Goal: Information Seeking & Learning: Learn about a topic

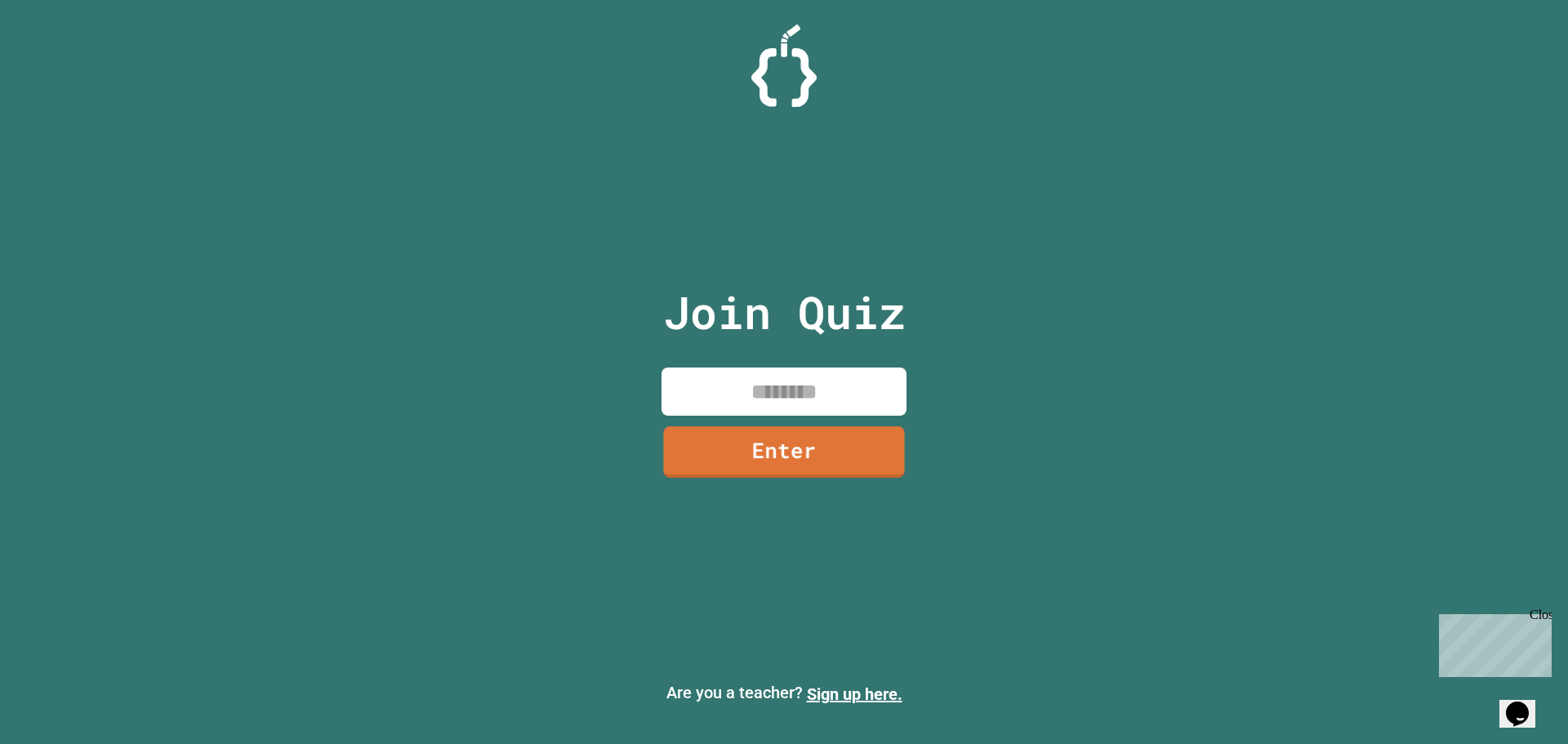
click at [791, 399] on input at bounding box center [784, 391] width 245 height 48
type input "********"
click at [779, 460] on link "Enter" at bounding box center [784, 449] width 239 height 54
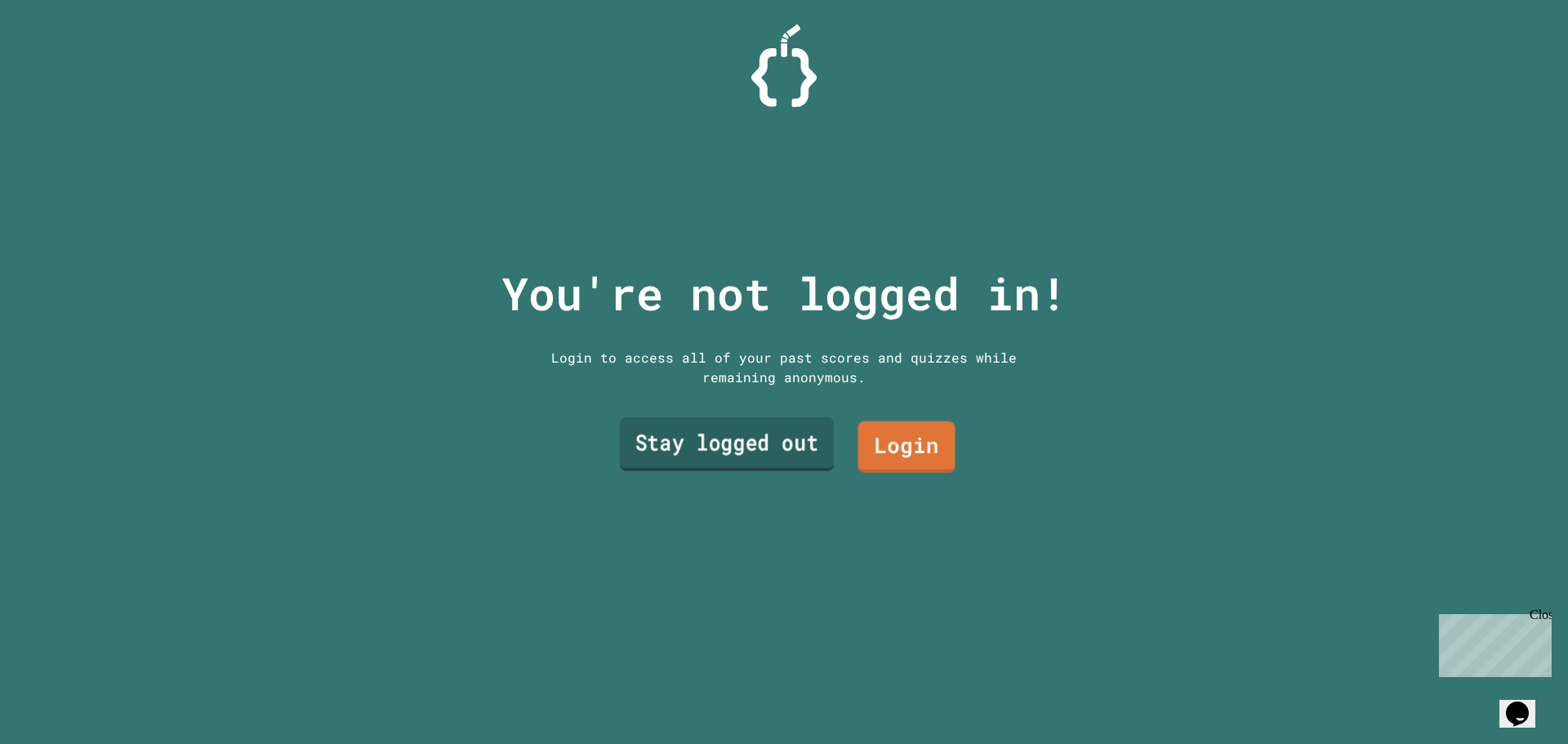
click at [724, 438] on link "Stay logged out" at bounding box center [727, 444] width 214 height 54
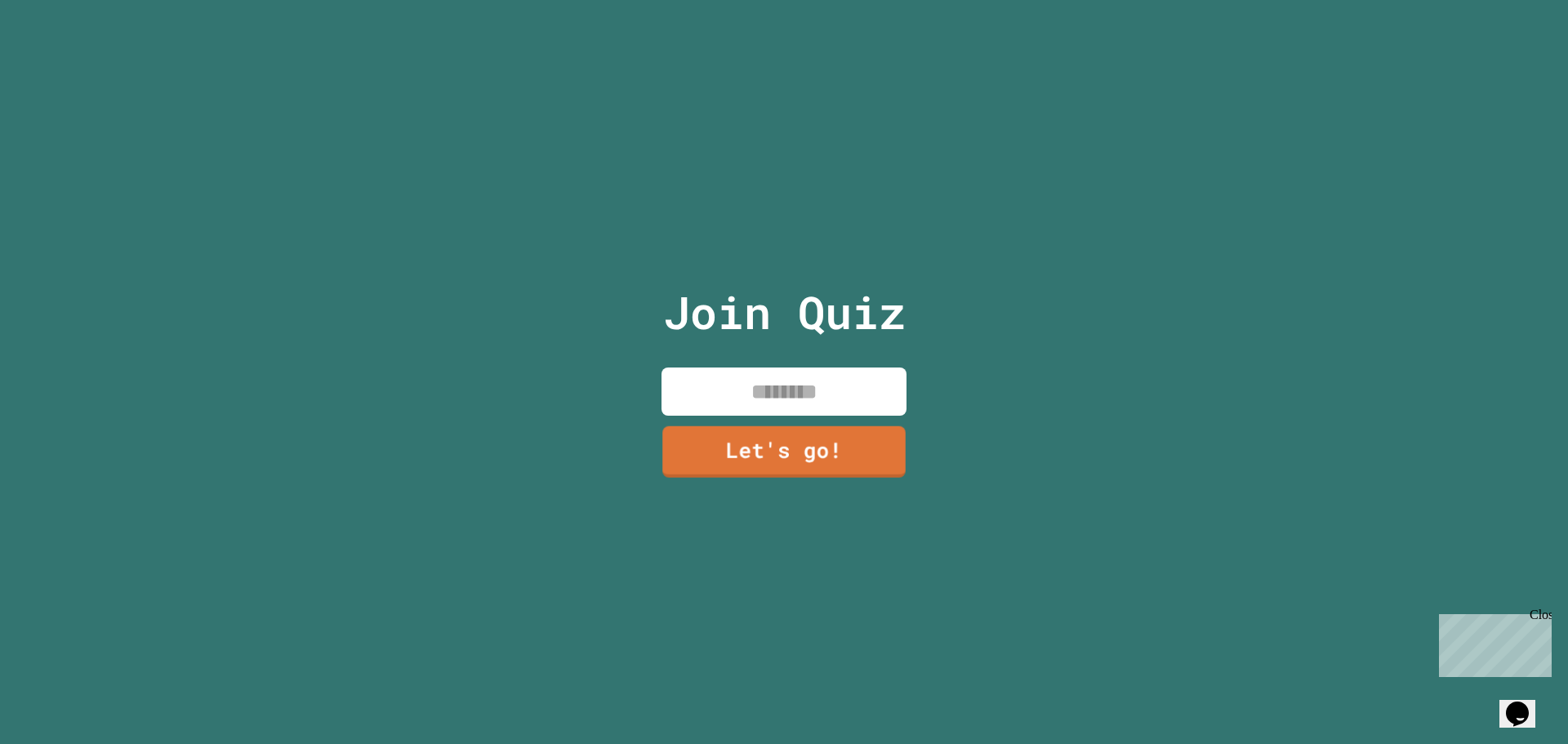
click at [778, 394] on input at bounding box center [784, 391] width 245 height 48
type input "***"
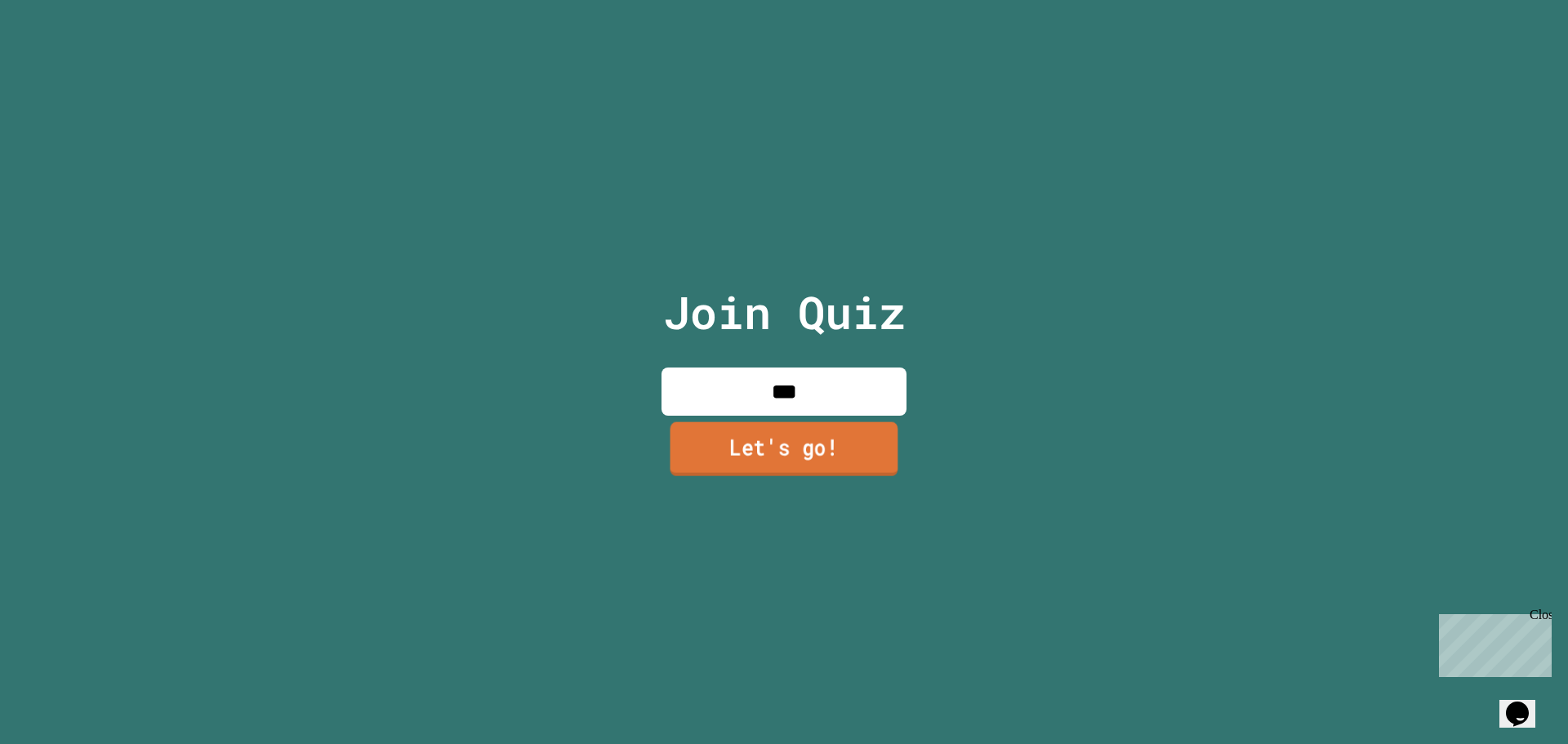
click at [784, 436] on link "Let's go!" at bounding box center [784, 448] width 227 height 54
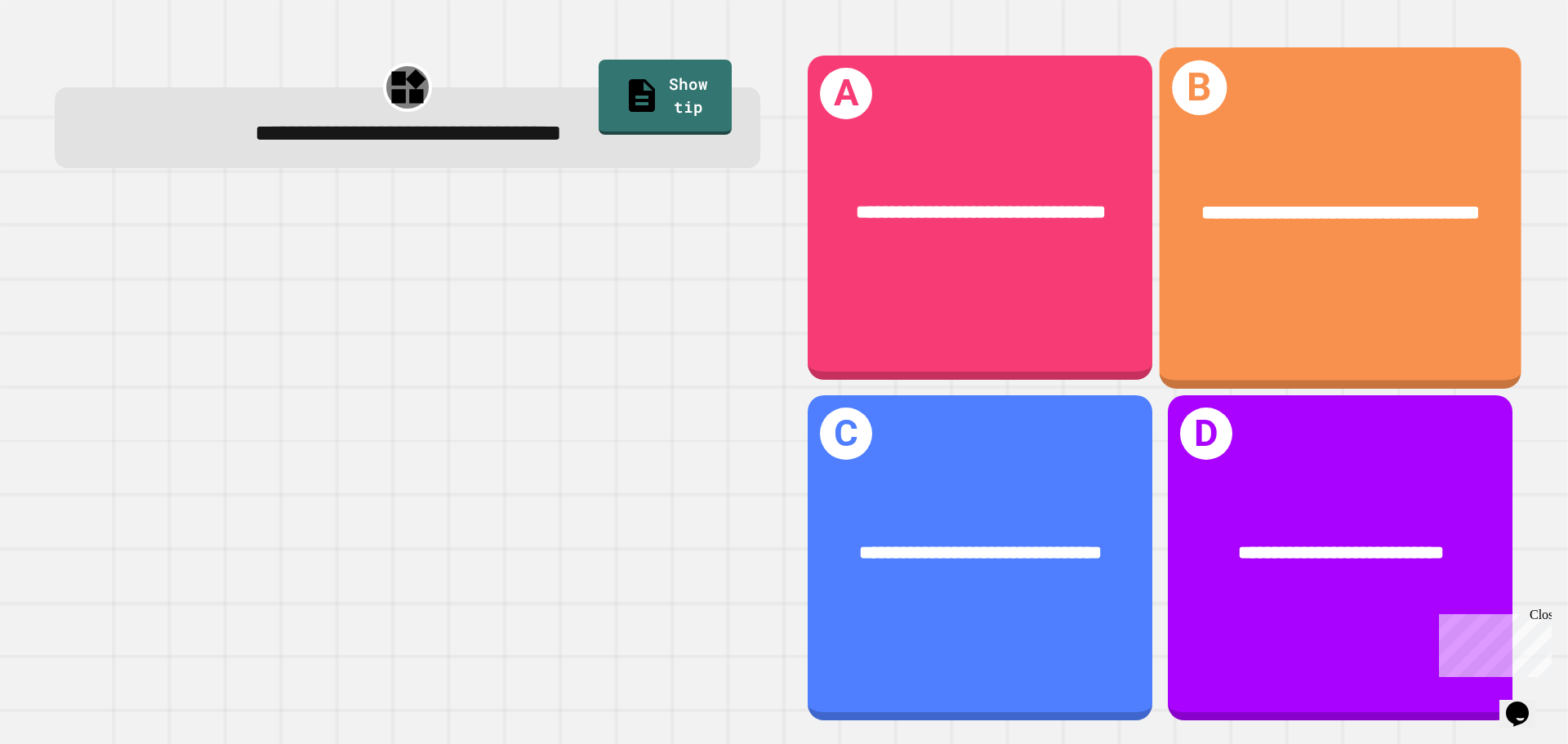
click at [1246, 258] on div "**********" at bounding box center [1340, 213] width 361 height 110
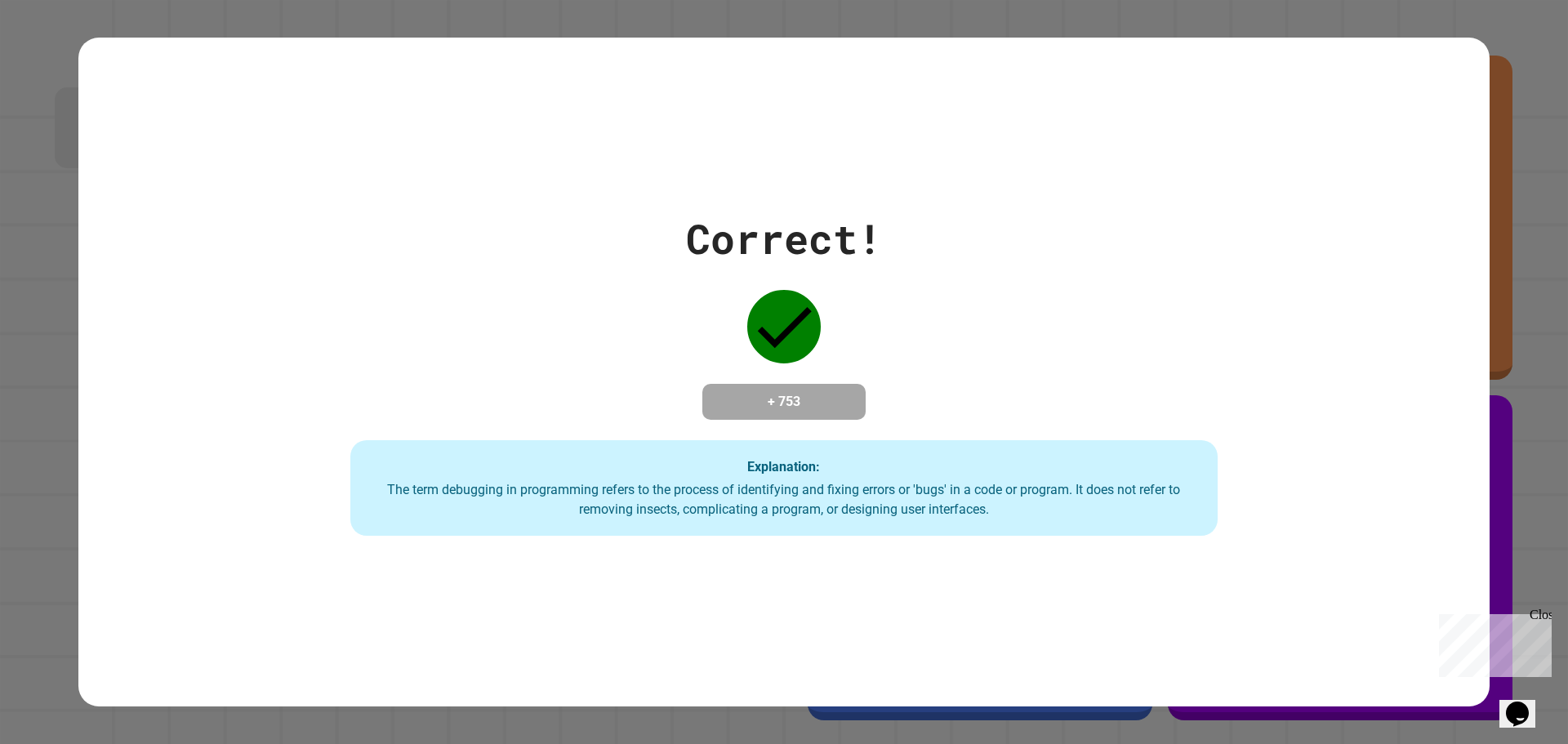
click at [760, 369] on div "Correct! + 753 Explanation: The term debugging in programming refers to the pro…" at bounding box center [784, 372] width 1238 height 329
click at [949, 357] on div "Correct! + 753 Explanation: The term debugging in programming refers to the pro…" at bounding box center [784, 372] width 1238 height 329
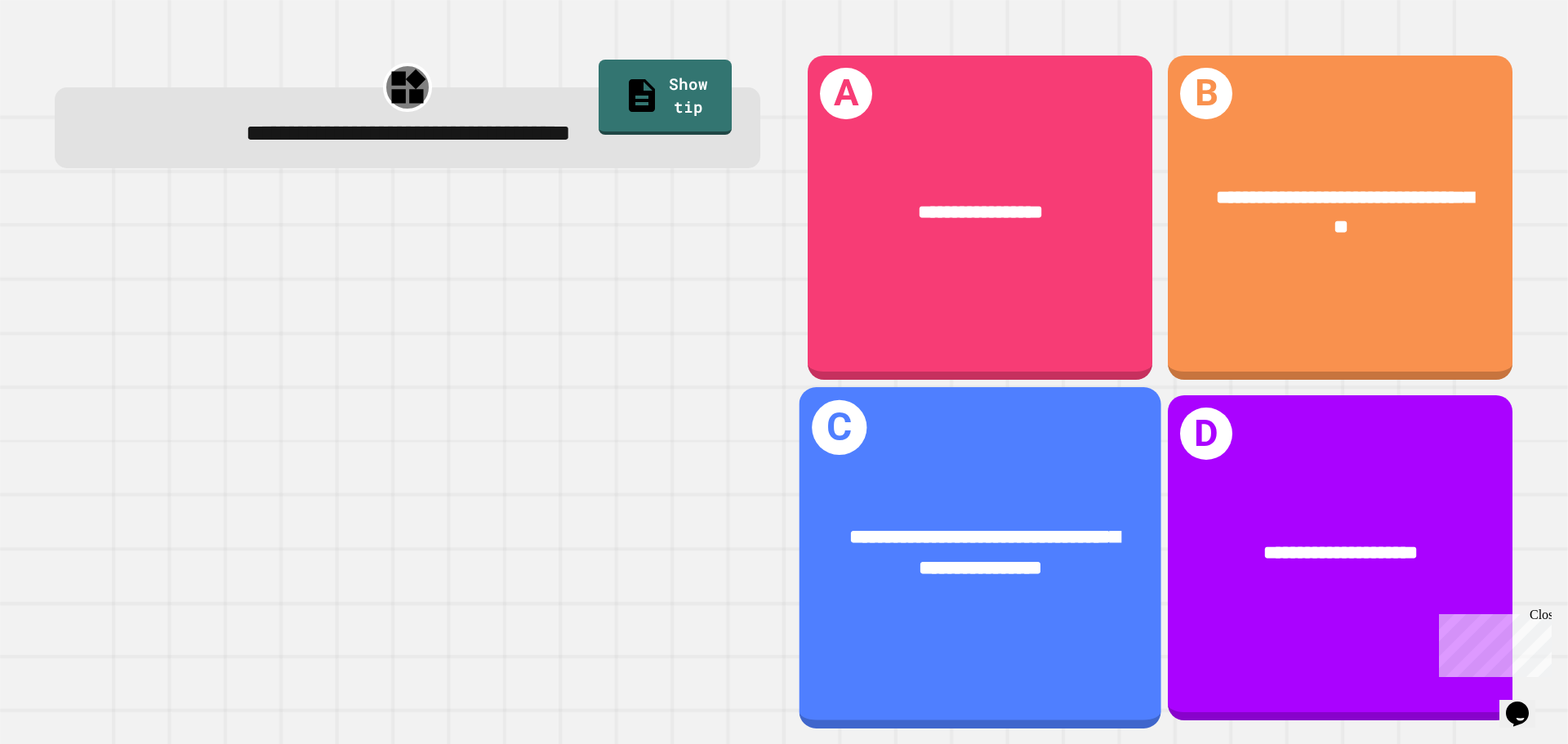
click at [1023, 444] on div "**********" at bounding box center [980, 557] width 361 height 340
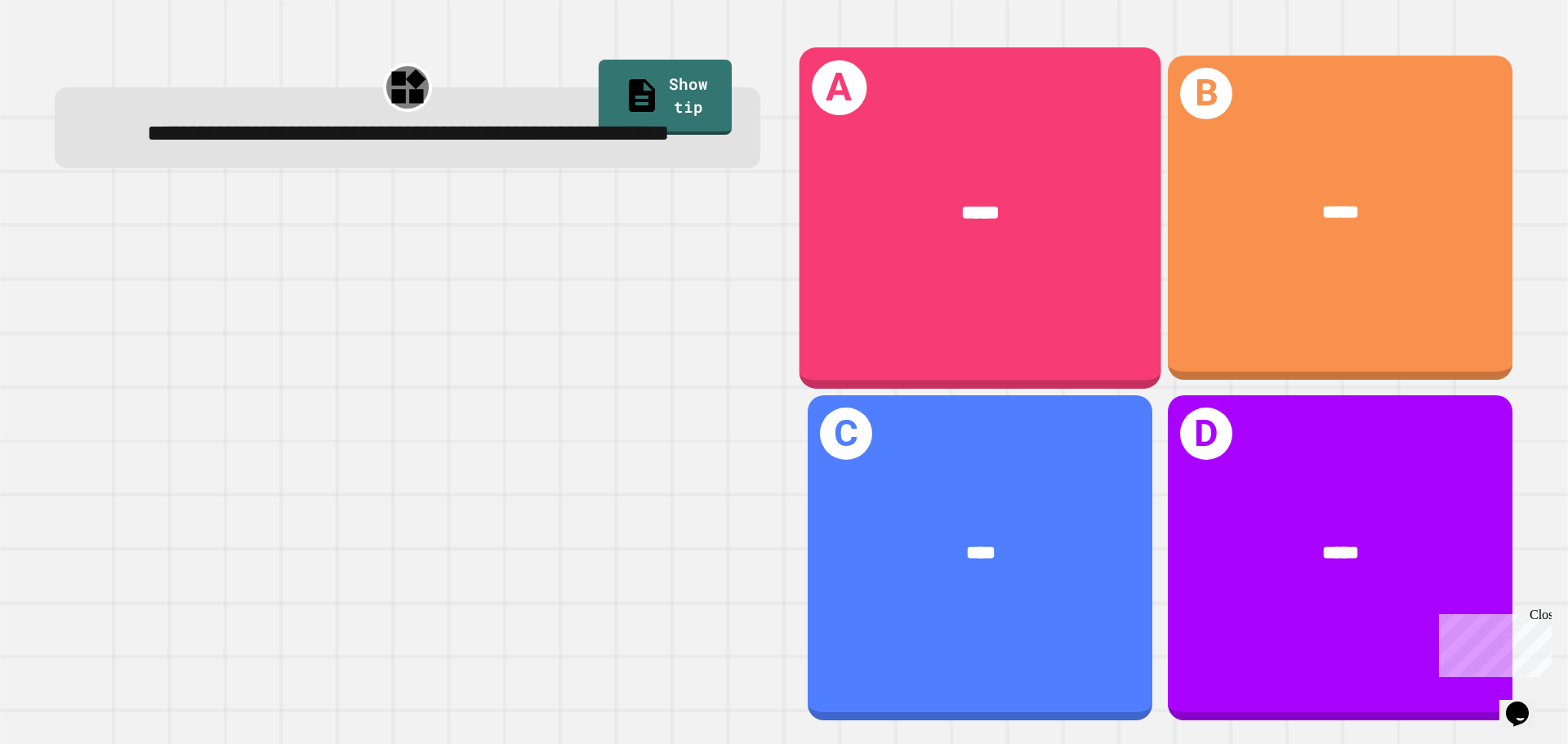
click at [953, 269] on div "A *****" at bounding box center [980, 217] width 361 height 340
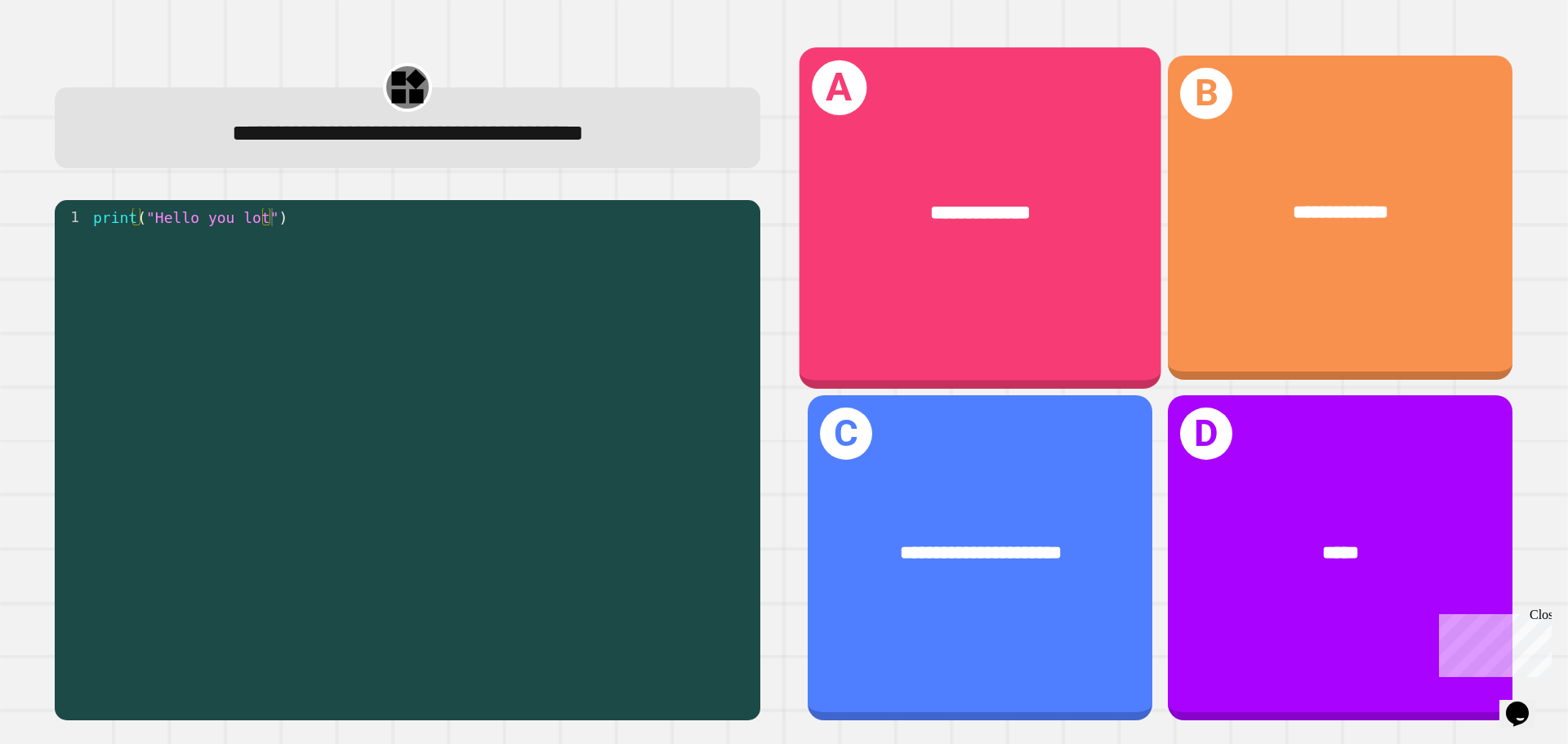
click at [976, 272] on div "**********" at bounding box center [980, 217] width 361 height 340
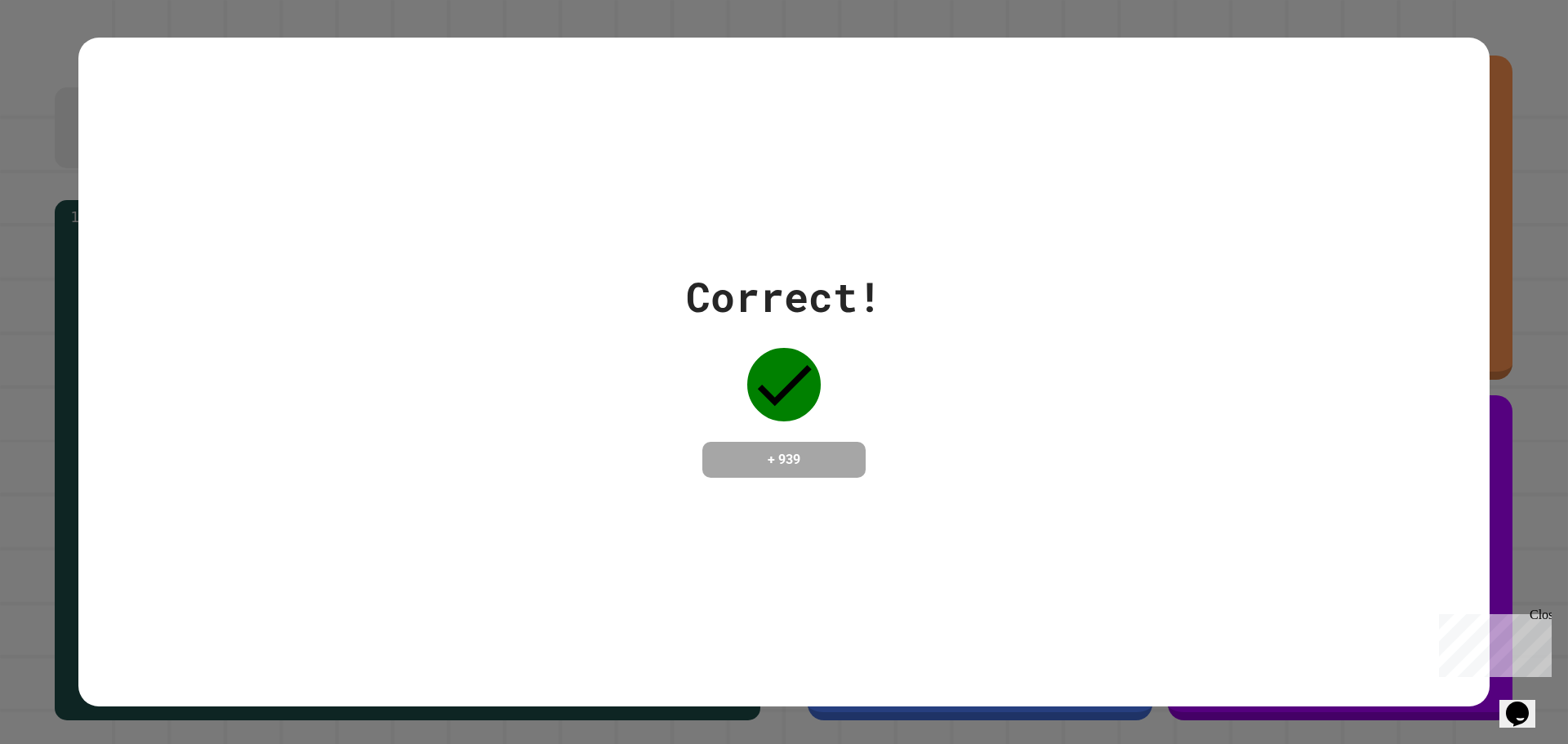
click at [1543, 618] on div "Close" at bounding box center [1539, 617] width 20 height 20
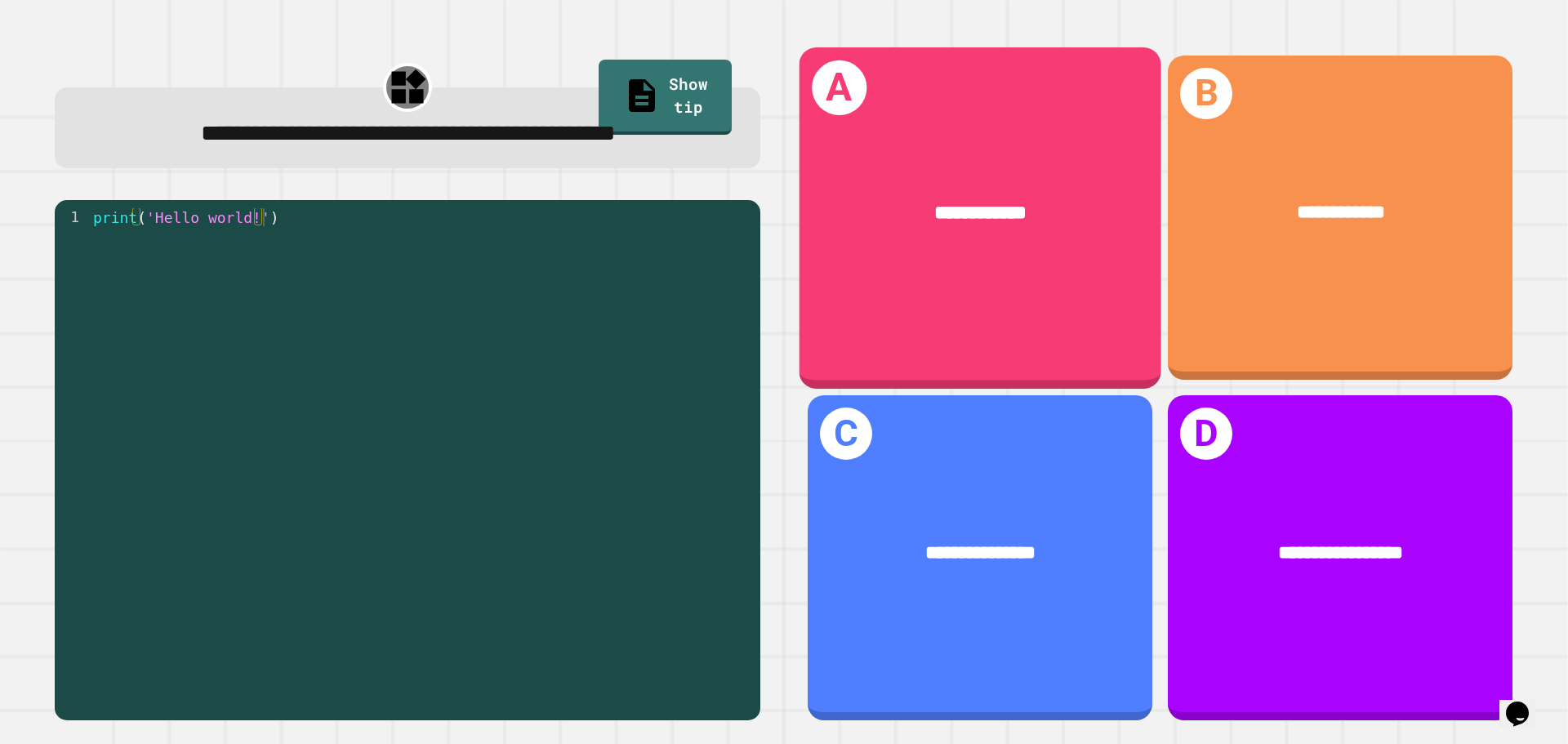
click at [901, 317] on div "**********" at bounding box center [980, 217] width 361 height 340
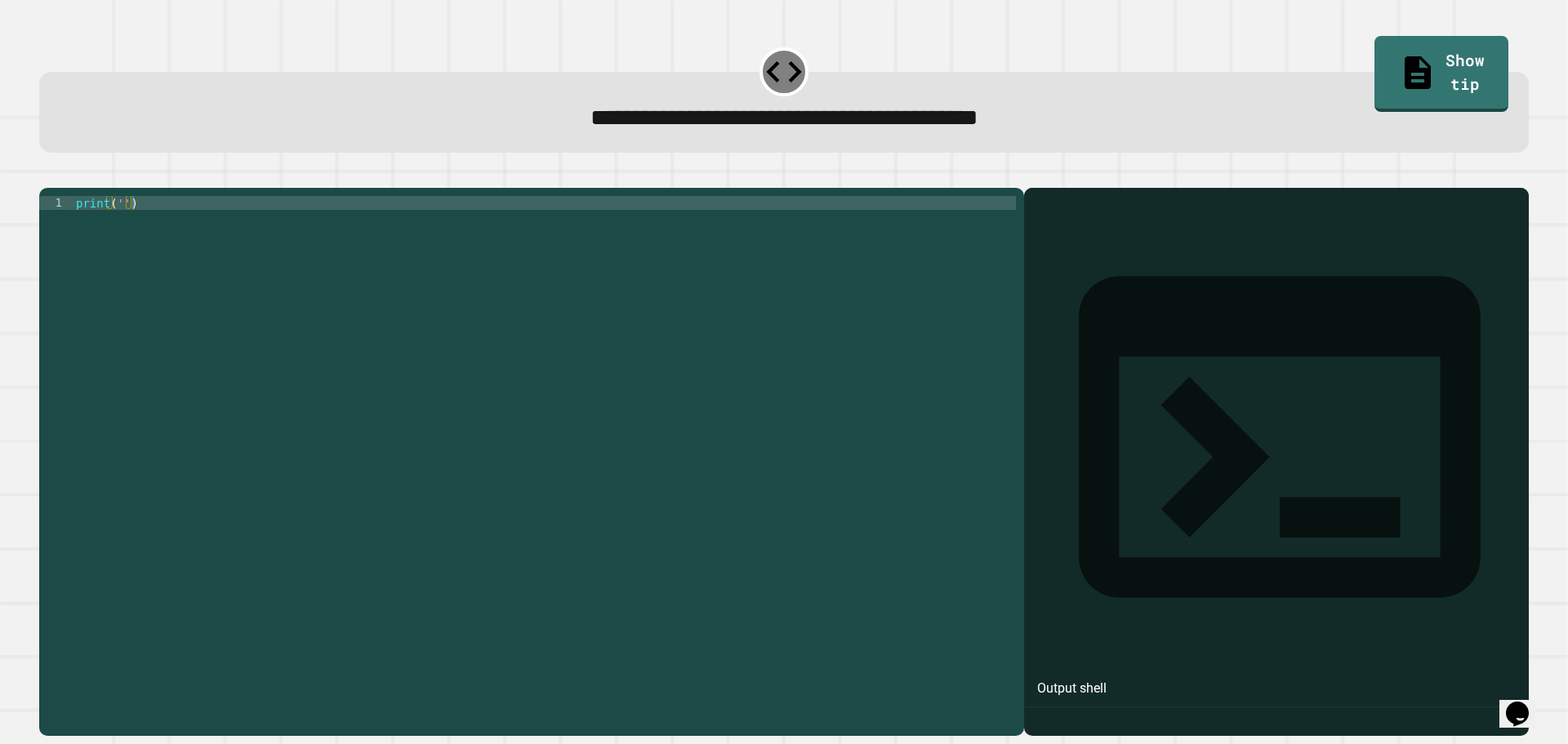
click at [120, 226] on div "print ( '' )" at bounding box center [544, 445] width 943 height 500
click at [47, 174] on icon "button" at bounding box center [47, 174] width 0 height 0
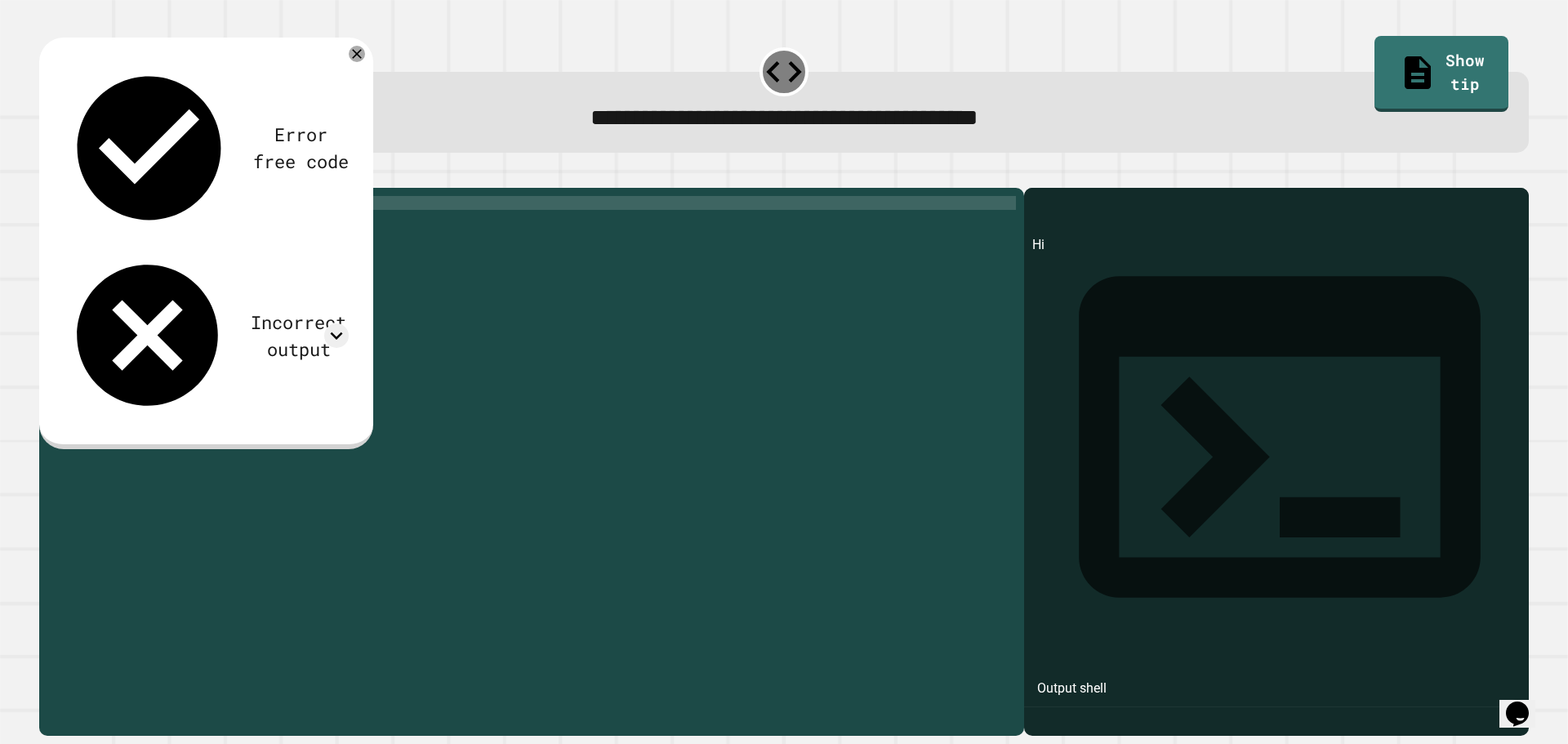
click at [131, 228] on div "print ( 'Hi' )" at bounding box center [544, 445] width 943 height 500
type textarea "**********"
click at [47, 174] on icon "button" at bounding box center [47, 174] width 0 height 0
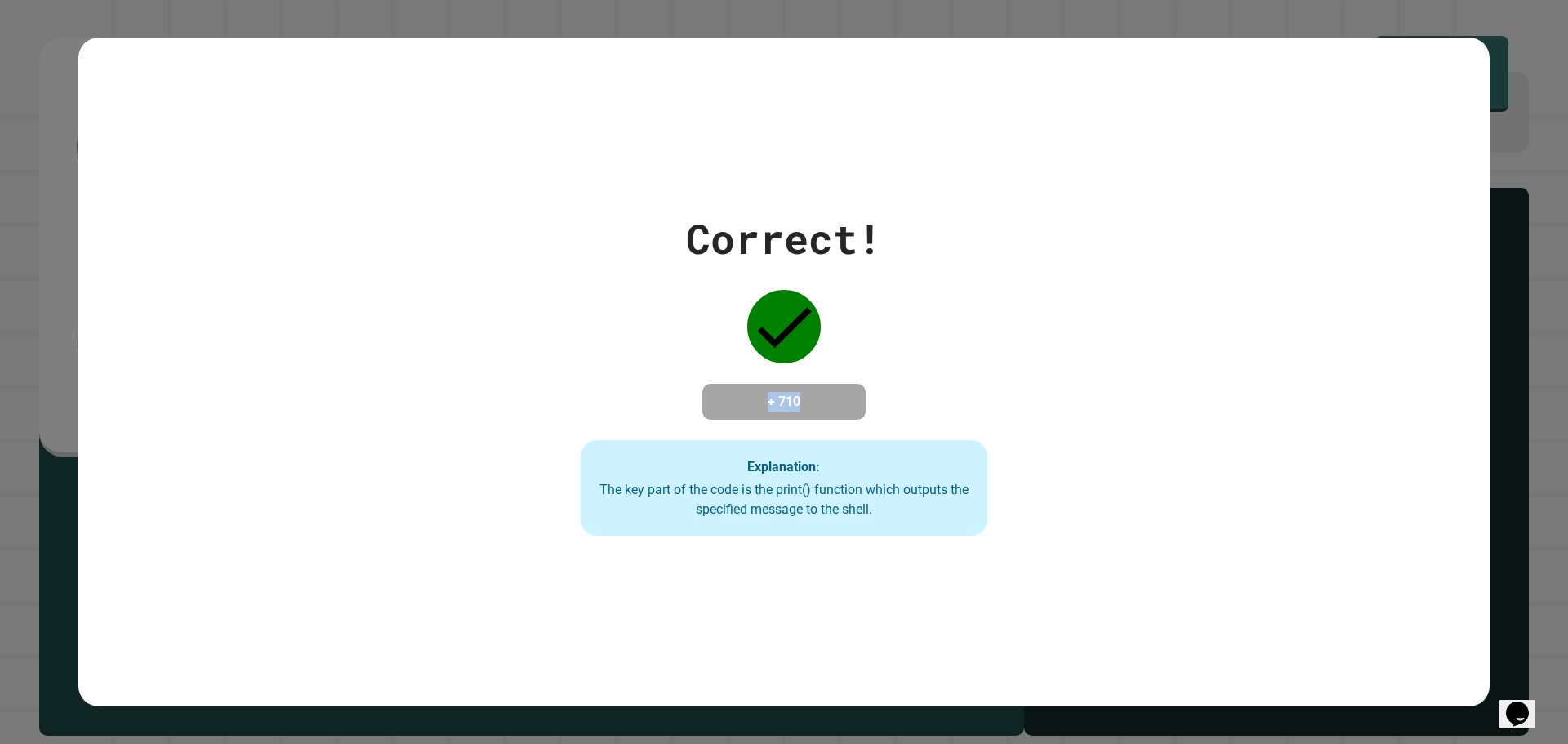
drag, startPoint x: 748, startPoint y: 394, endPoint x: 805, endPoint y: 410, distance: 59.2
click at [805, 410] on h4 "+ 710" at bounding box center [784, 402] width 131 height 19
click at [890, 418] on div "Correct! + 710 Explanation: The key part of the code is the print() function wh…" at bounding box center [784, 372] width 581 height 329
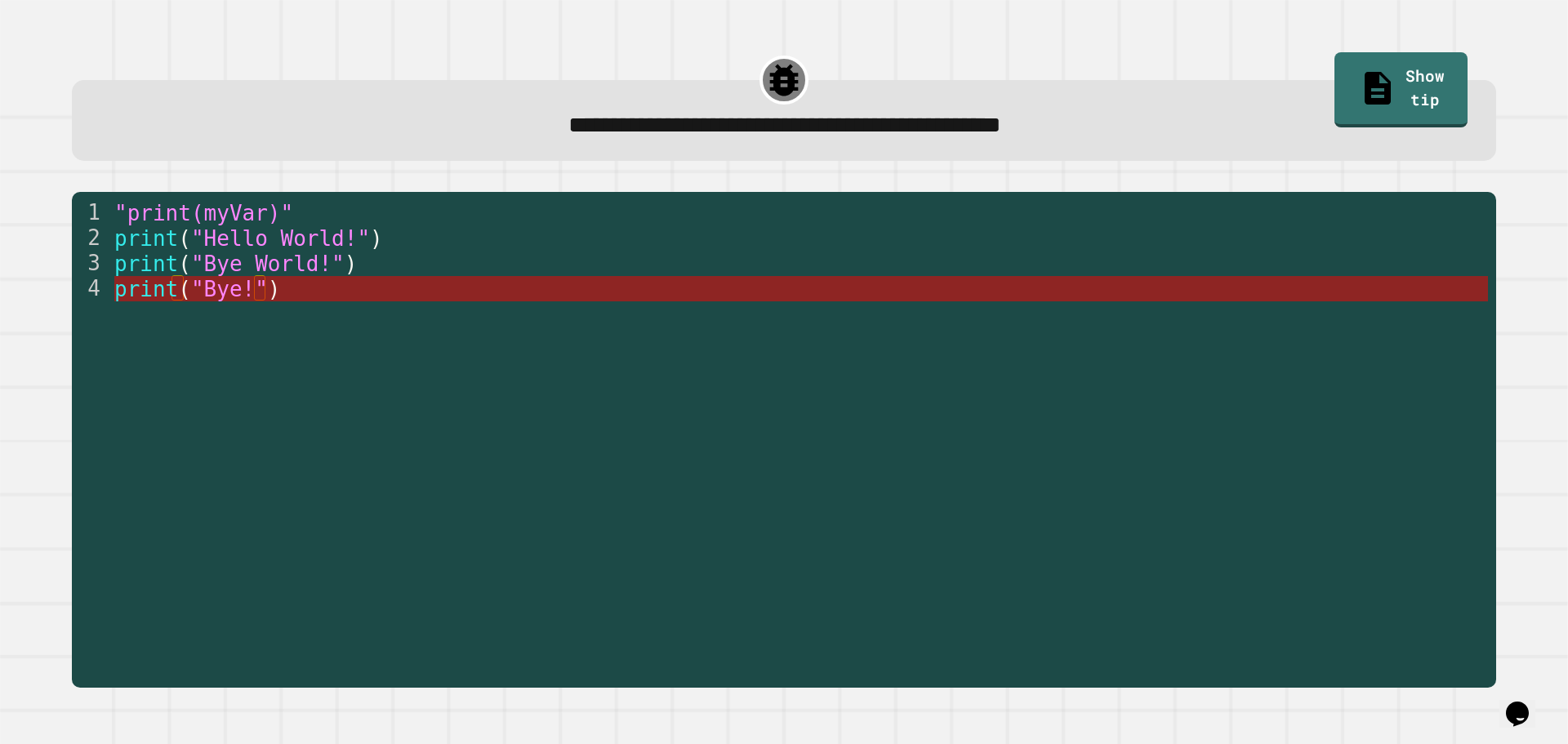
click at [247, 300] on span ""Bye!"" at bounding box center [229, 288] width 77 height 24
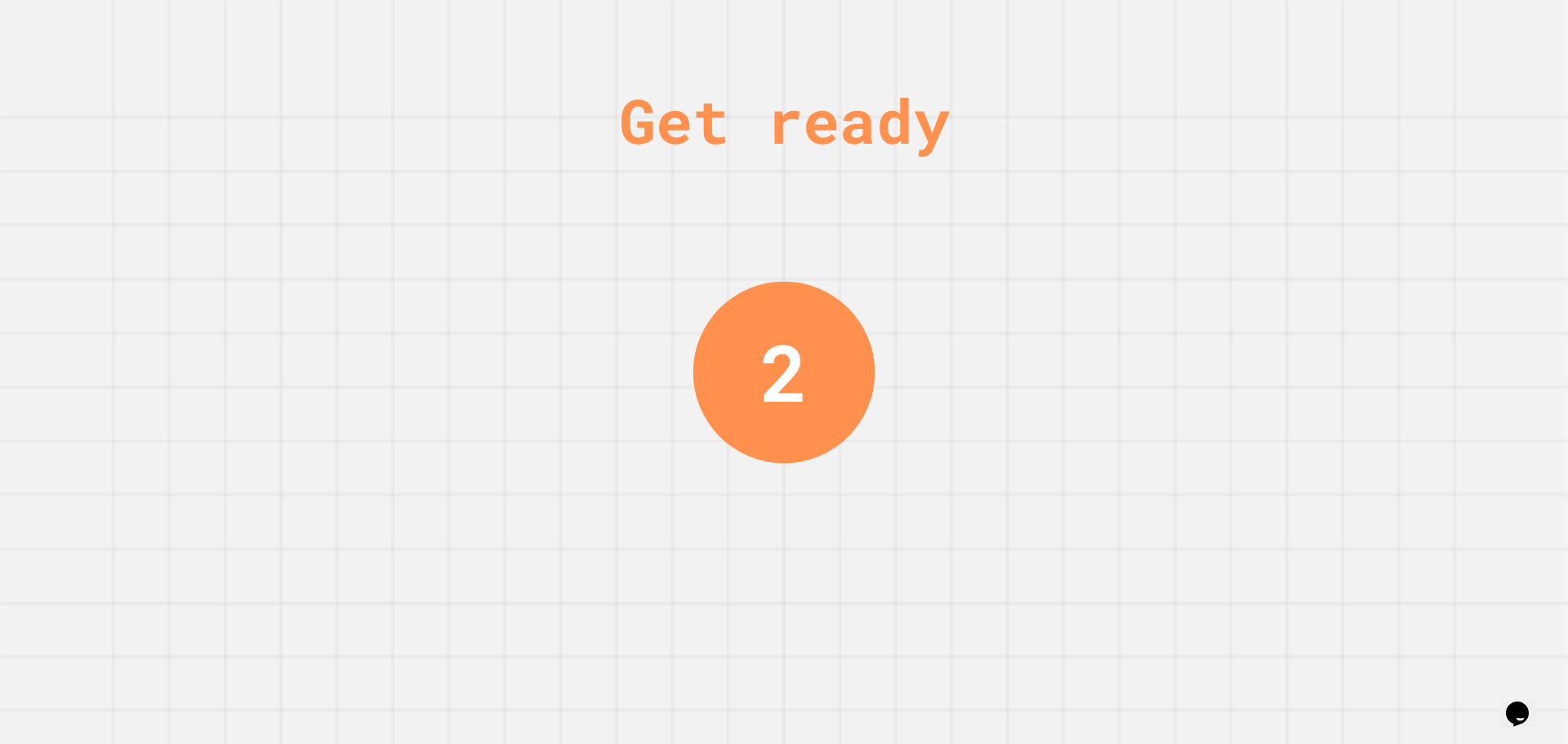
drag, startPoint x: 780, startPoint y: 360, endPoint x: 800, endPoint y: 359, distance: 20.0
click at [800, 359] on div "2" at bounding box center [784, 372] width 47 height 119
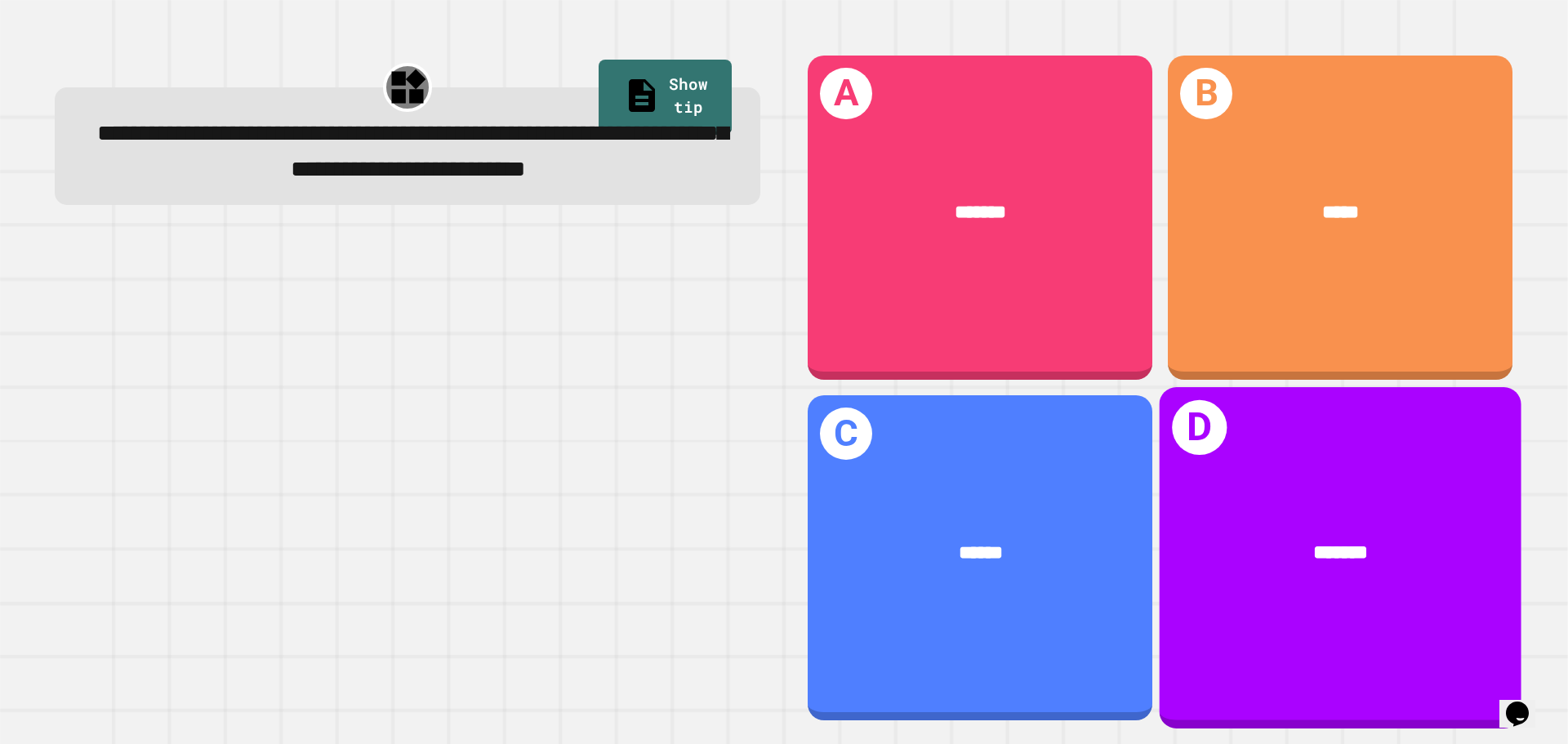
click at [1252, 538] on div "*******" at bounding box center [1341, 552] width 281 height 30
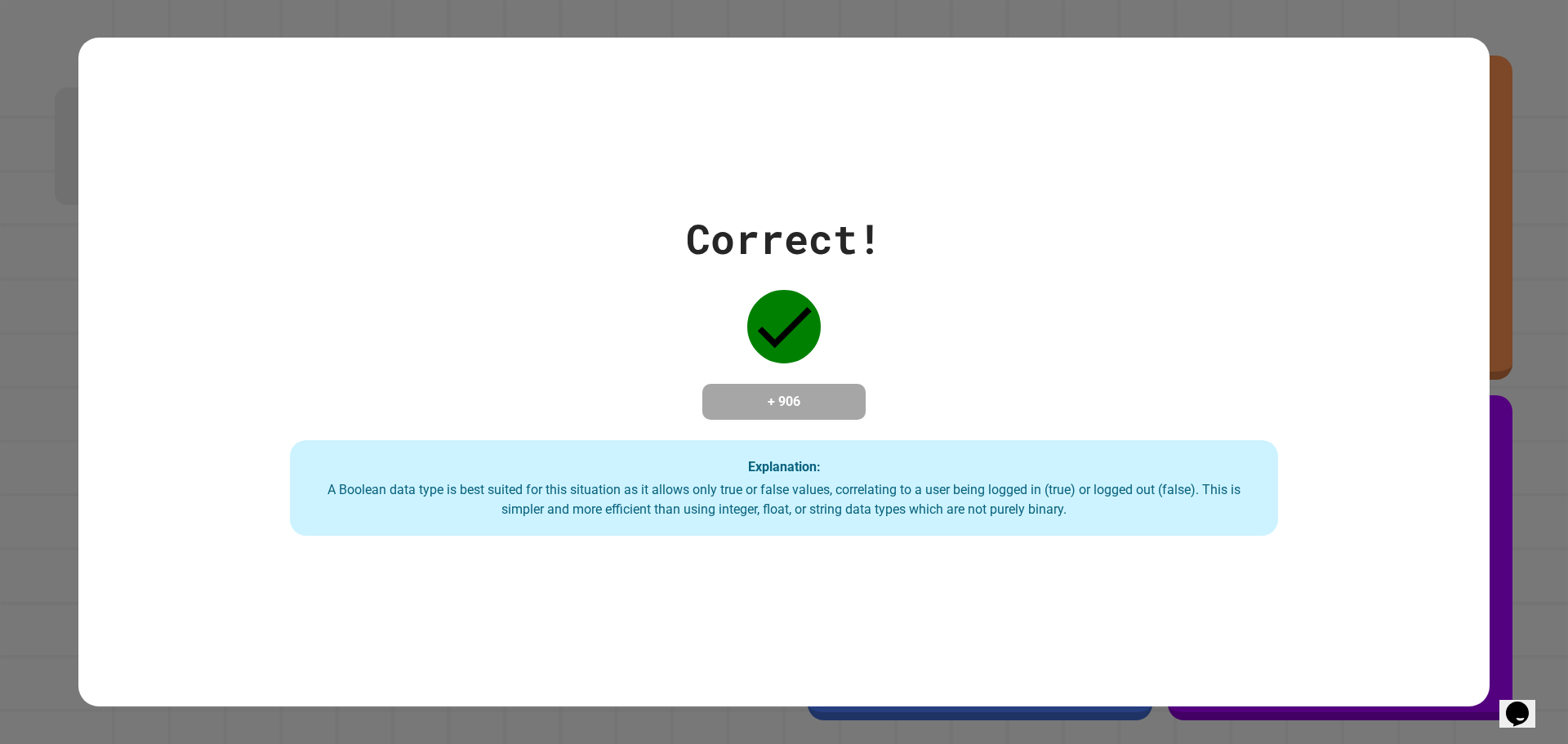
drag, startPoint x: 1158, startPoint y: 515, endPoint x: 1207, endPoint y: 499, distance: 51.5
click at [1203, 499] on div "A Boolean data type is best suited for this situation as it allows only true or…" at bounding box center [784, 499] width 955 height 40
click at [1355, 518] on div "Correct! + 906 Explanation: A Boolean data type is best suited for this situati…" at bounding box center [784, 372] width 1411 height 329
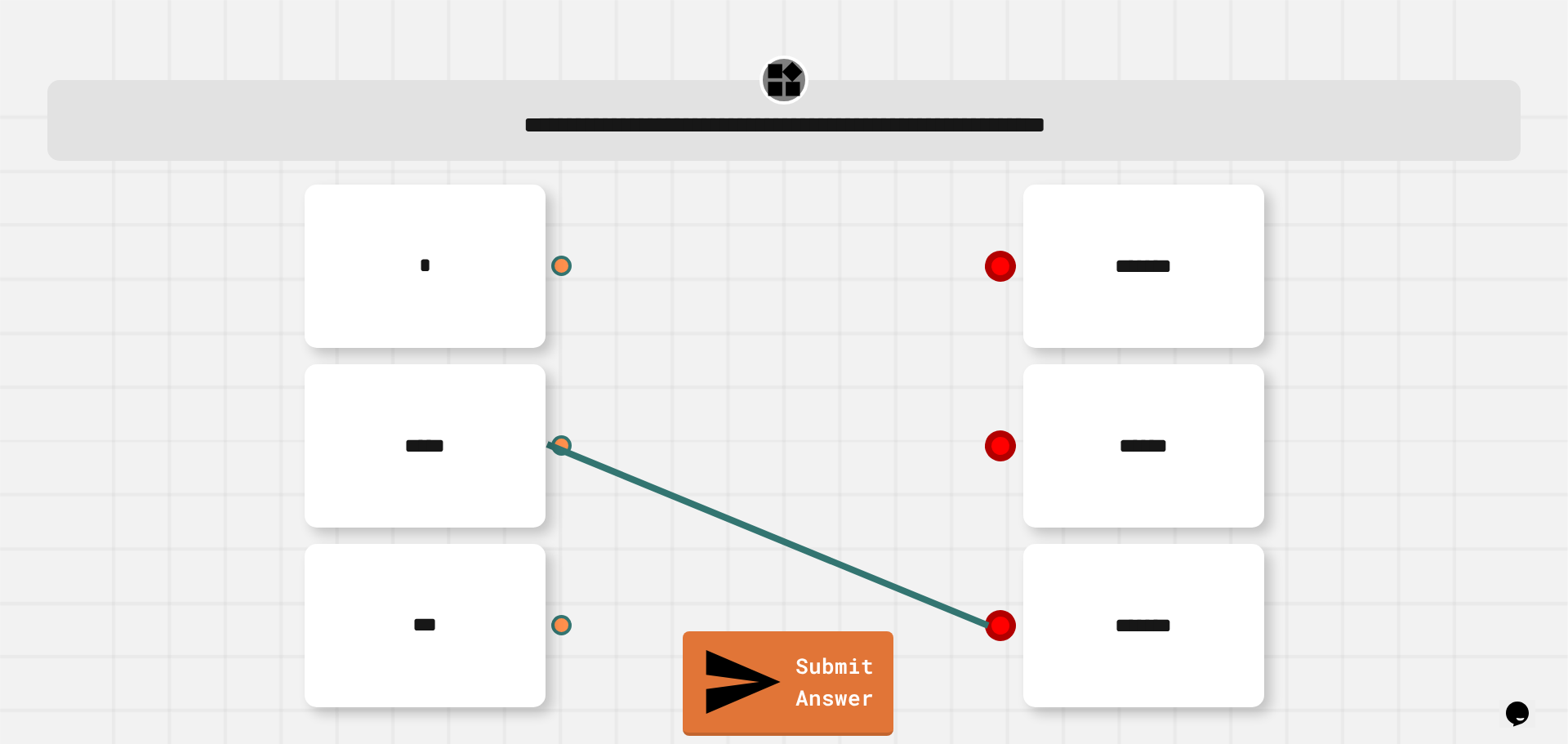
click at [994, 639] on icon at bounding box center [1000, 625] width 33 height 33
drag, startPoint x: 990, startPoint y: 463, endPoint x: 496, endPoint y: 334, distance: 510.6
click at [989, 462] on icon at bounding box center [1000, 446] width 33 height 33
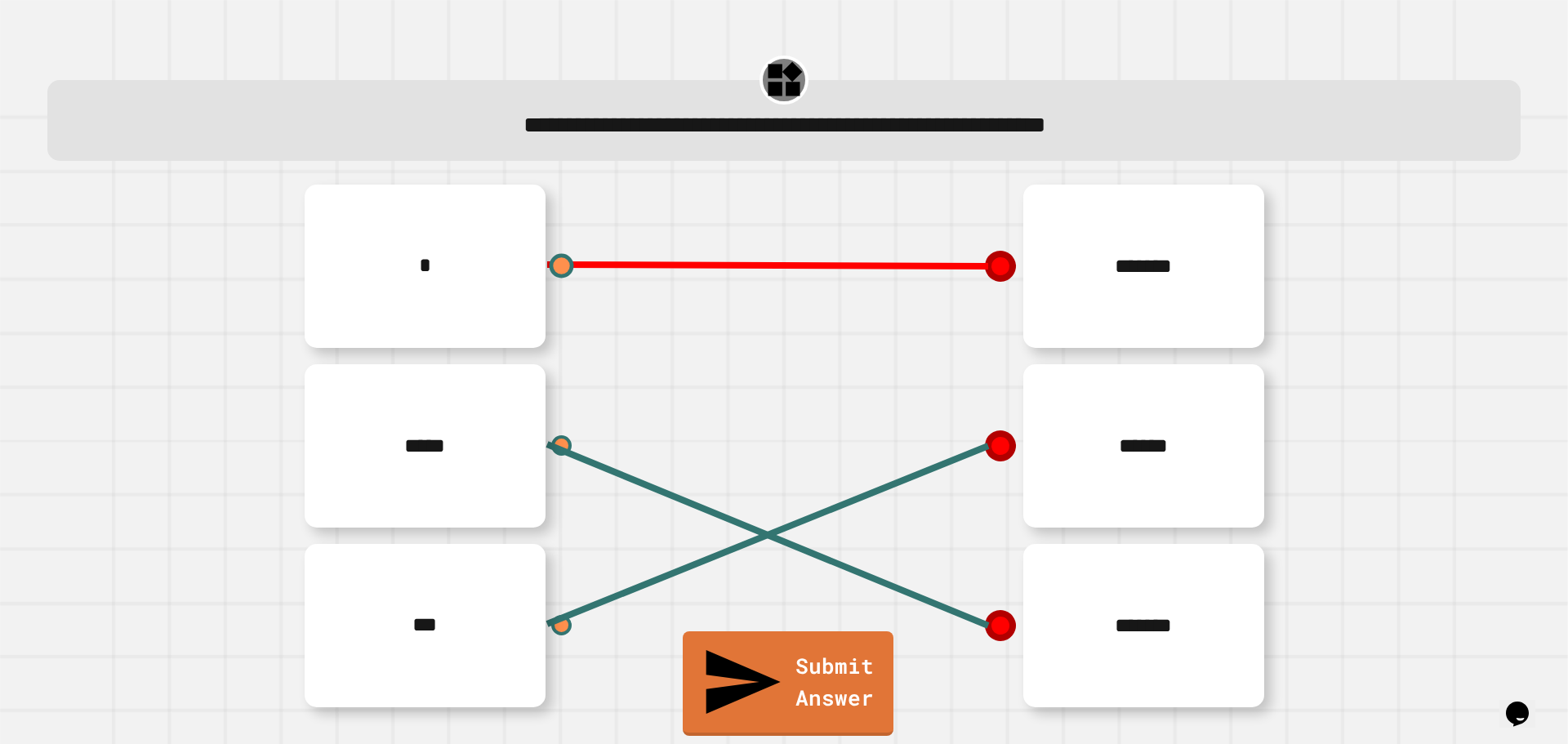
click at [973, 266] on line at bounding box center [768, 266] width 441 height 2
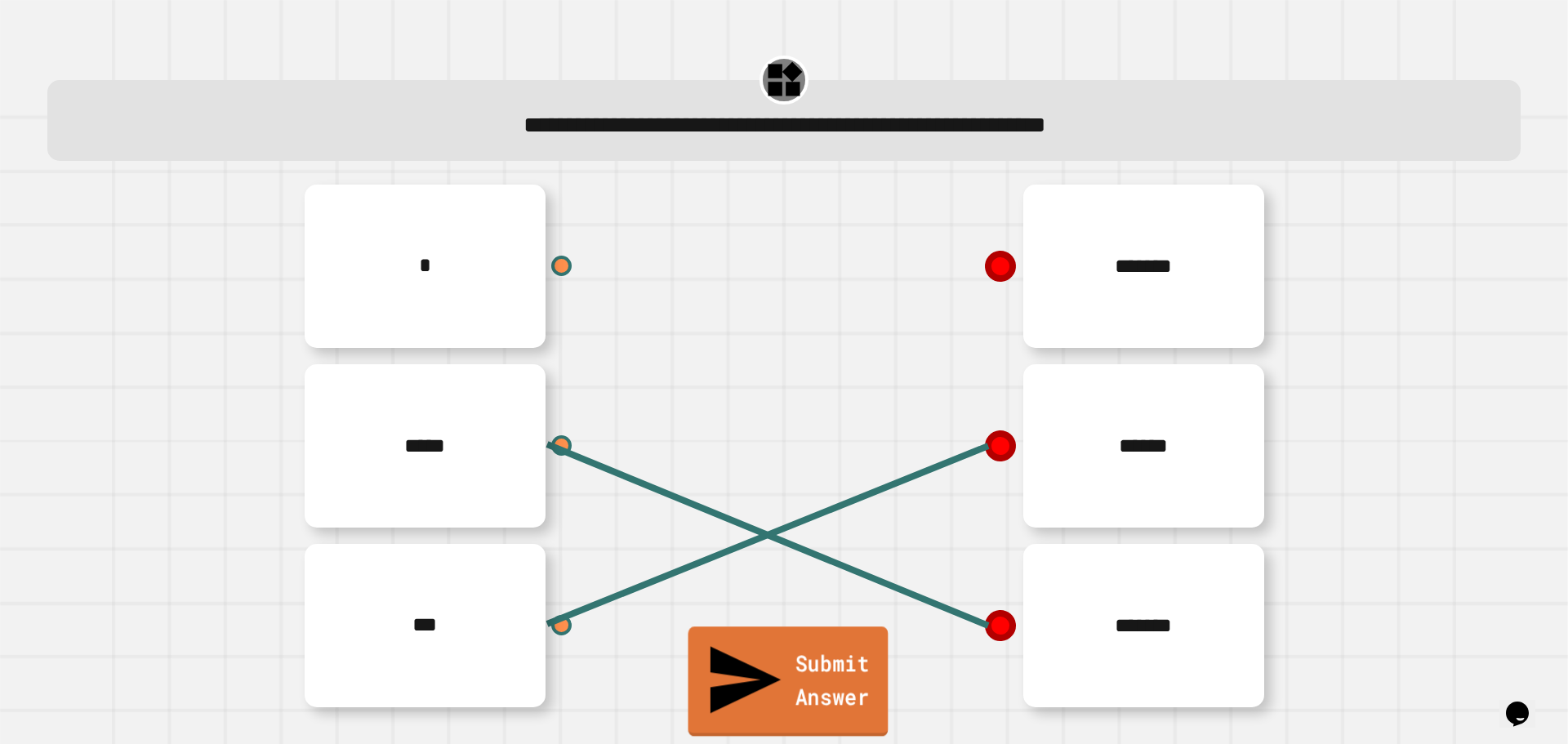
click at [792, 705] on link "Submit Answer" at bounding box center [788, 681] width 200 height 110
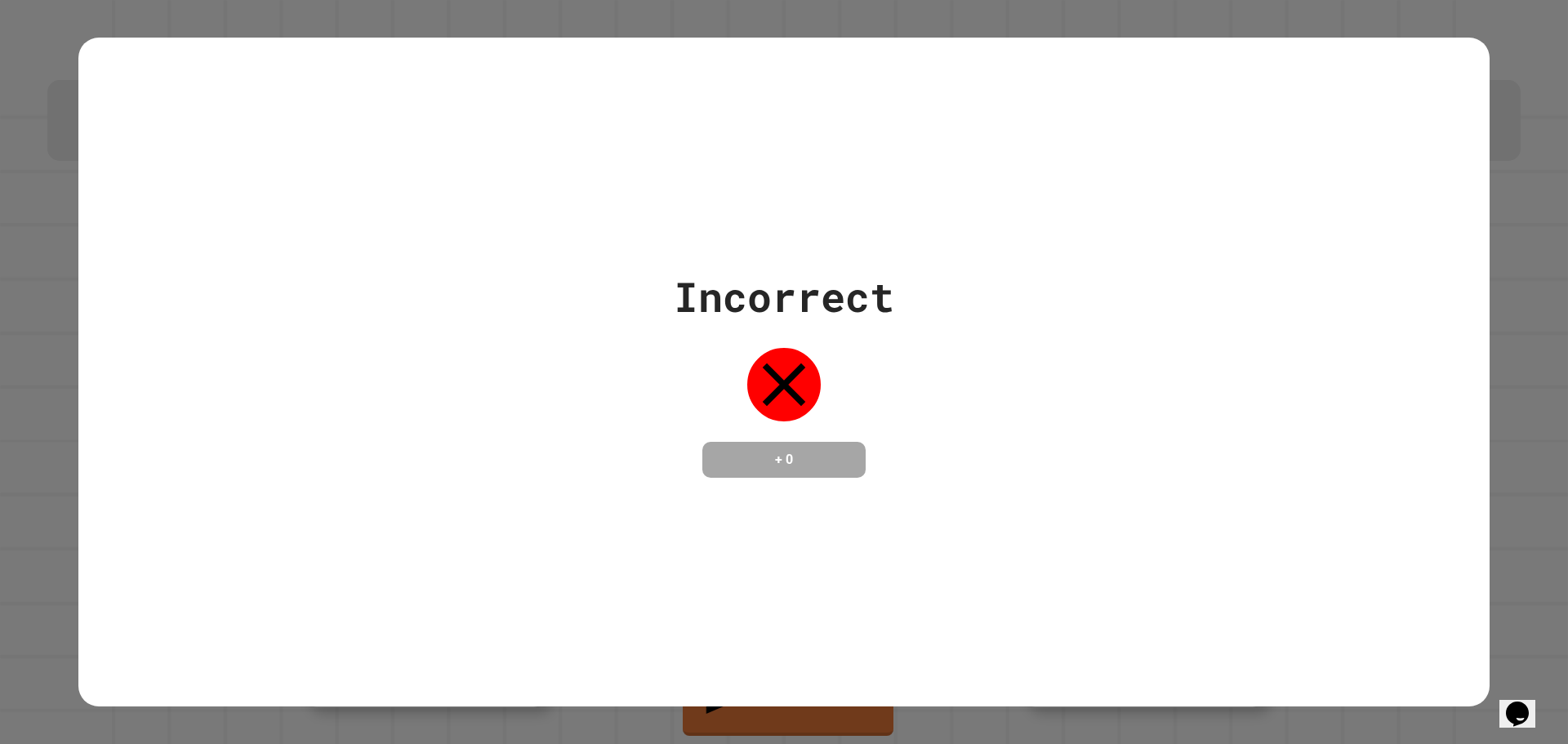
drag, startPoint x: 814, startPoint y: 682, endPoint x: 814, endPoint y: 705, distance: 23.0
click at [814, 705] on div "Incorrect + 0" at bounding box center [784, 372] width 1568 height 744
click at [814, 709] on div "Incorrect + 0" at bounding box center [784, 372] width 1568 height 744
drag, startPoint x: 559, startPoint y: 432, endPoint x: 506, endPoint y: 423, distance: 53.8
click at [539, 431] on div "Incorrect + 0" at bounding box center [784, 371] width 1411 height 211
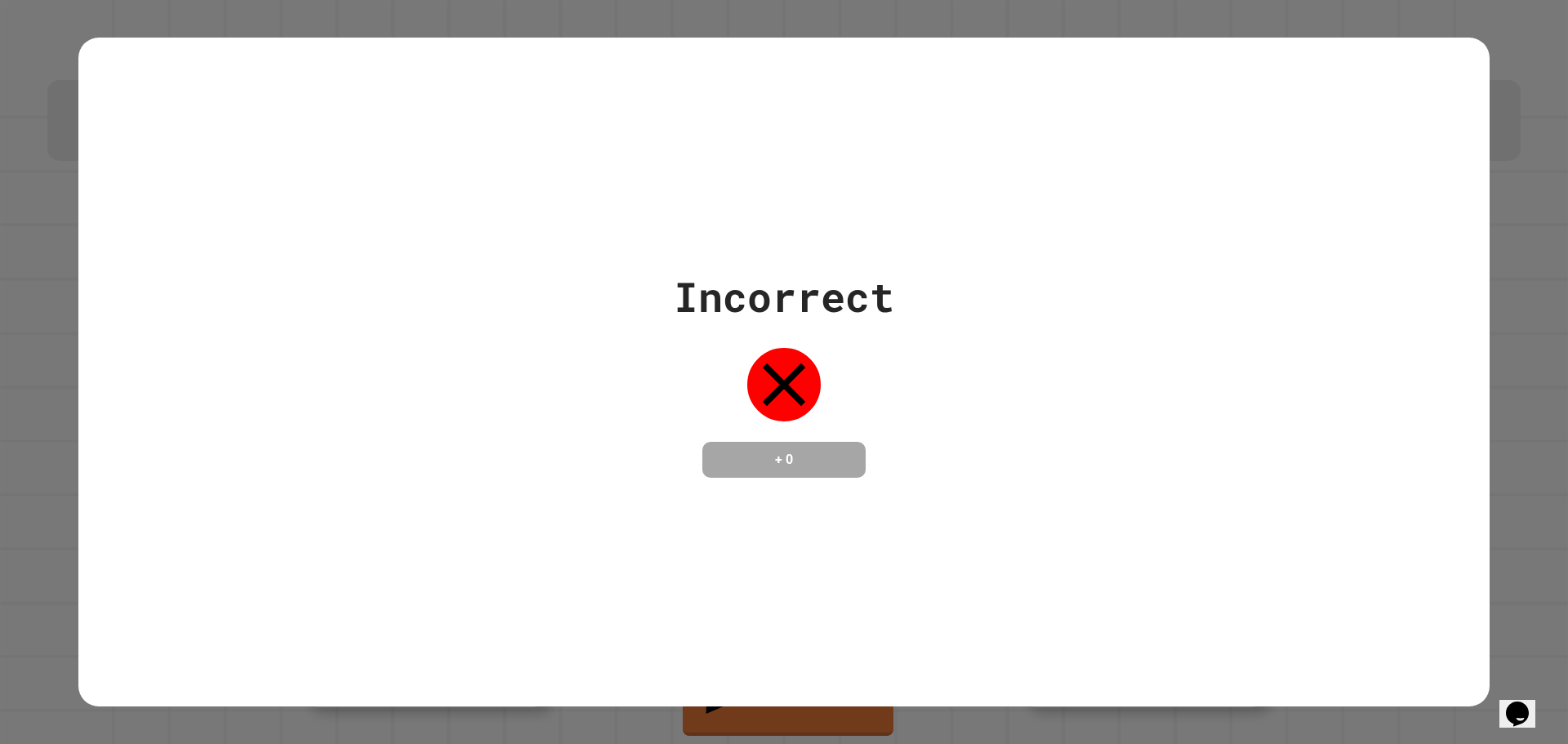
drag, startPoint x: 506, startPoint y: 423, endPoint x: 918, endPoint y: 377, distance: 414.6
click at [534, 428] on div "Incorrect + 0" at bounding box center [784, 371] width 1411 height 211
drag, startPoint x: 827, startPoint y: 360, endPoint x: 837, endPoint y: 368, distance: 12.8
click at [830, 362] on div "Incorrect + 0" at bounding box center [784, 371] width 221 height 211
drag, startPoint x: 840, startPoint y: 344, endPoint x: 822, endPoint y: 383, distance: 43.0
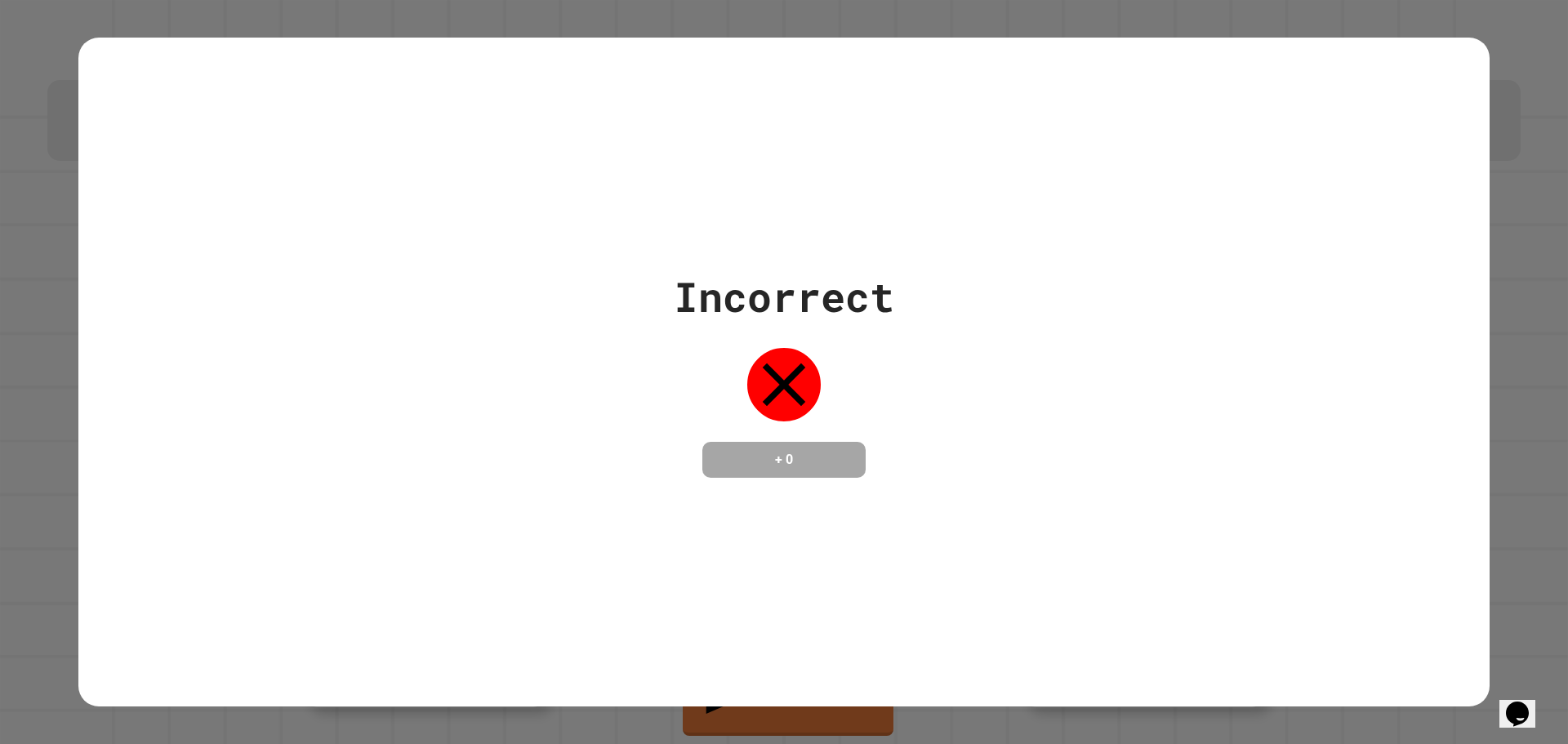
click at [827, 356] on div "Incorrect + 0" at bounding box center [784, 371] width 221 height 211
drag, startPoint x: 832, startPoint y: 385, endPoint x: 873, endPoint y: 384, distance: 41.0
click at [875, 380] on div "Incorrect + 0" at bounding box center [784, 371] width 221 height 211
click at [745, 455] on h4 "+ 0" at bounding box center [784, 460] width 131 height 19
drag, startPoint x: 807, startPoint y: 429, endPoint x: 811, endPoint y: 299, distance: 130.1
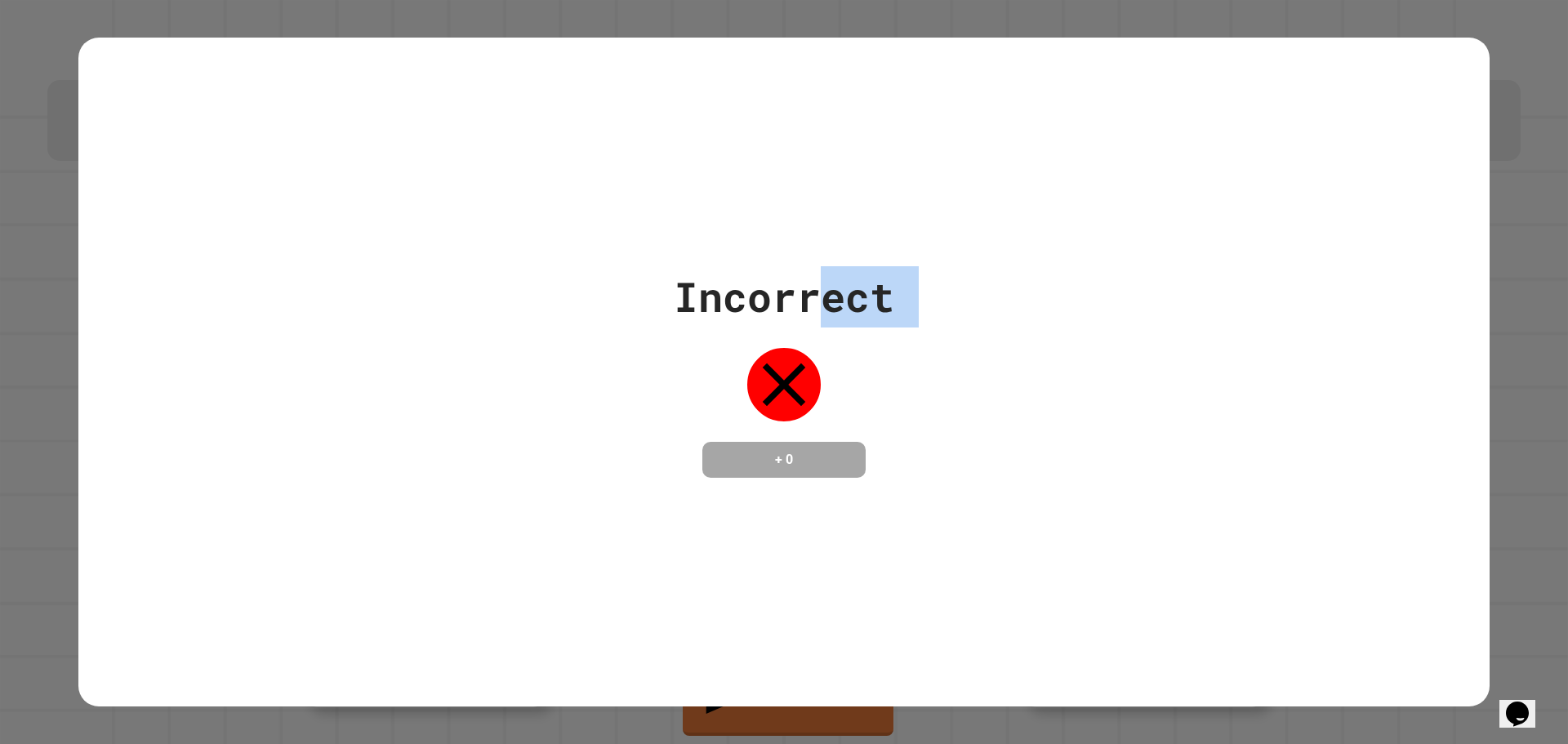
click at [811, 299] on div "Incorrect + 0" at bounding box center [784, 371] width 221 height 211
click at [811, 299] on div "Incorrect" at bounding box center [784, 297] width 221 height 62
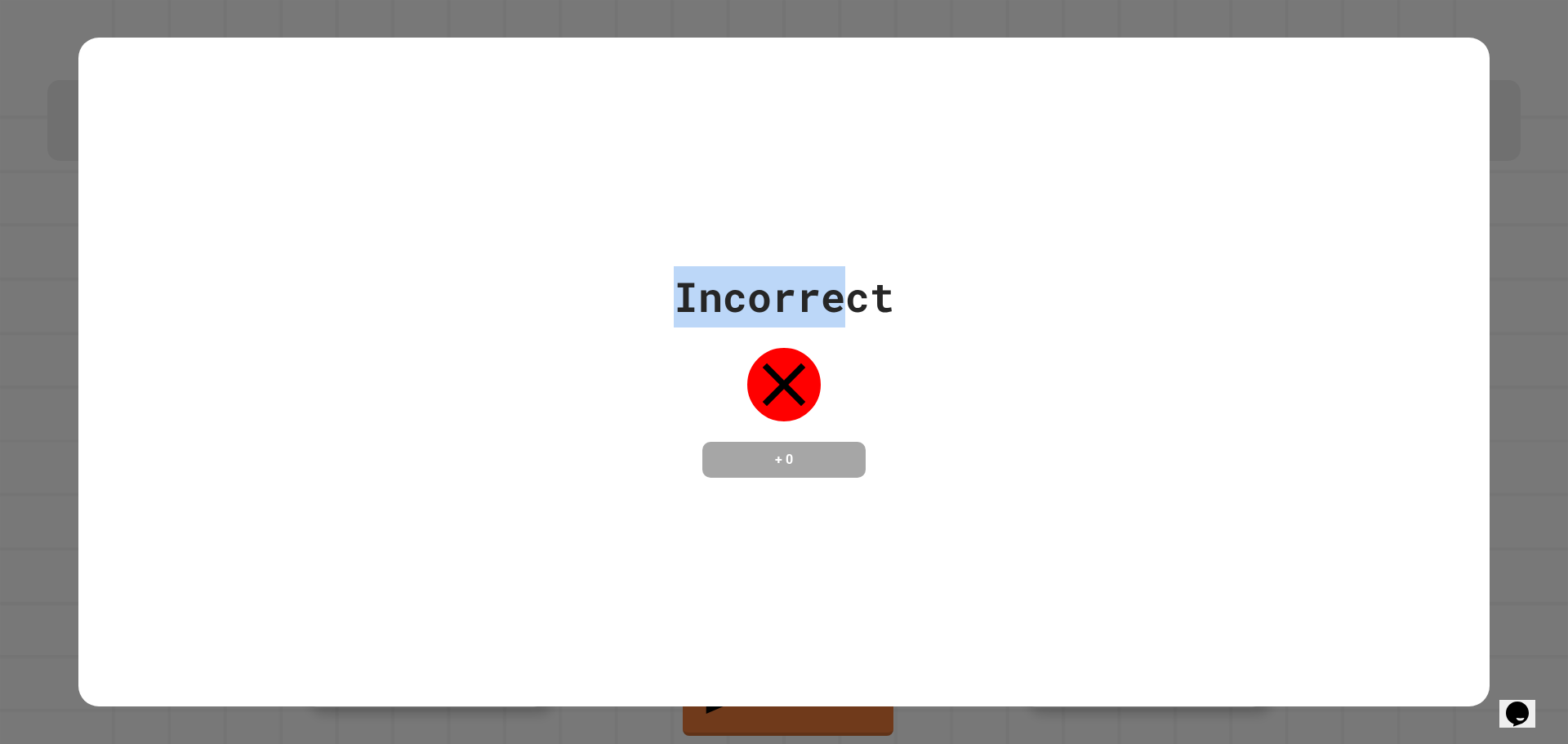
drag, startPoint x: 835, startPoint y: 286, endPoint x: 741, endPoint y: 283, distance: 94.0
click at [665, 292] on div "Incorrect + 0" at bounding box center [784, 371] width 1411 height 211
drag, startPoint x: 886, startPoint y: 283, endPoint x: 534, endPoint y: 324, distance: 354.4
click at [537, 329] on div "Incorrect + 0" at bounding box center [784, 371] width 1411 height 211
click at [658, 286] on div "Incorrect + 0" at bounding box center [784, 371] width 1411 height 211
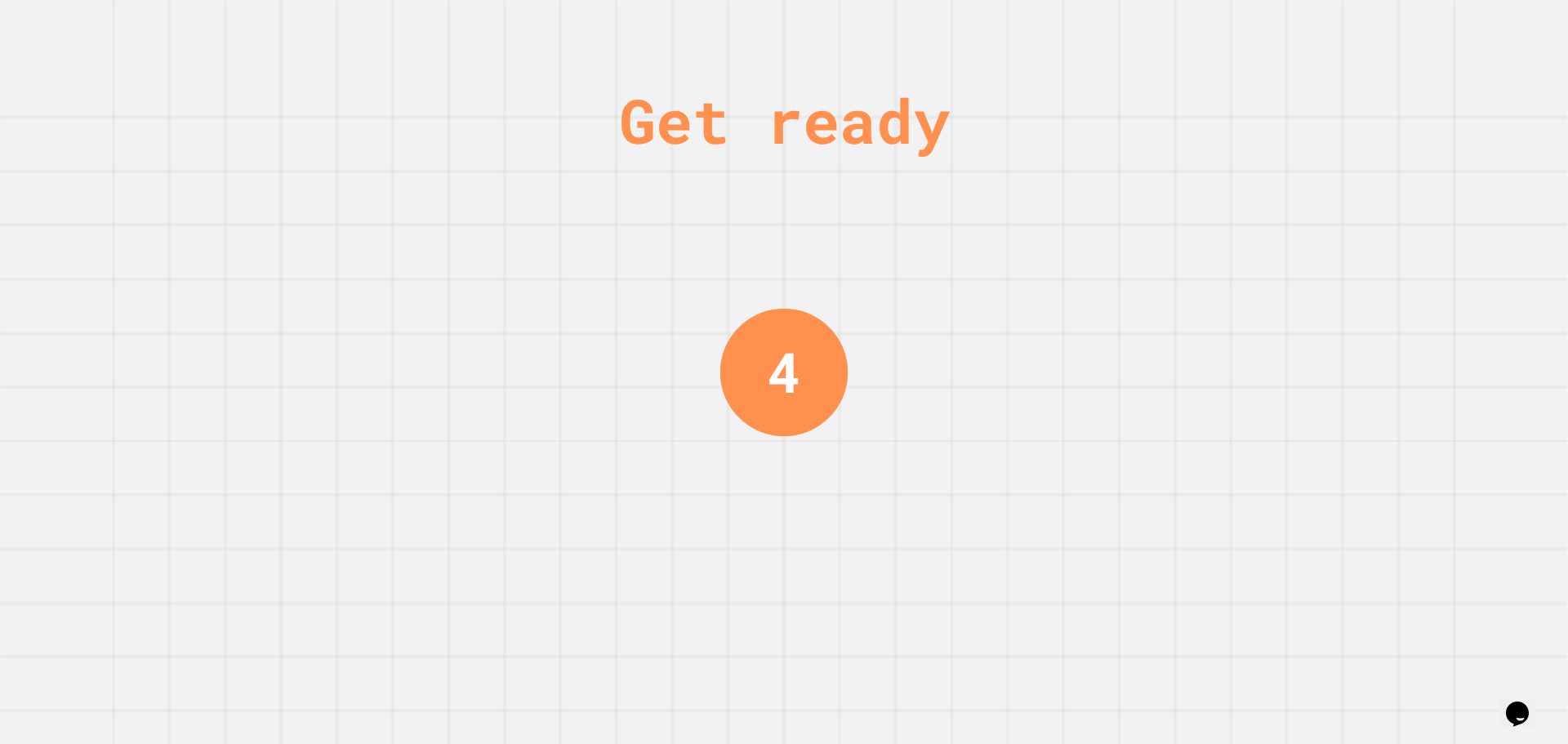
drag, startPoint x: 662, startPoint y: 286, endPoint x: 793, endPoint y: 345, distance: 143.7
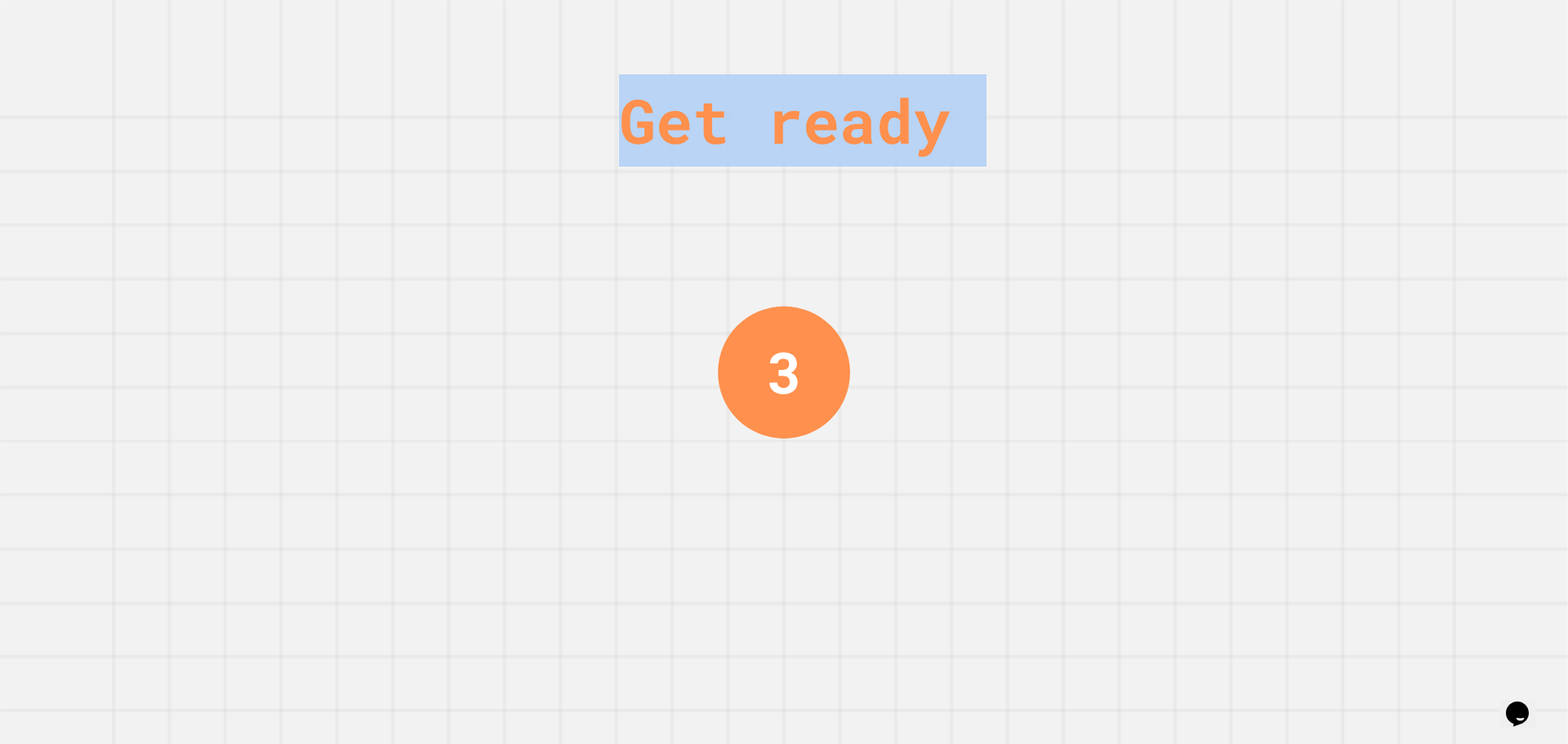
click at [490, 152] on div "Get ready 3" at bounding box center [784, 372] width 1568 height 744
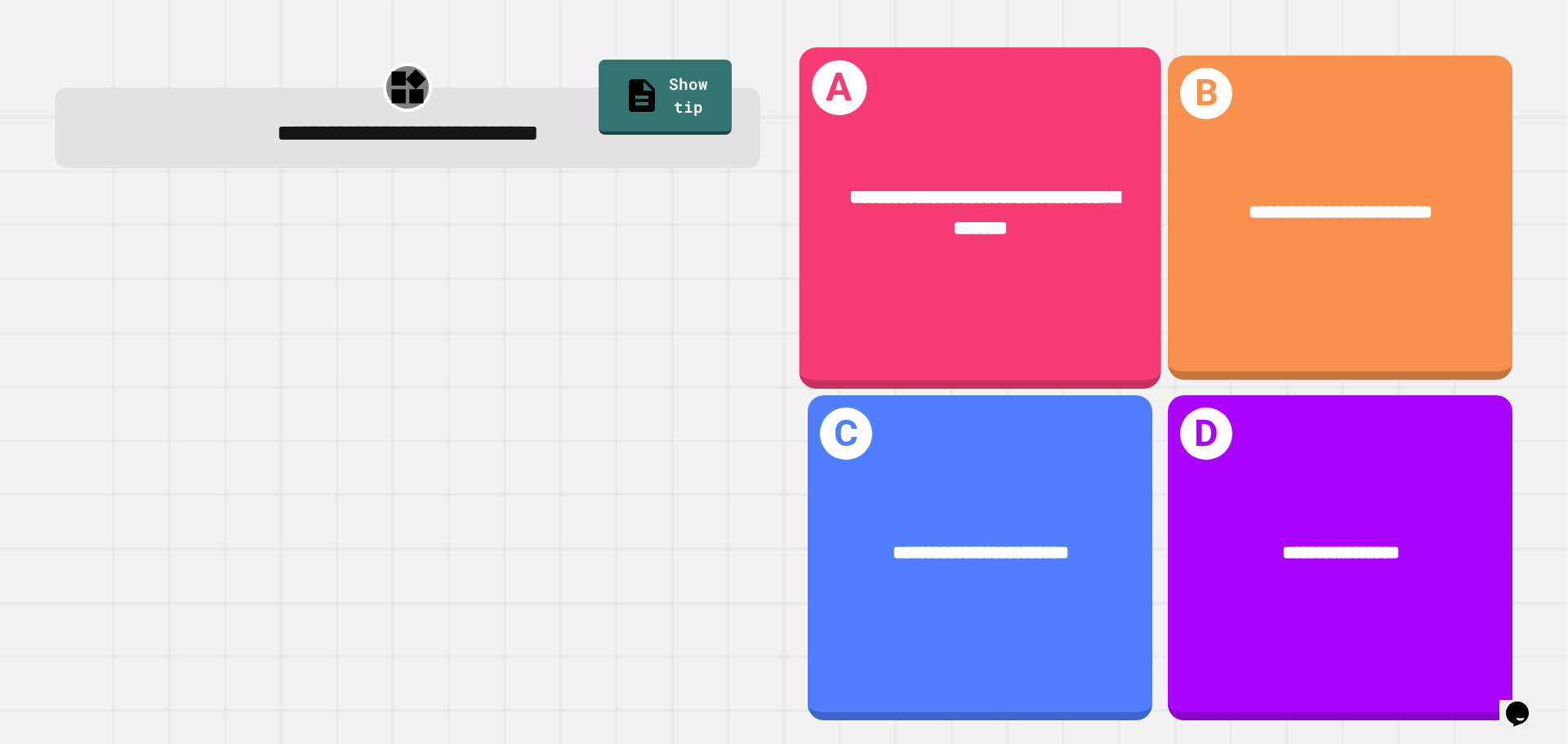
click at [1043, 268] on div "**********" at bounding box center [980, 213] width 361 height 141
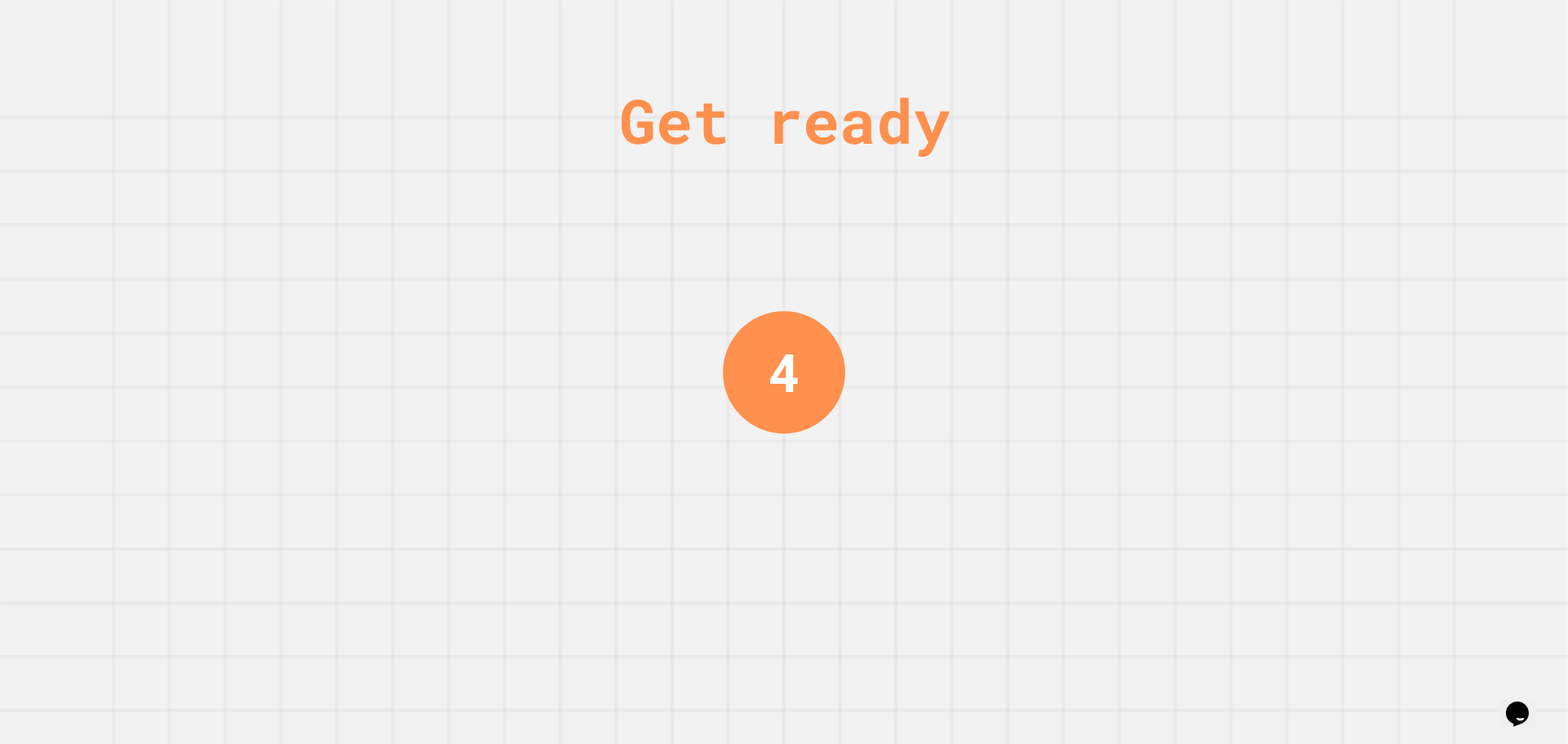
drag, startPoint x: 613, startPoint y: 716, endPoint x: 643, endPoint y: 749, distance: 44.6
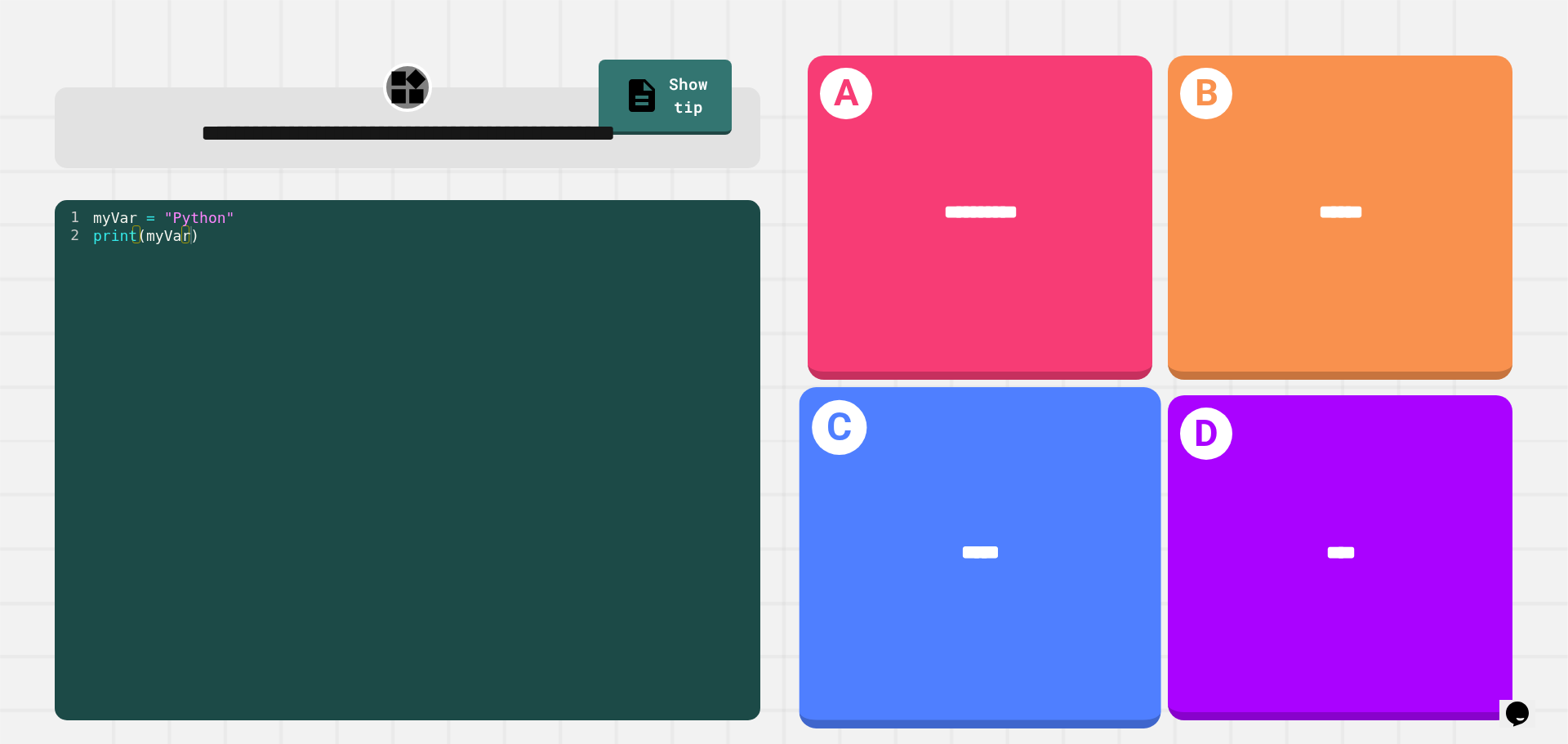
click at [986, 484] on div "C *****" at bounding box center [980, 557] width 361 height 340
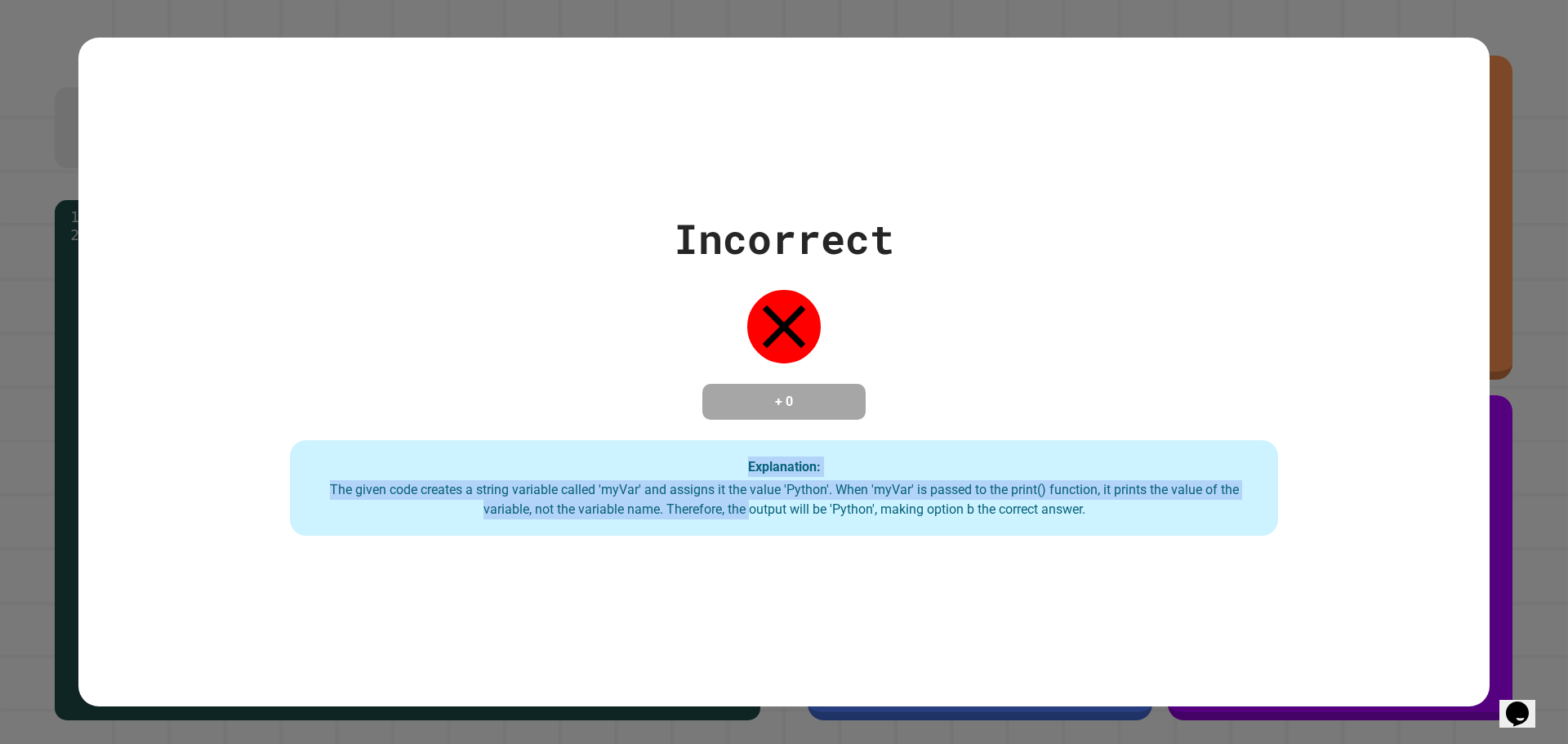
drag, startPoint x: 739, startPoint y: 509, endPoint x: 625, endPoint y: 463, distance: 122.9
click at [625, 463] on div "Explanation: The given code creates a string variable called 'myVar' and assign…" at bounding box center [784, 489] width 988 height 96
click at [626, 461] on div "Explanation: The given code creates a string variable called 'myVar' and assign…" at bounding box center [784, 489] width 988 height 96
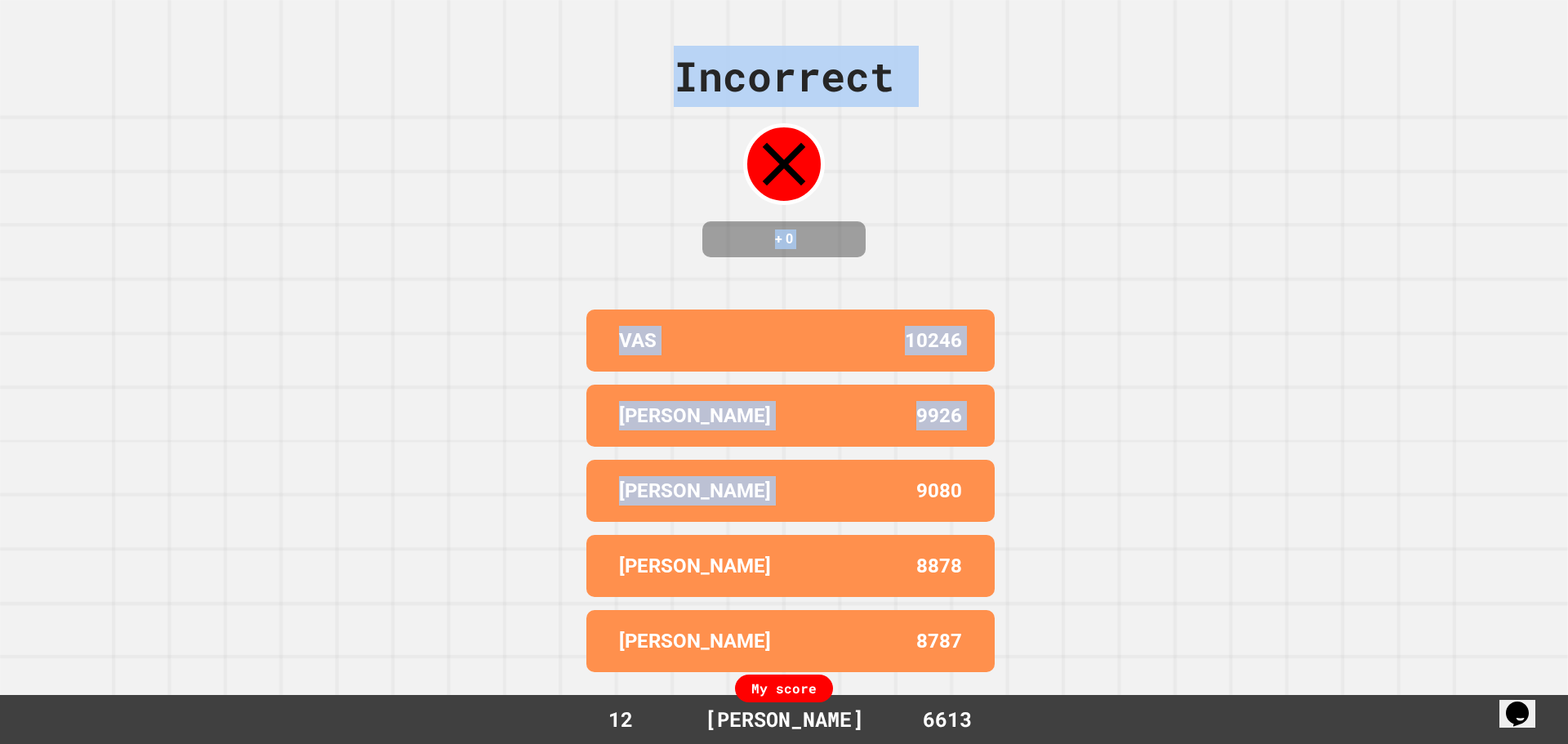
drag, startPoint x: 776, startPoint y: 493, endPoint x: 797, endPoint y: 492, distance: 21.0
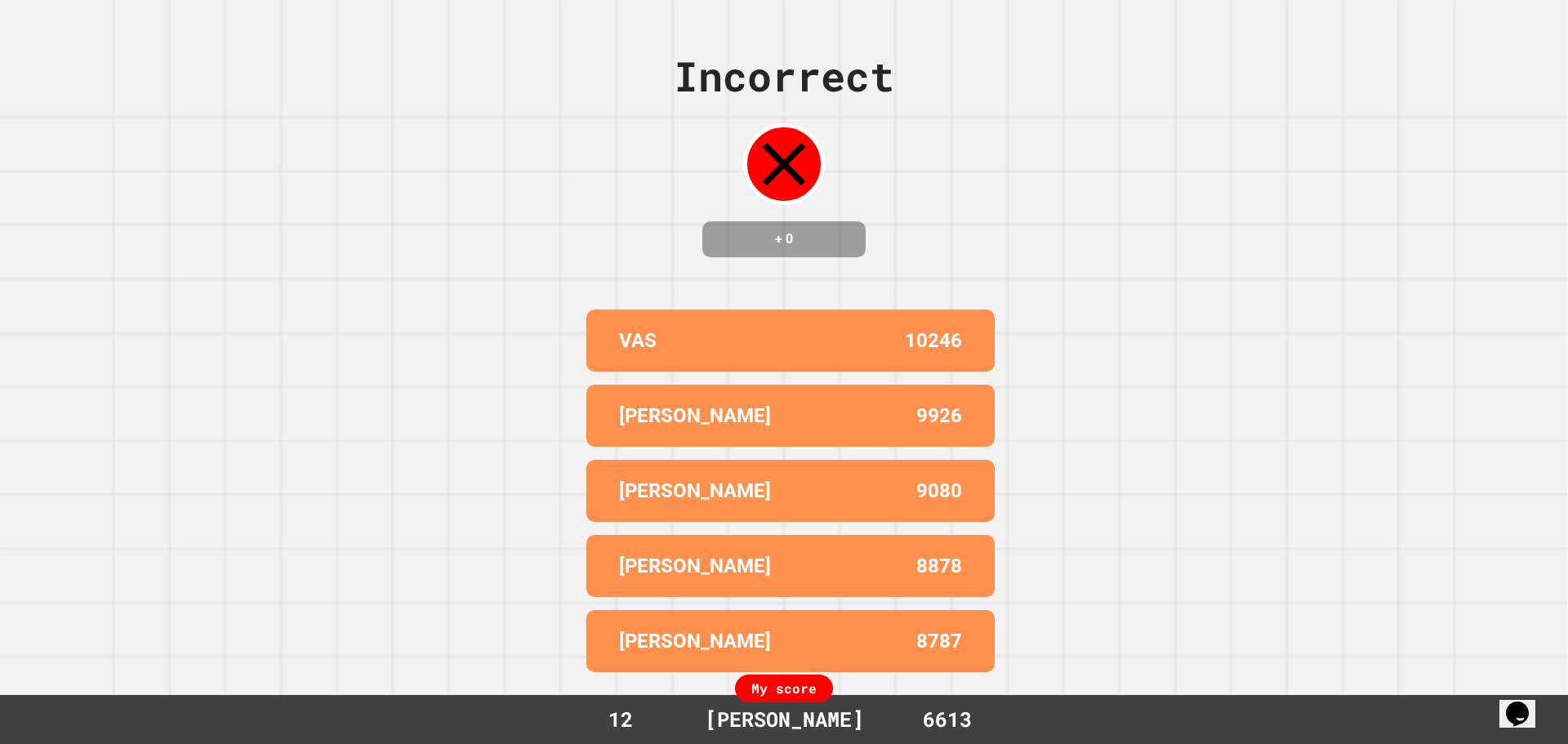
click at [769, 672] on div "Incorrect + 0 VAS 10246 EMMANUEL 9926 [PERSON_NAME] 9080 [PERSON_NAME] 8878 [PE…" at bounding box center [784, 372] width 1568 height 744
drag, startPoint x: 750, startPoint y: 682, endPoint x: 819, endPoint y: 679, distance: 69.1
click at [820, 679] on div "My score" at bounding box center [784, 688] width 98 height 28
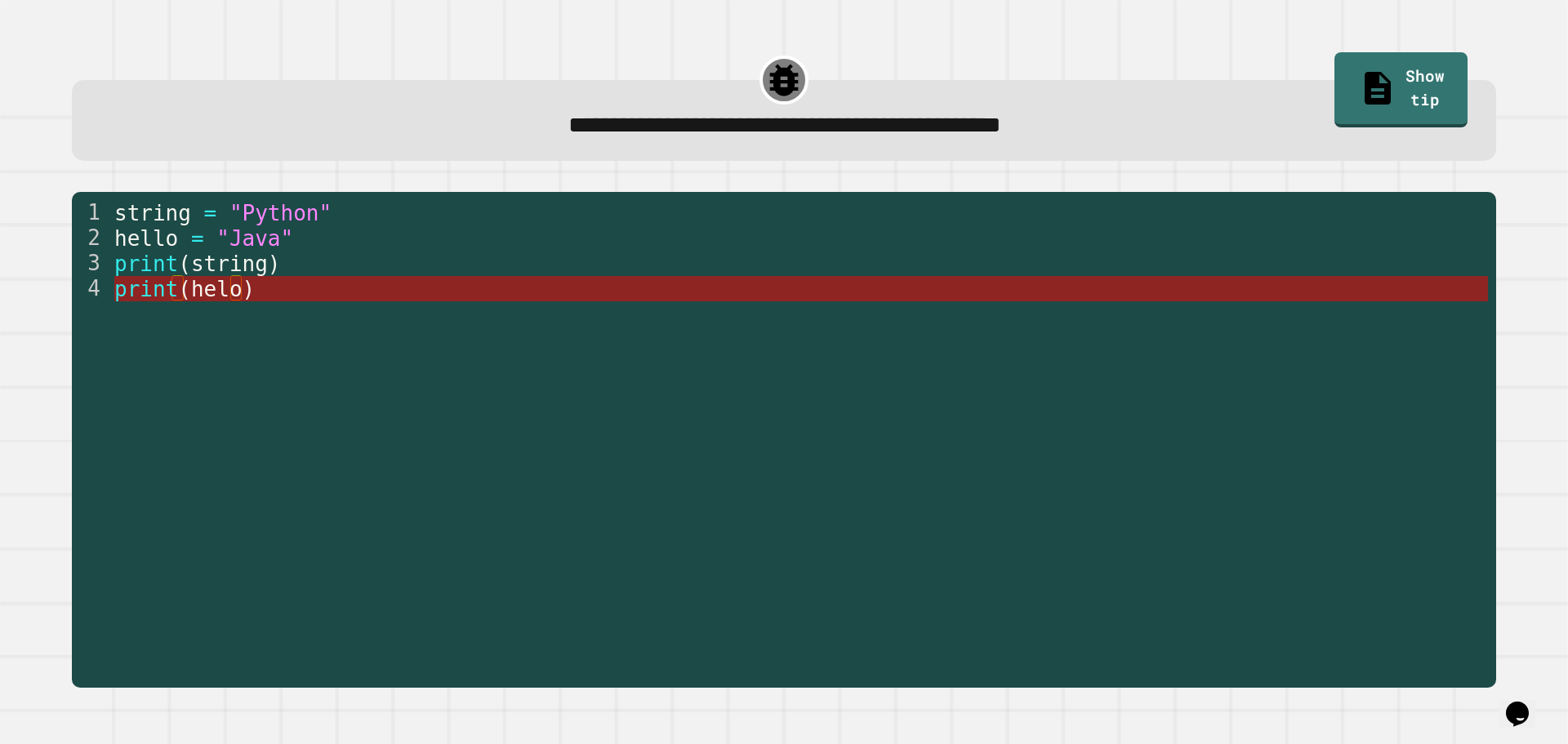
click at [216, 289] on span "helo" at bounding box center [216, 288] width 51 height 24
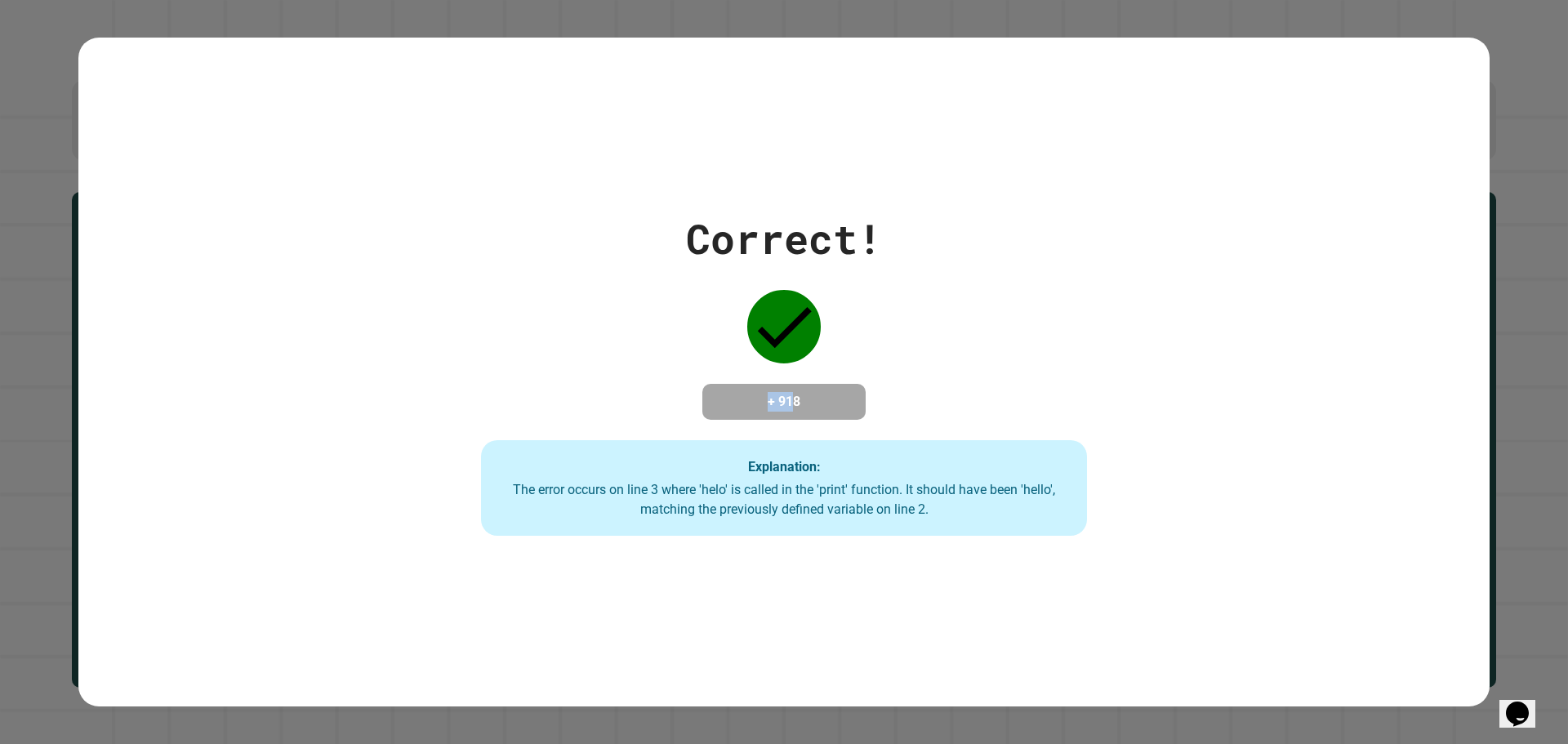
drag, startPoint x: 747, startPoint y: 393, endPoint x: 731, endPoint y: 446, distance: 55.4
click at [788, 395] on h4 "+ 918" at bounding box center [784, 402] width 131 height 19
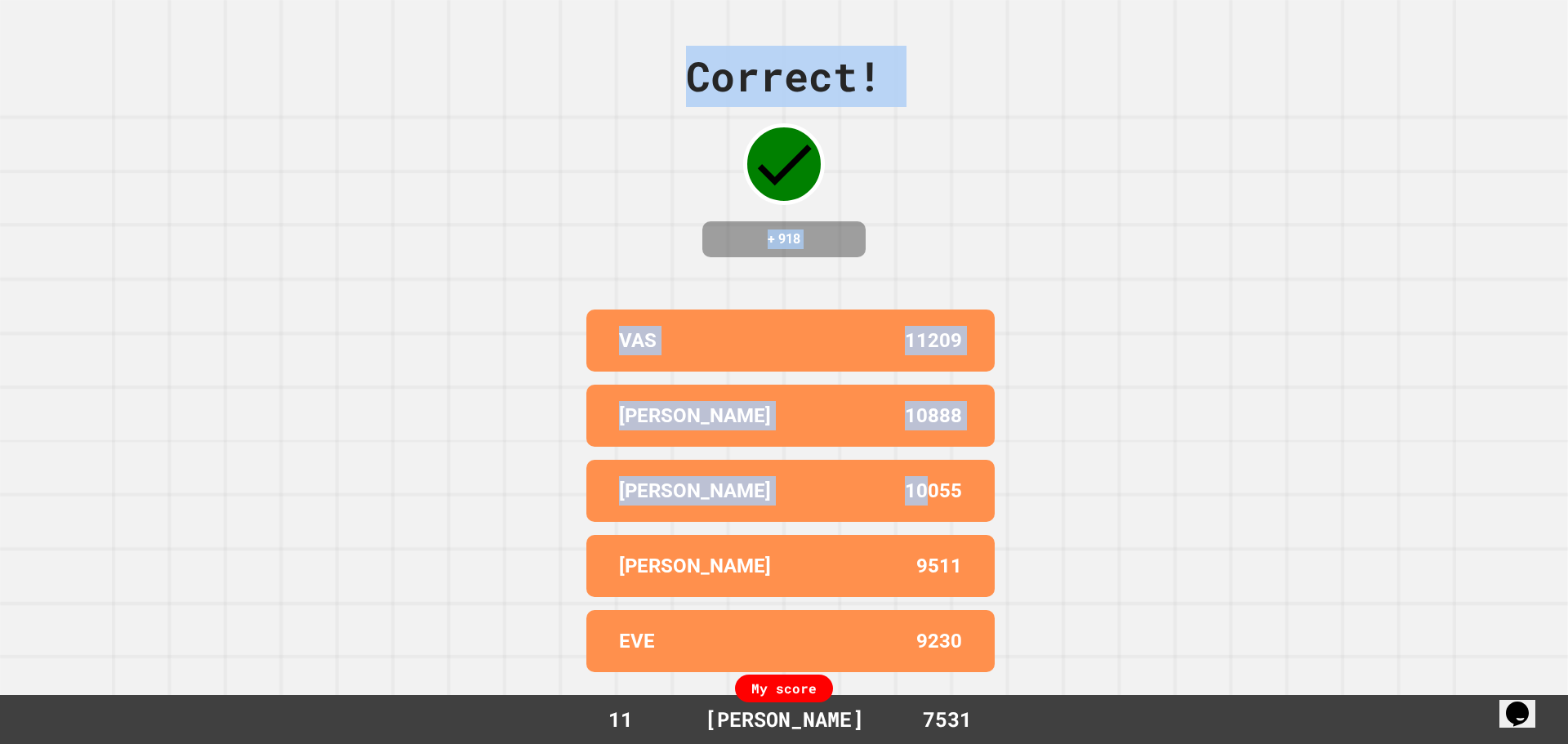
drag, startPoint x: 500, startPoint y: 490, endPoint x: 919, endPoint y: 498, distance: 419.1
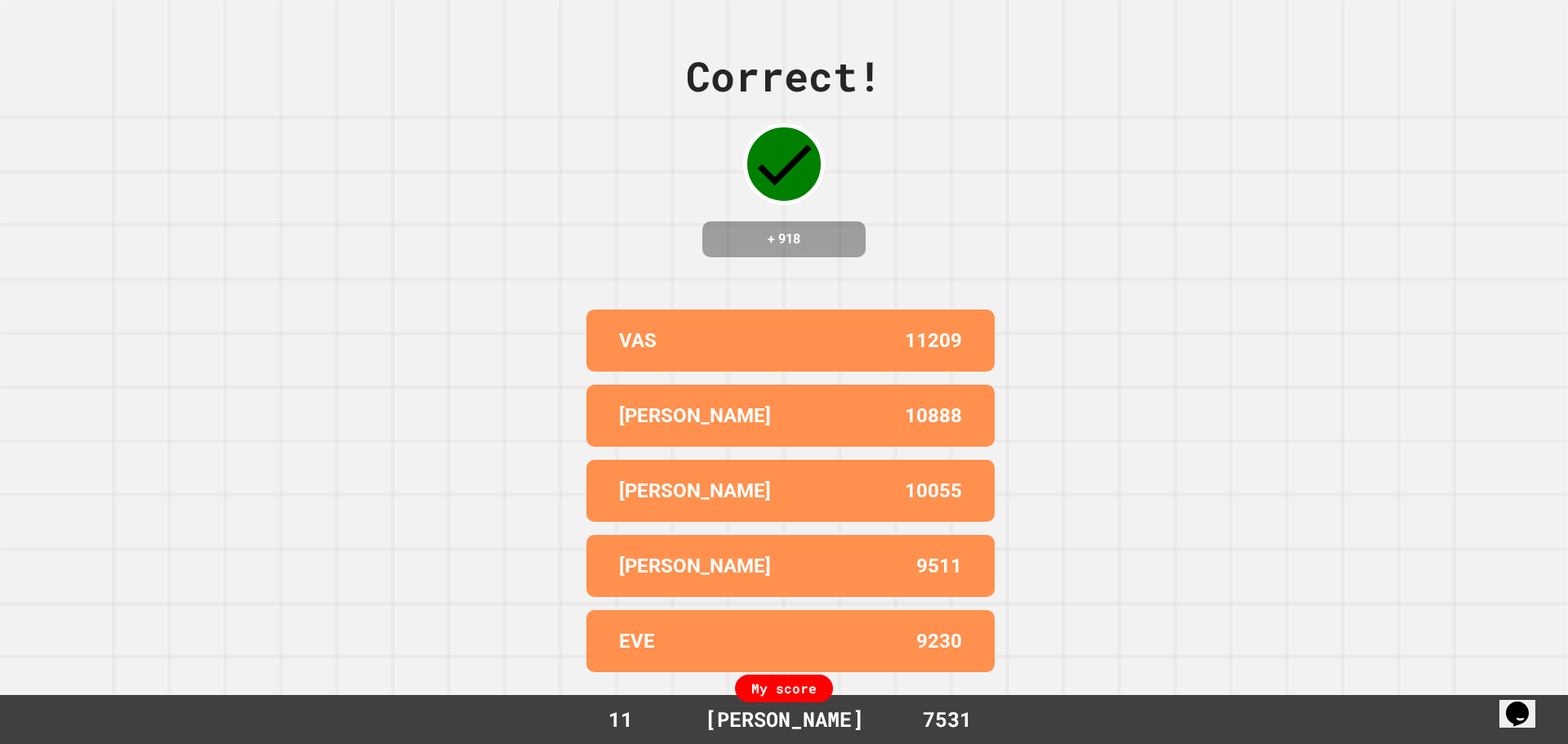
click at [1236, 546] on div "Correct! + 918 VAS 11209 [PERSON_NAME] 10888 [PERSON_NAME] 10055 [PERSON_NAME] …" at bounding box center [784, 372] width 1568 height 744
drag, startPoint x: 613, startPoint y: 480, endPoint x: 710, endPoint y: 484, distance: 97.1
click at [710, 484] on div "[PERSON_NAME]" at bounding box center [704, 491] width 172 height 30
click at [520, 493] on div "Correct! + 918 VAS 11209 [PERSON_NAME] 10888 [PERSON_NAME] 10055 [PERSON_NAME] …" at bounding box center [784, 372] width 1568 height 744
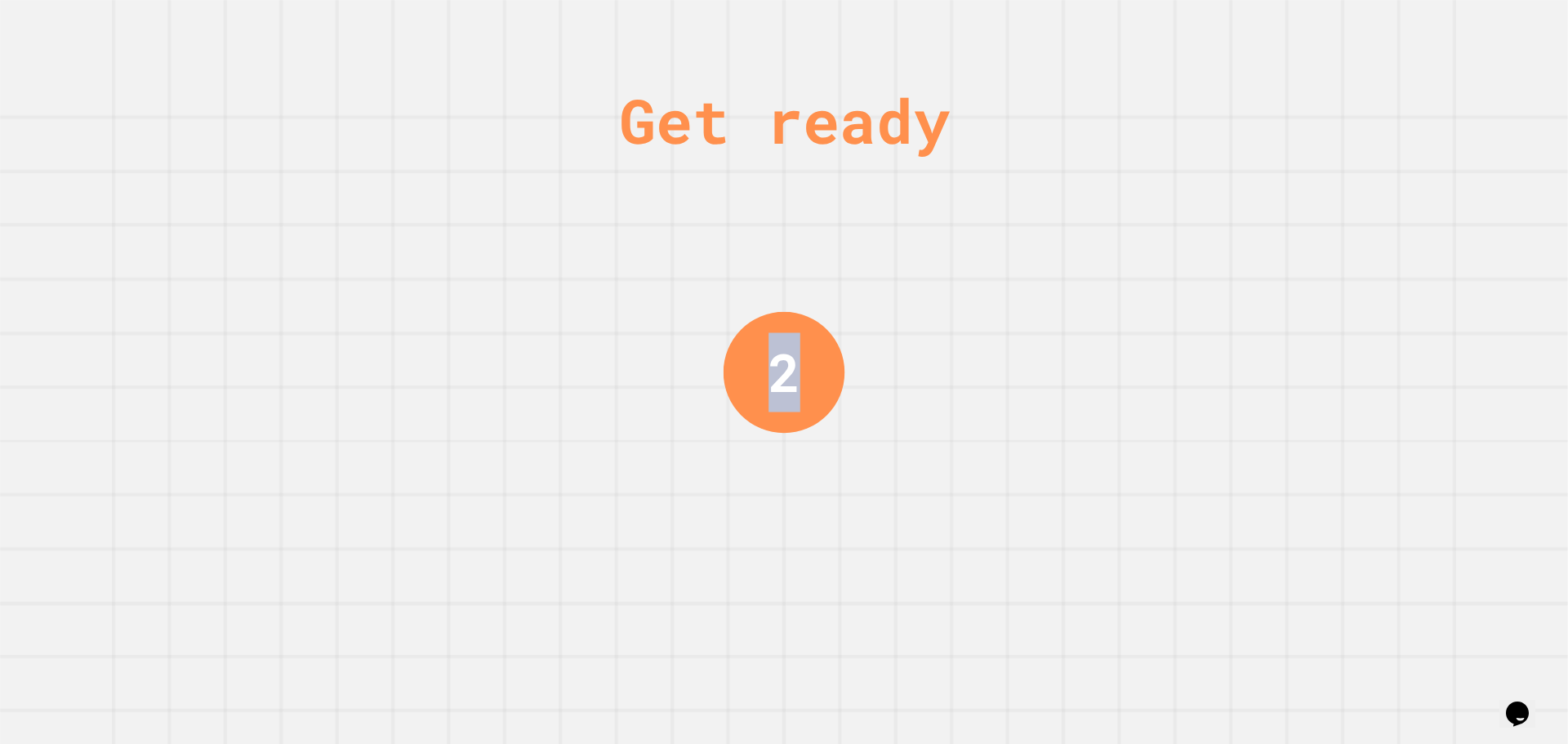
drag, startPoint x: 772, startPoint y: 373, endPoint x: 833, endPoint y: 377, distance: 61.1
click at [839, 381] on div "2" at bounding box center [784, 371] width 120 height 120
click at [924, 400] on div "Get ready 1" at bounding box center [784, 372] width 1568 height 744
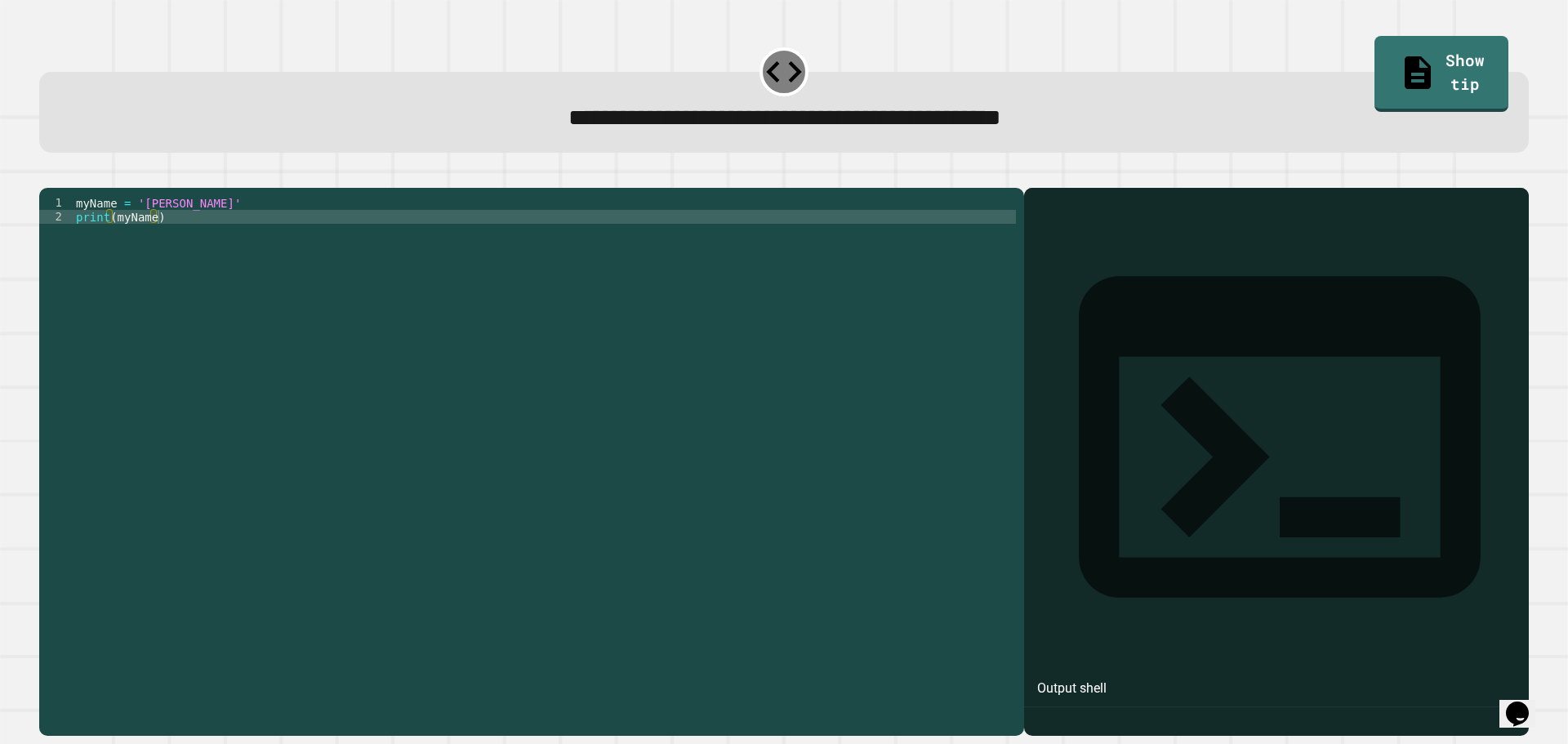
click at [163, 227] on div "myName = '[PERSON_NAME]' print ( myName )" at bounding box center [544, 445] width 943 height 500
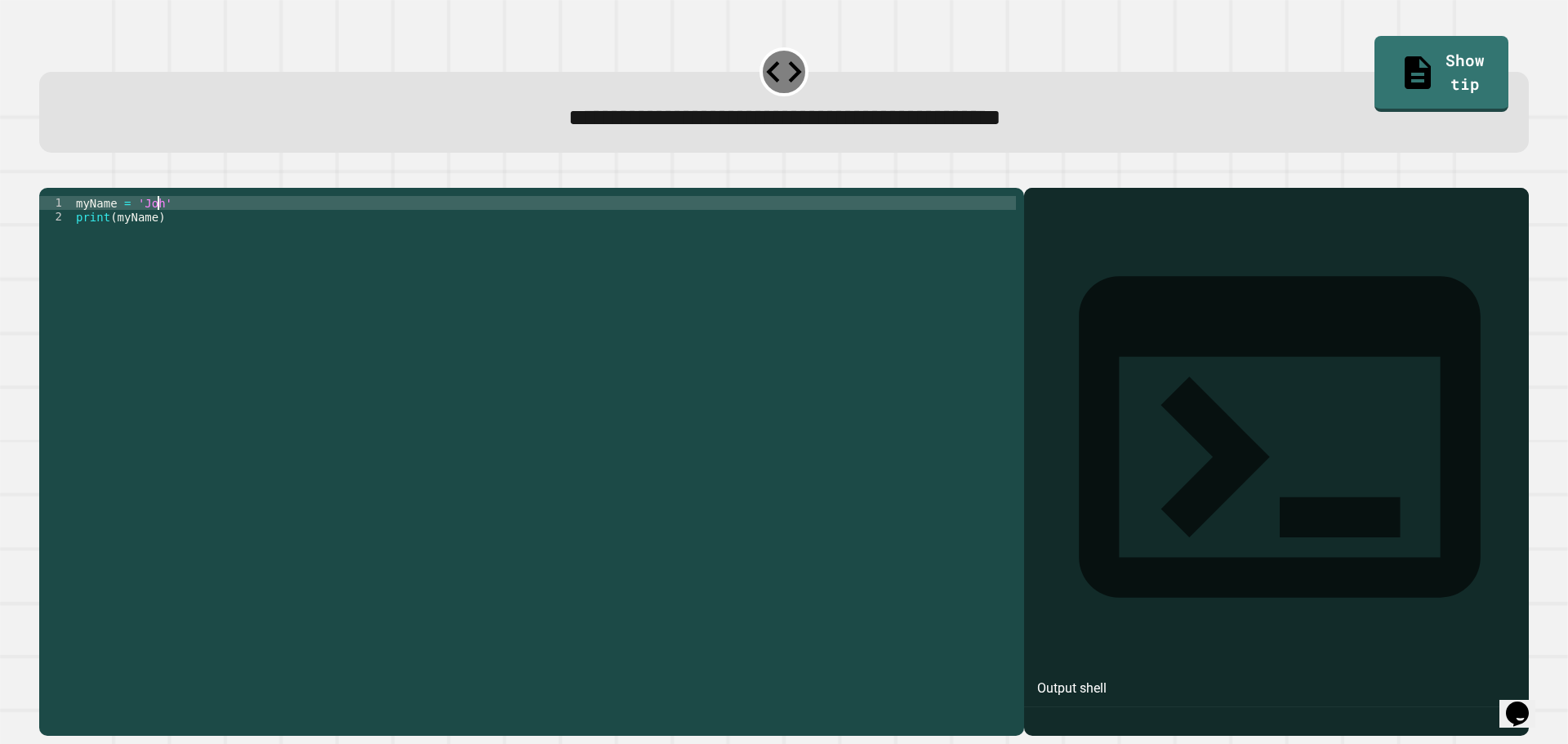
scroll to position [0, 6]
type textarea "**********"
click at [47, 174] on button "button" at bounding box center [47, 174] width 0 height 0
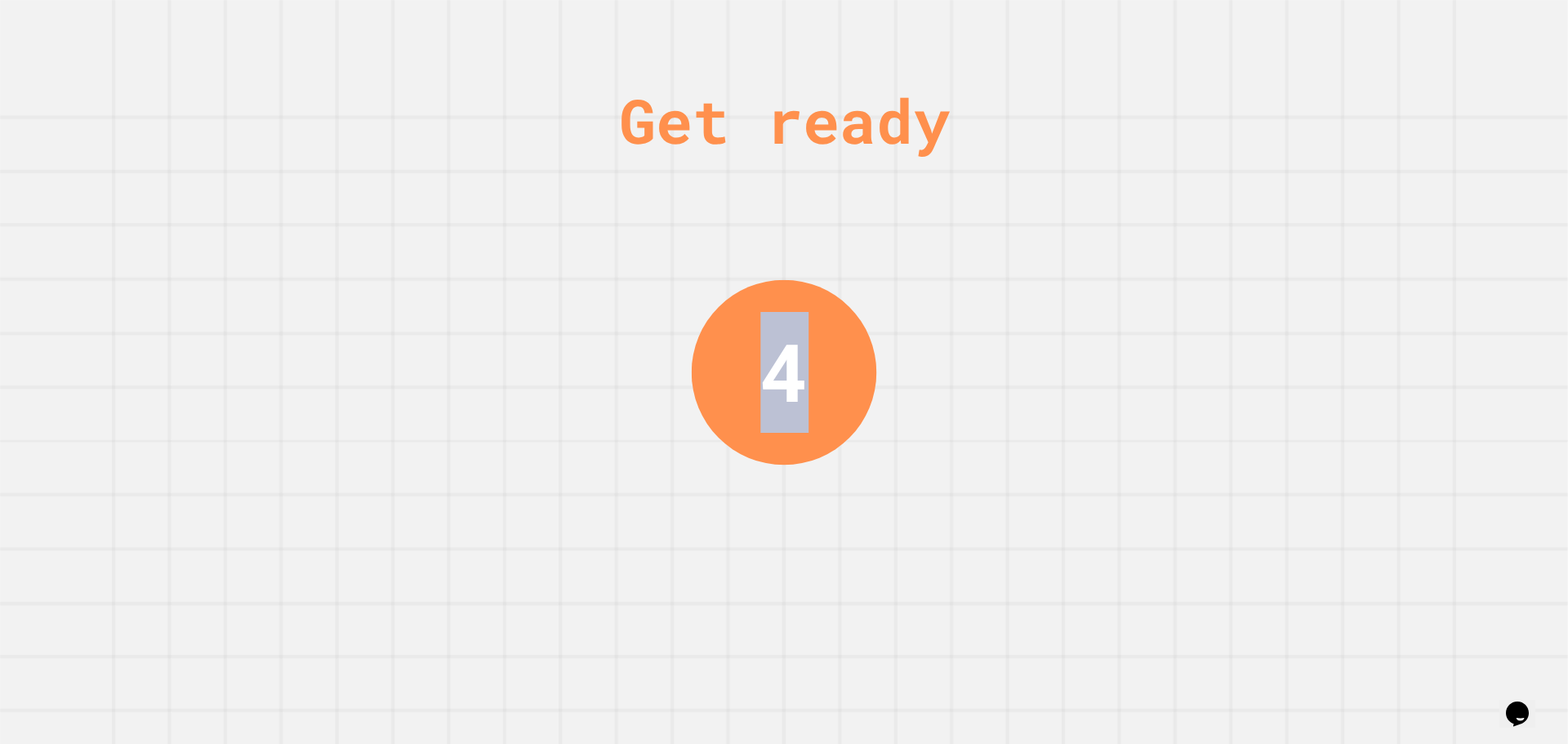
drag, startPoint x: 779, startPoint y: 372, endPoint x: 801, endPoint y: 372, distance: 22.0
click at [801, 372] on div "4" at bounding box center [784, 372] width 185 height 185
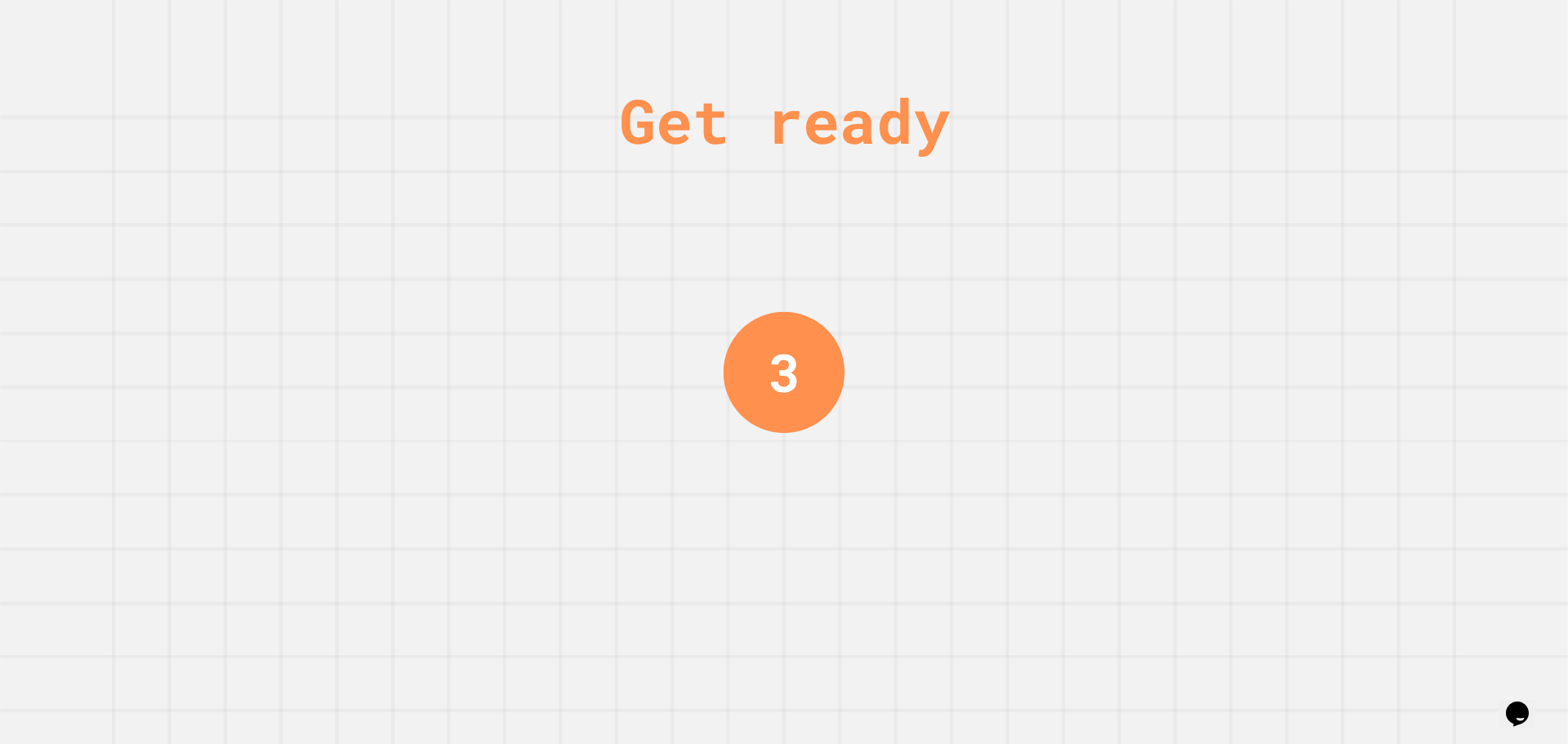
click at [892, 365] on div "Get ready 3" at bounding box center [784, 372] width 1568 height 744
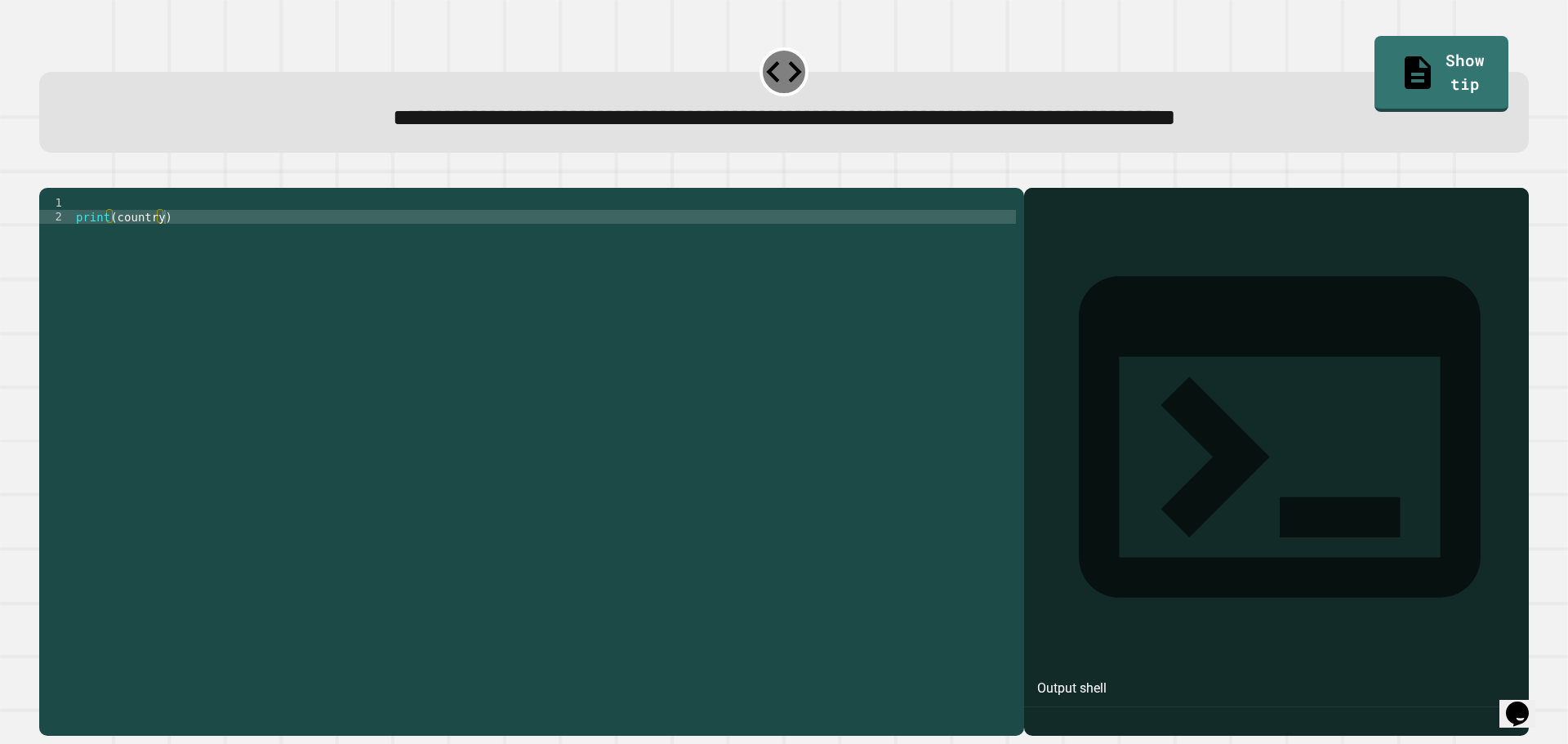
click at [90, 228] on div "print ( country )" at bounding box center [544, 445] width 943 height 500
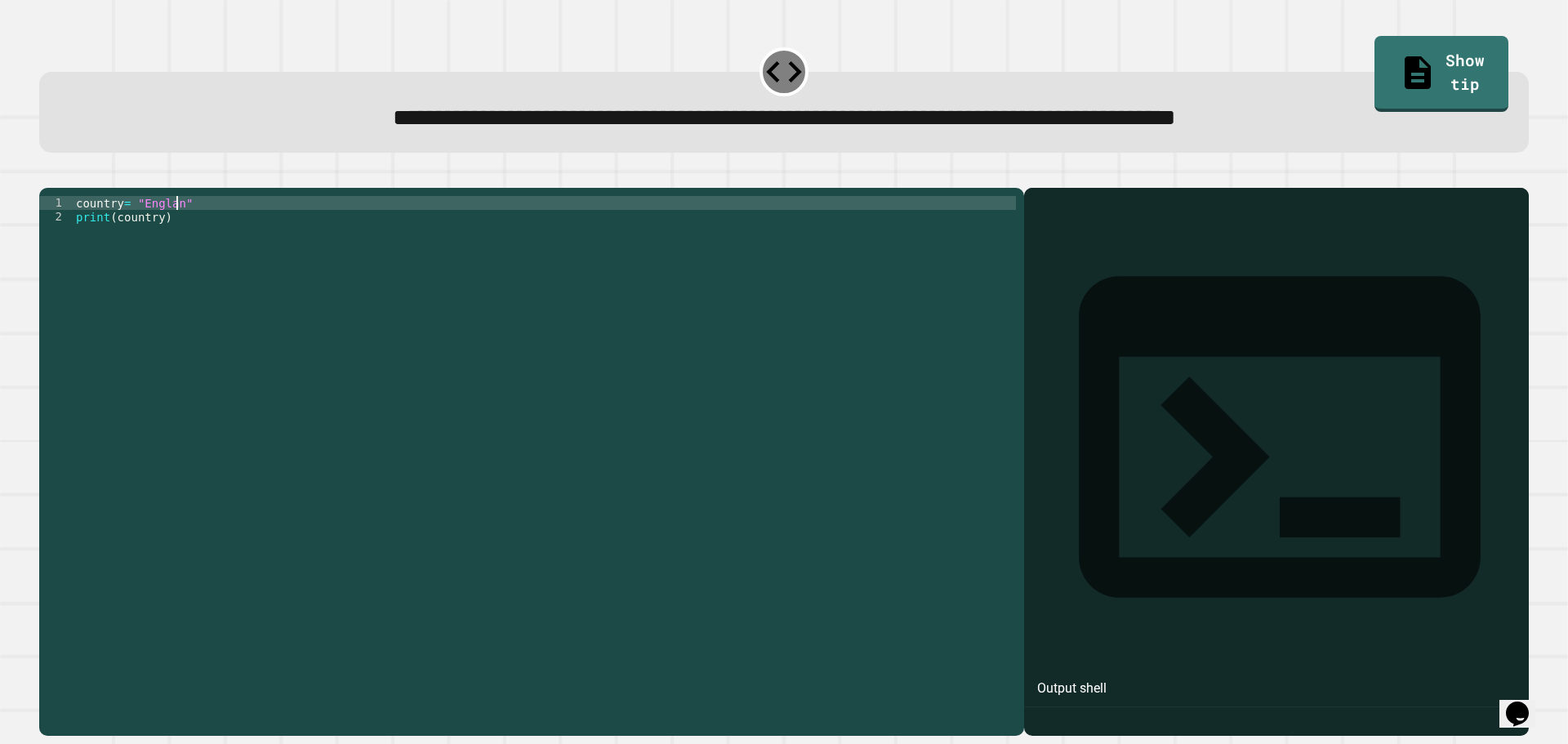
scroll to position [0, 7]
type textarea "**********"
click at [47, 174] on icon "button" at bounding box center [47, 174] width 0 height 0
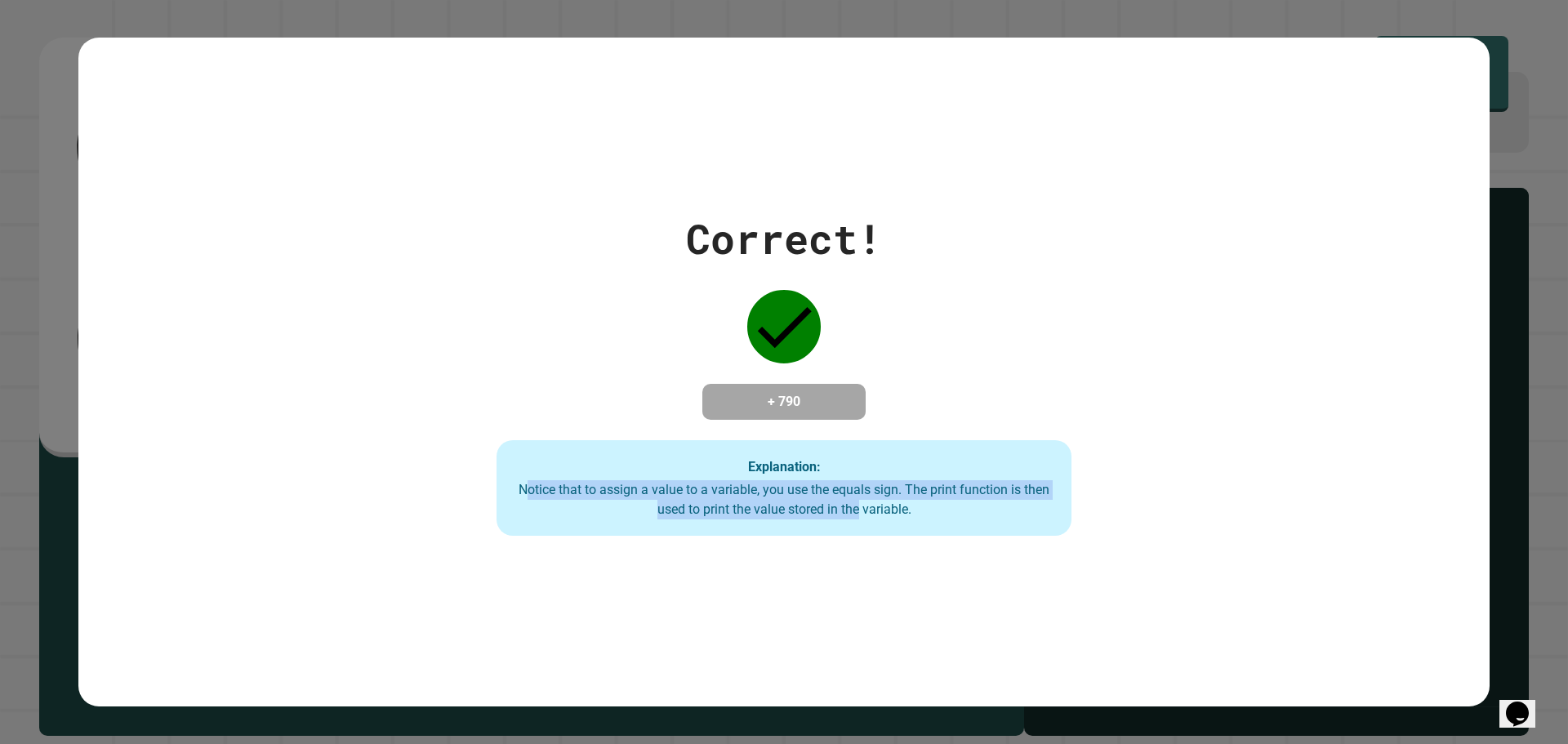
drag, startPoint x: 518, startPoint y: 488, endPoint x: 859, endPoint y: 500, distance: 341.2
click at [856, 524] on div "Explanation: Notice that to assign a value to a variable, you use the equals si…" at bounding box center [784, 489] width 575 height 96
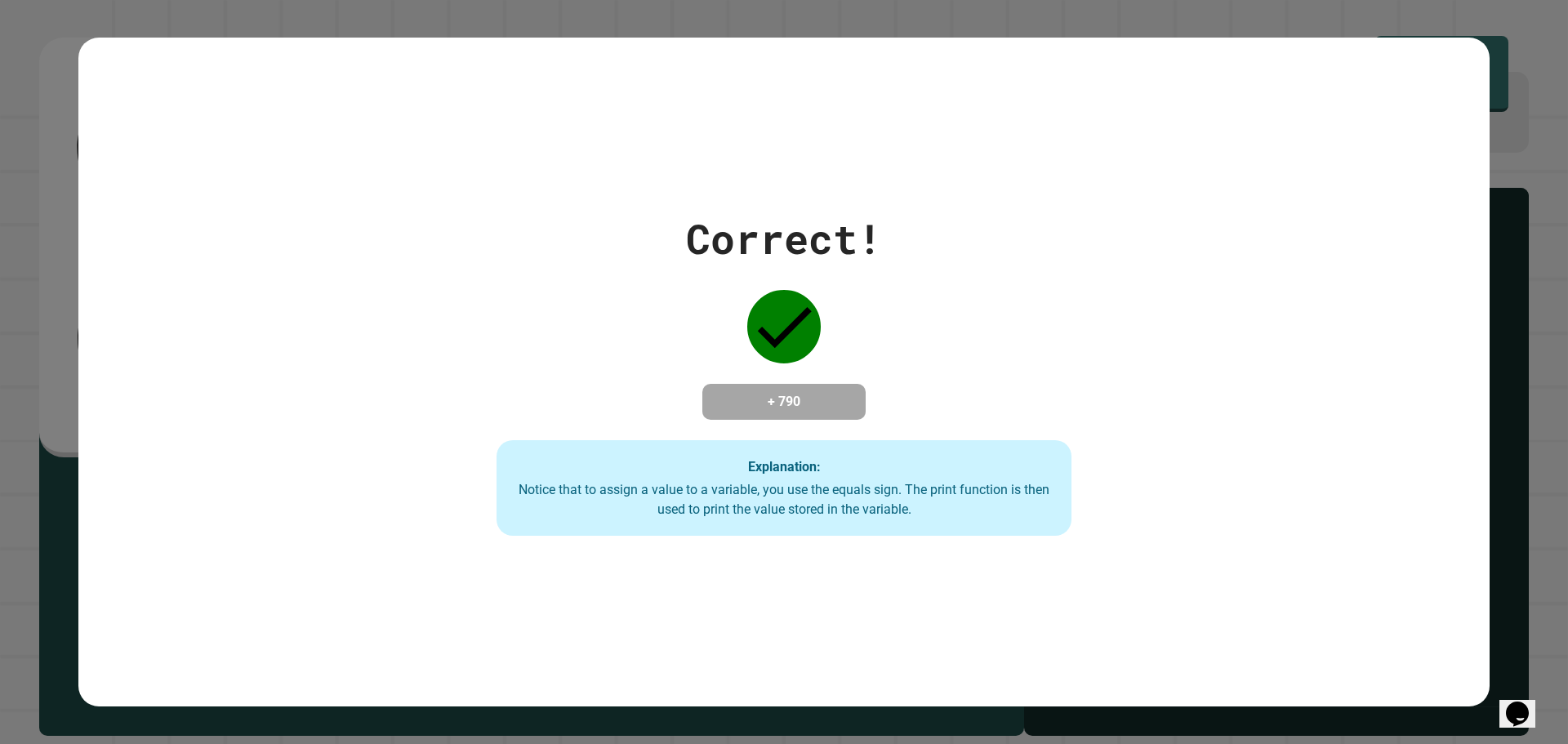
click at [905, 399] on div "Correct! + 790 Explanation: Notice that to assign a value to a variable, you us…" at bounding box center [784, 372] width 821 height 329
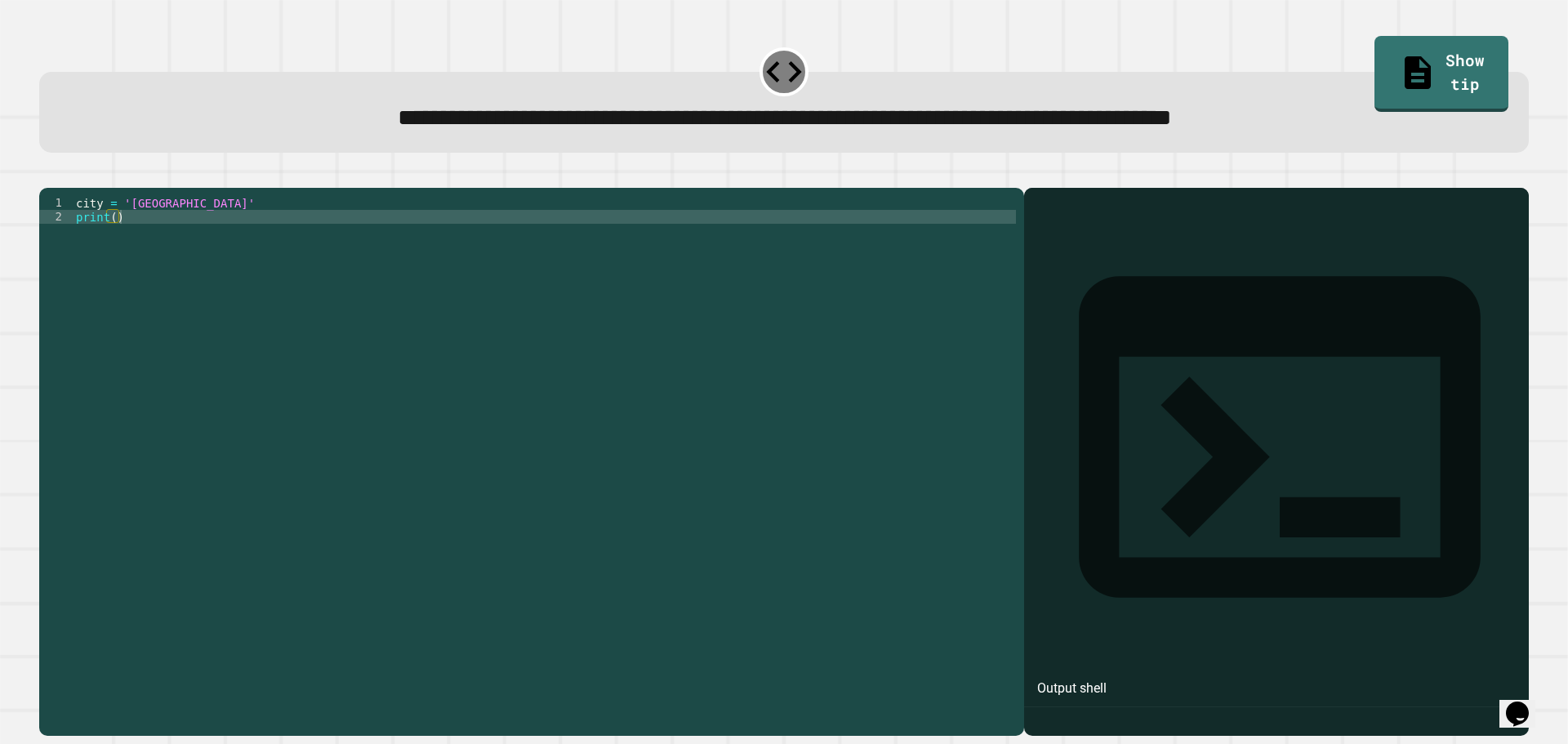
click at [161, 227] on div "city = 'Madrid' print ( )" at bounding box center [544, 445] width 943 height 500
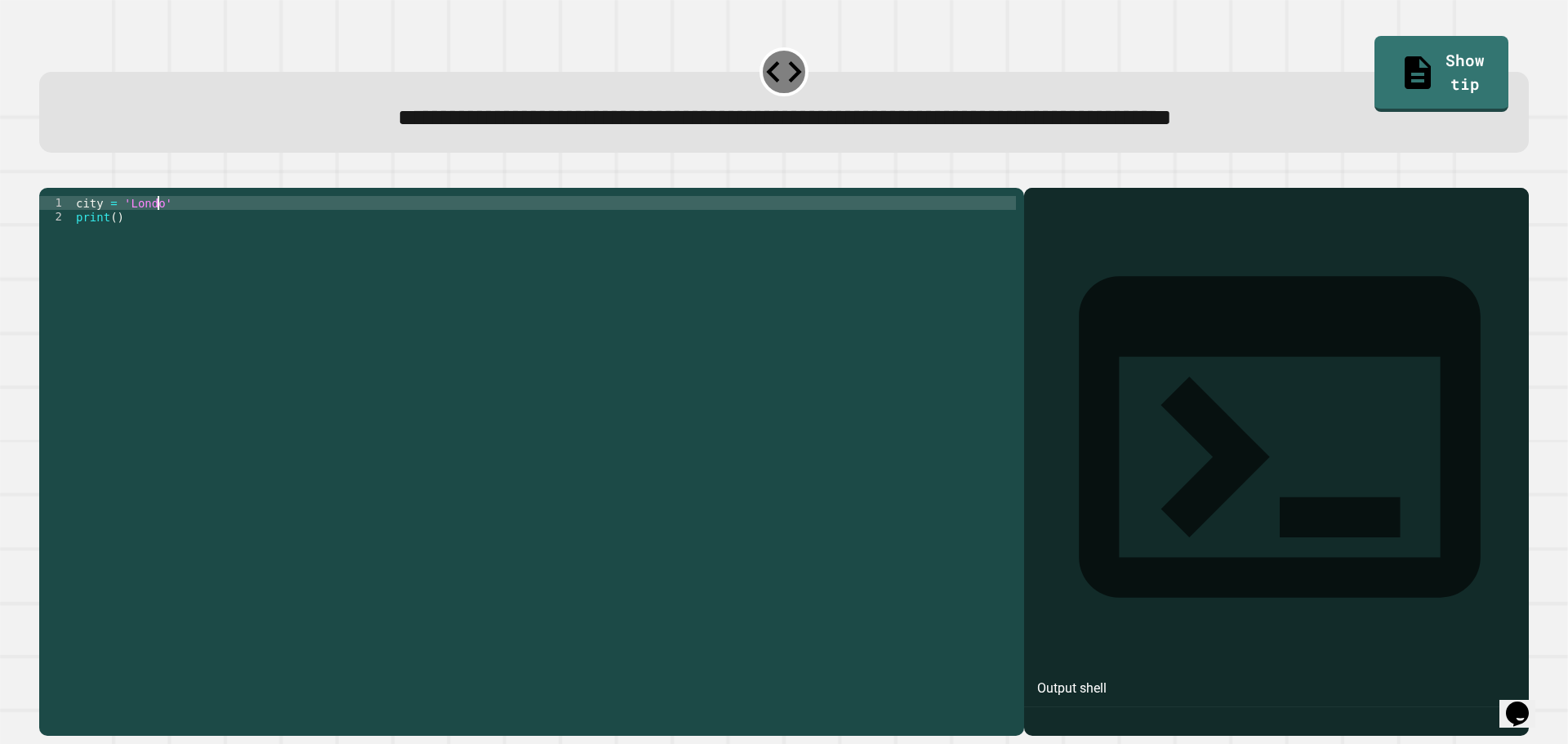
scroll to position [0, 6]
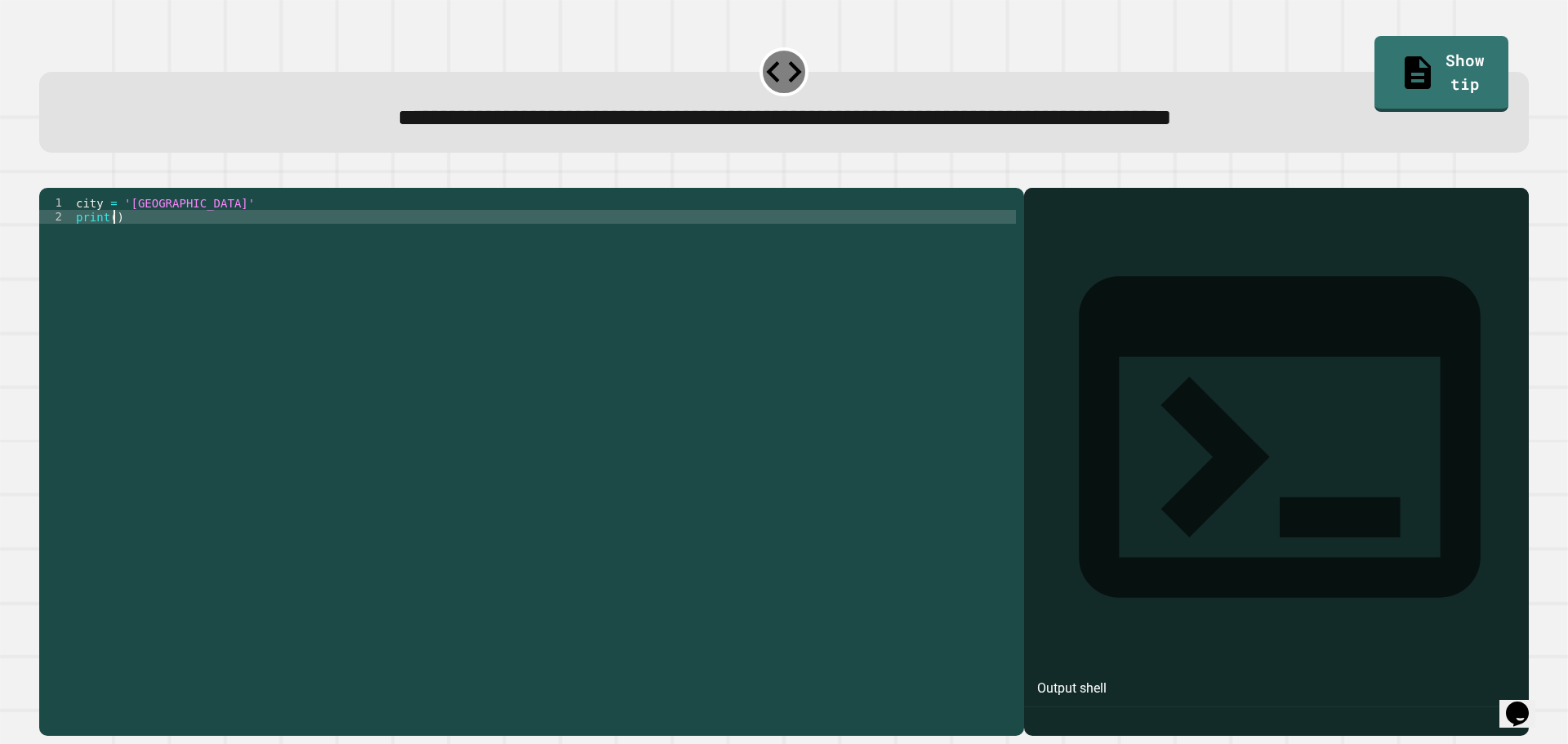
click at [111, 242] on div "city = 'London' print ( )" at bounding box center [544, 445] width 943 height 500
click at [47, 174] on icon "button" at bounding box center [47, 174] width 0 height 0
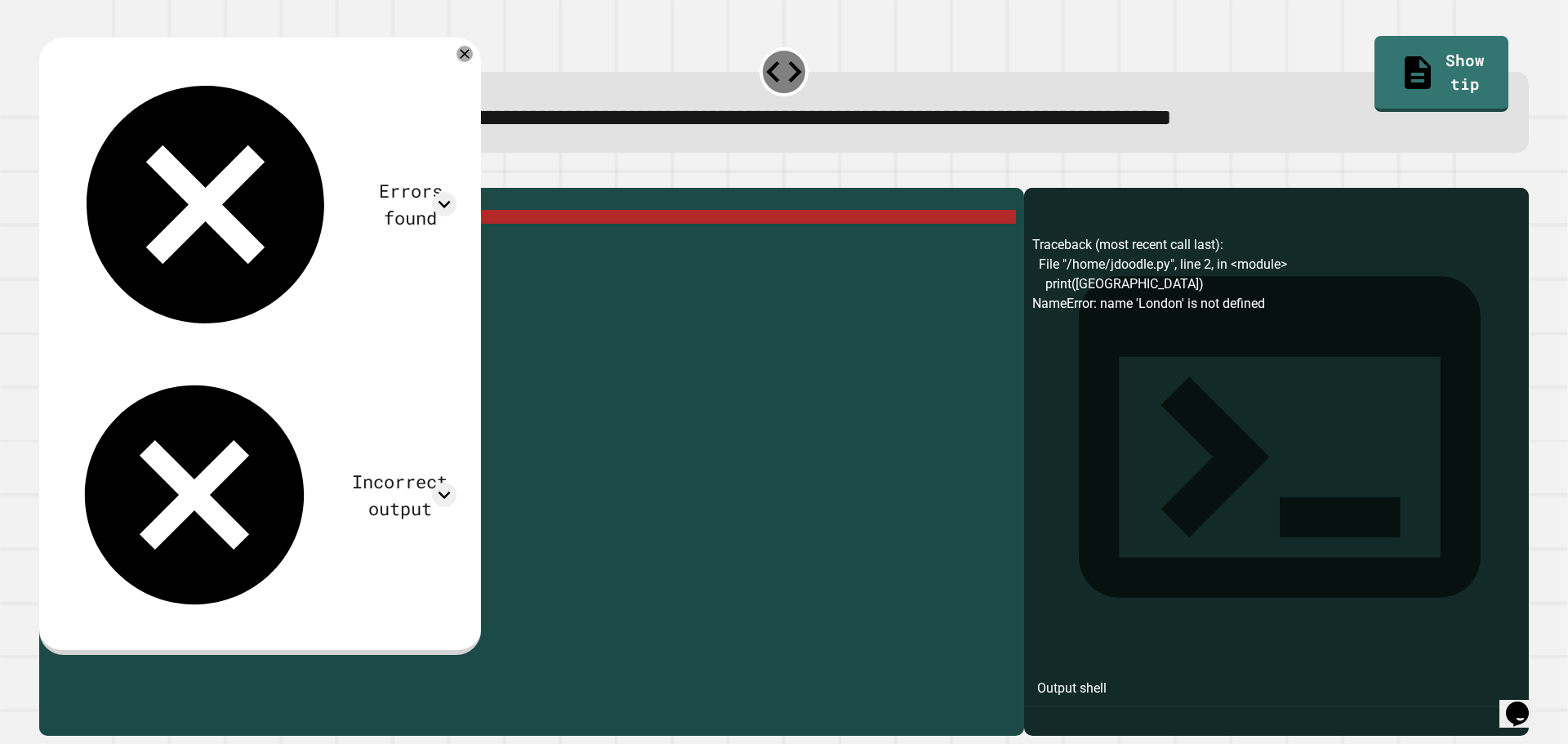
click at [152, 240] on div "city = 'London' print ( [GEOGRAPHIC_DATA] )" at bounding box center [544, 445] width 943 height 500
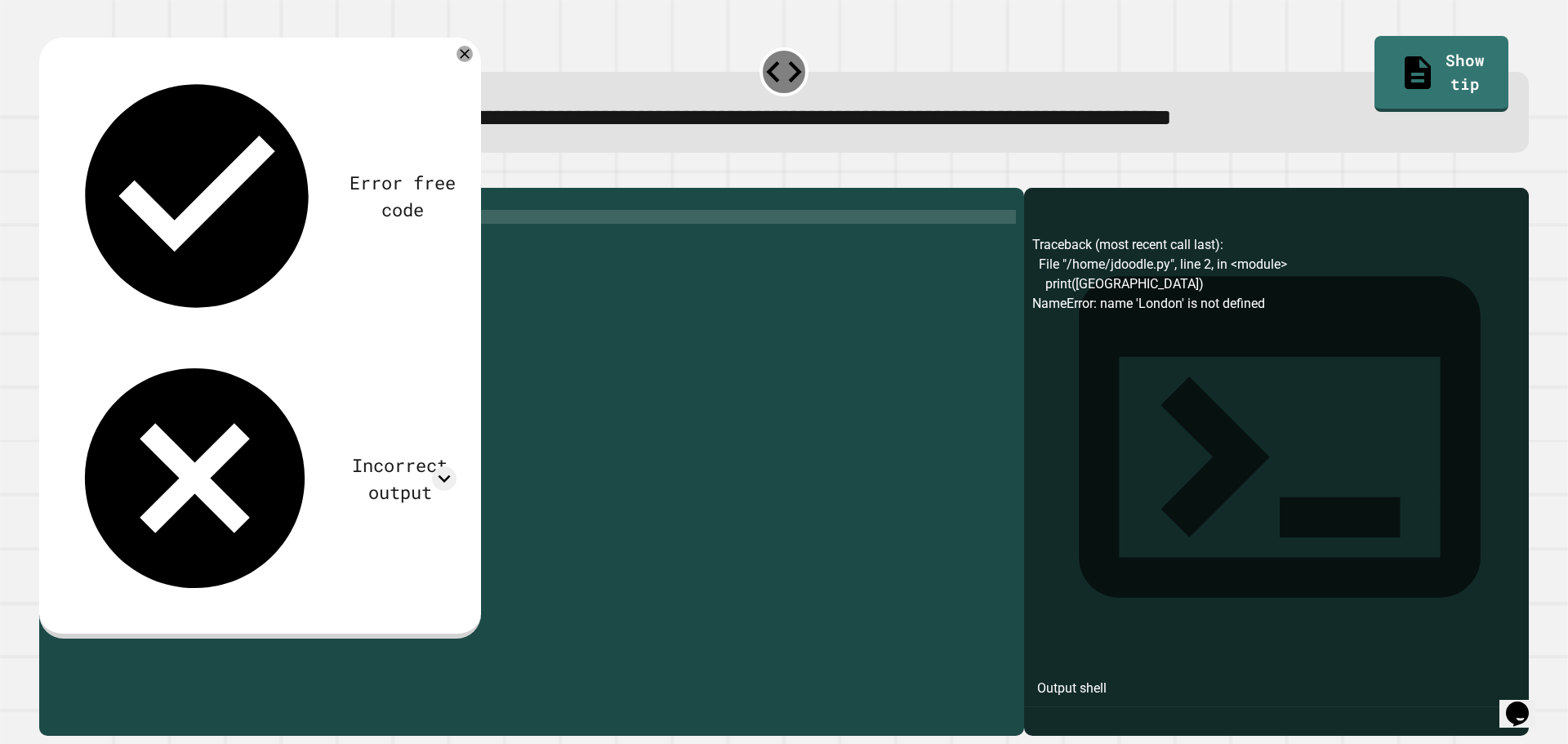
scroll to position [0, 0]
type textarea "**********"
click at [47, 174] on icon "button" at bounding box center [47, 174] width 0 height 0
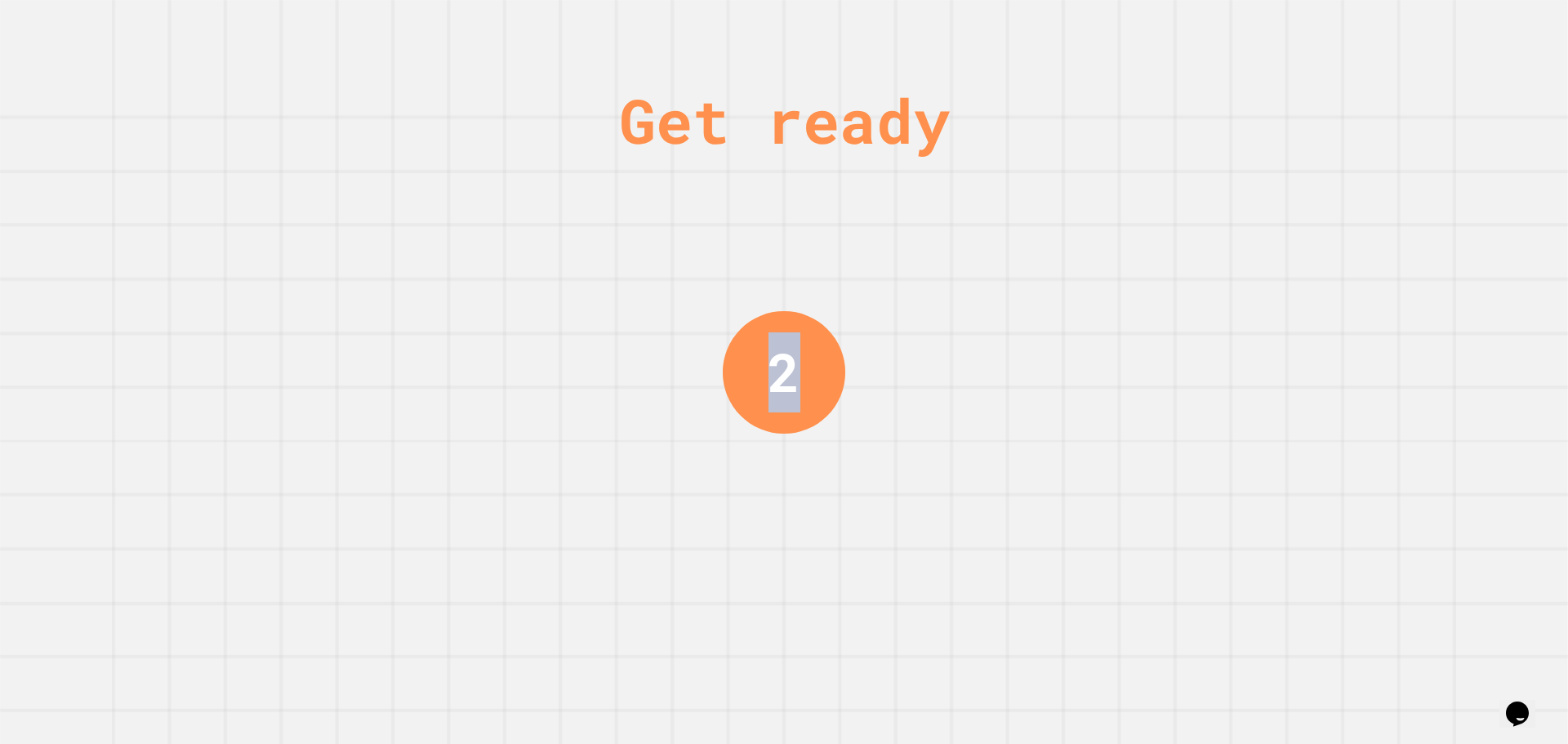
drag, startPoint x: 768, startPoint y: 352, endPoint x: 907, endPoint y: 345, distance: 139.2
click at [907, 345] on div "Get ready 2" at bounding box center [784, 372] width 1568 height 744
click at [903, 351] on div "Get ready 1" at bounding box center [784, 372] width 1568 height 744
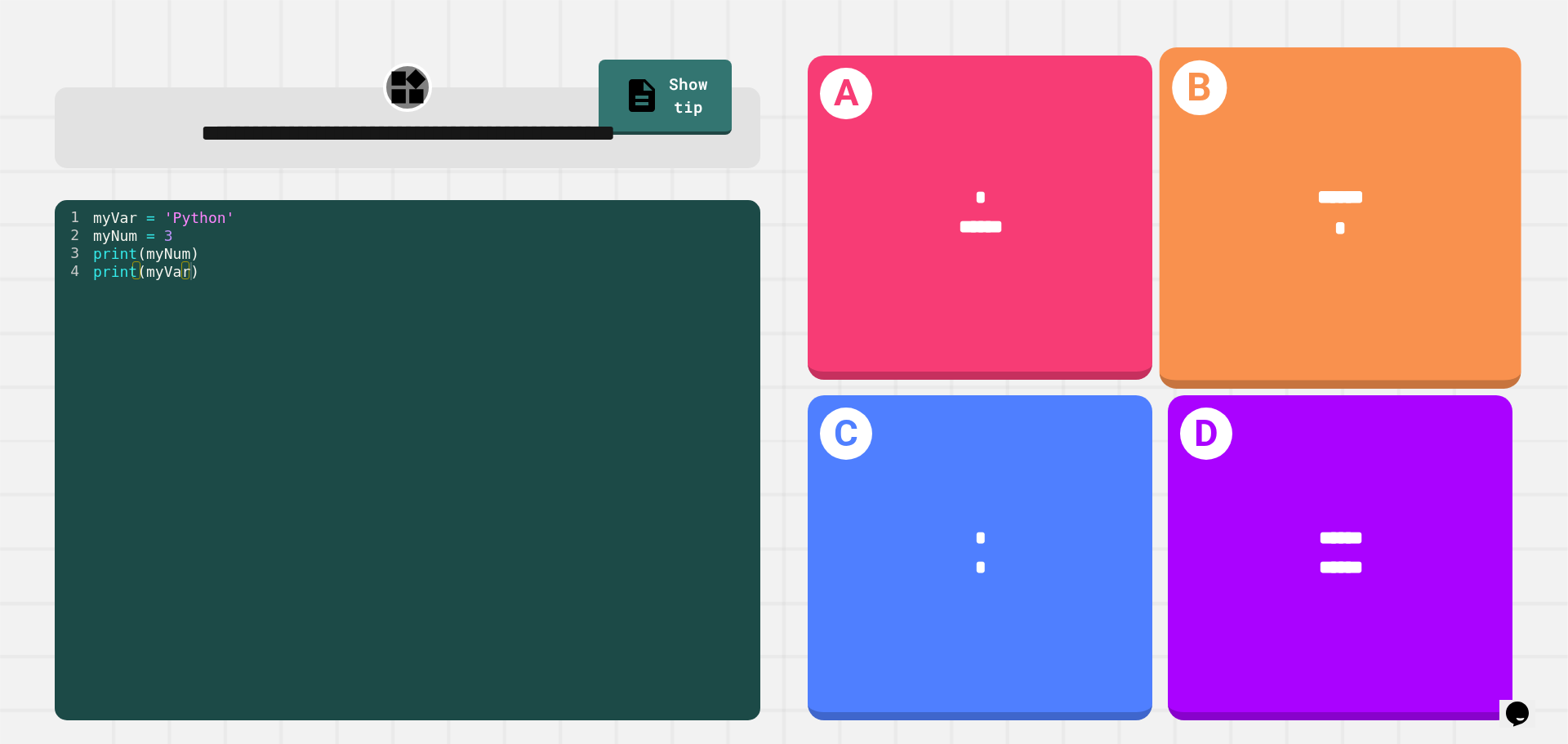
click at [1352, 280] on div "B ****** *" at bounding box center [1340, 217] width 361 height 340
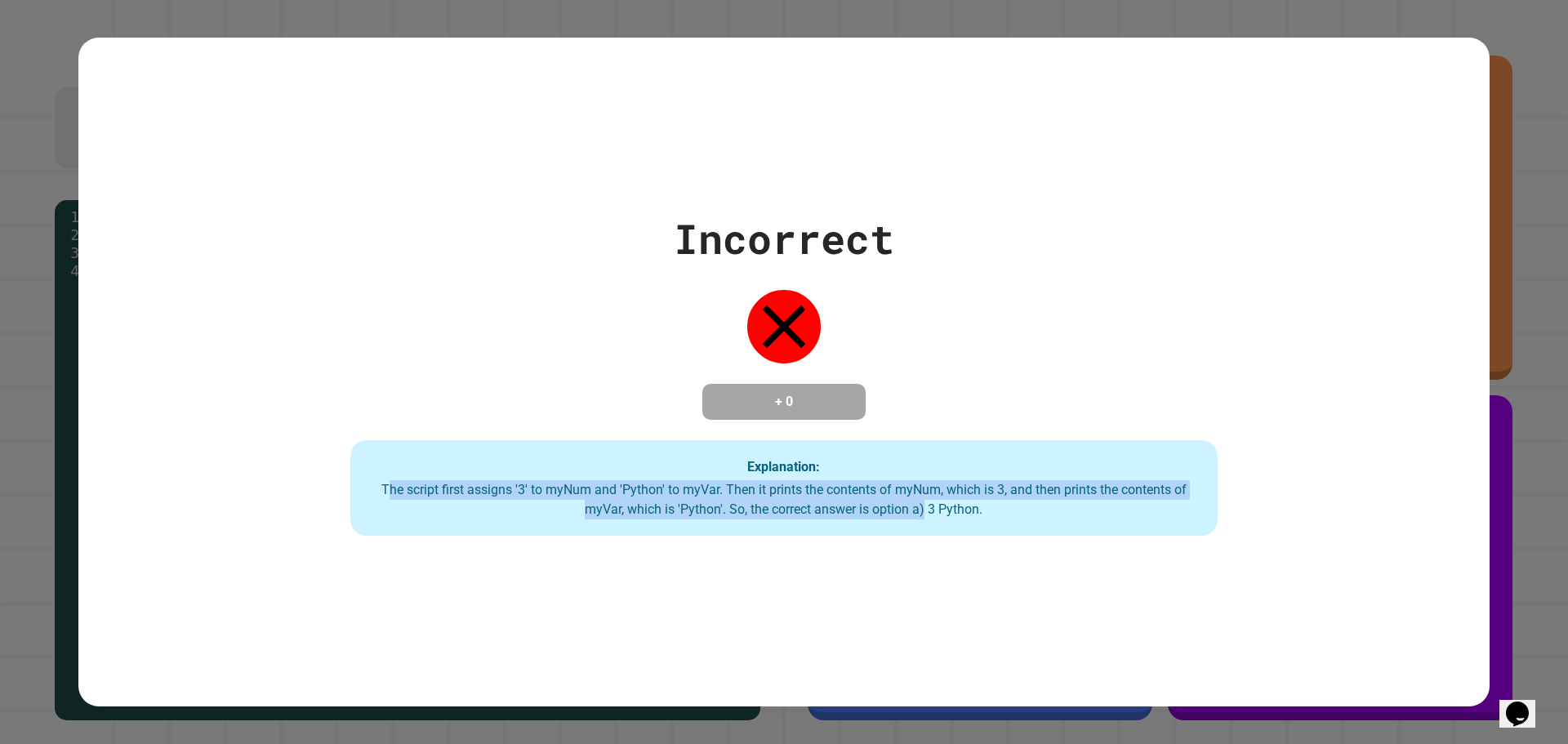
drag, startPoint x: 380, startPoint y: 490, endPoint x: 920, endPoint y: 523, distance: 541.0
click at [920, 523] on div "Explanation: The script first assigns '3' to myNum and 'Python' to myVar. Then …" at bounding box center [784, 489] width 867 height 96
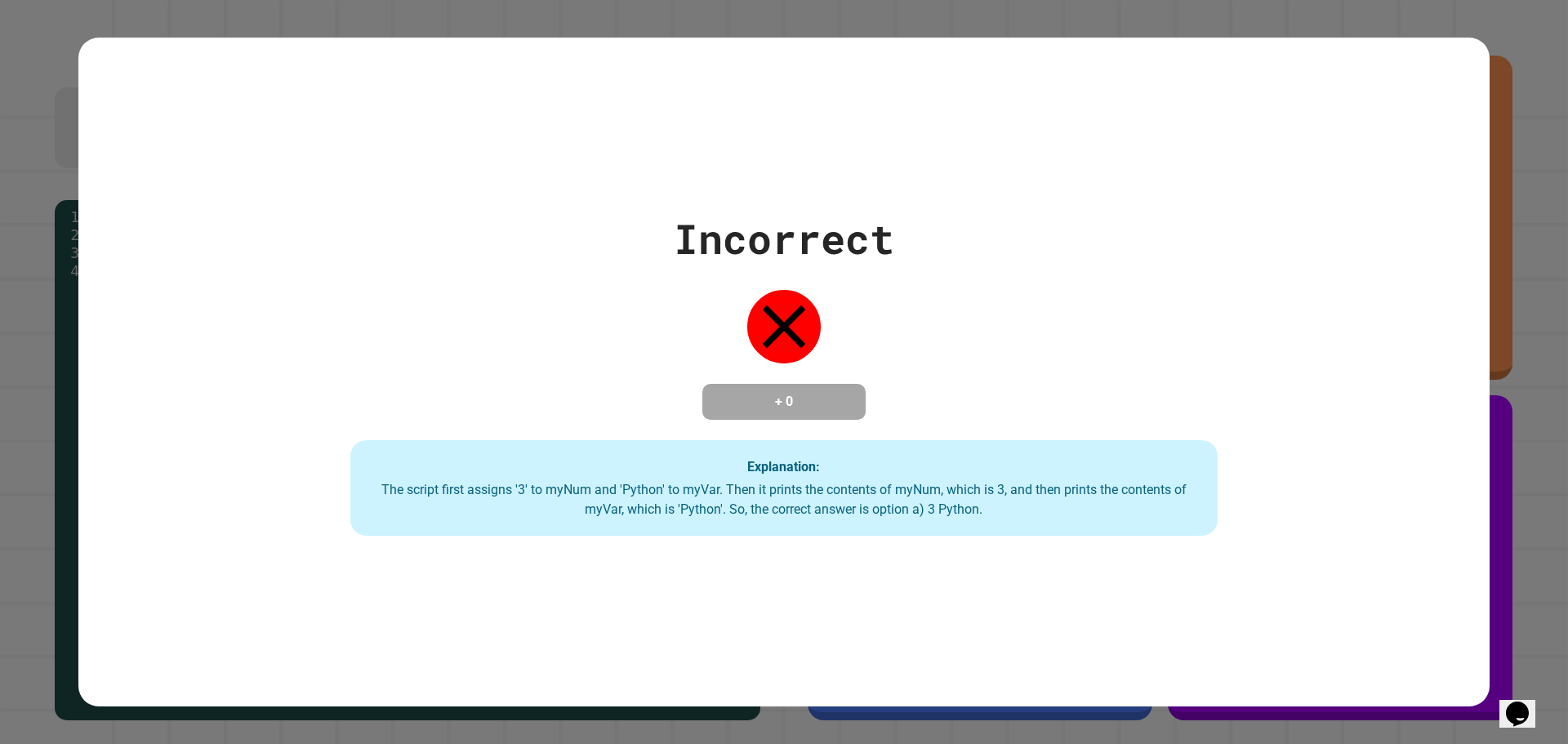
click at [927, 577] on div "Incorrect + 0 Explanation: The script first assigns '3' to myNum and 'Python' t…" at bounding box center [784, 372] width 1411 height 670
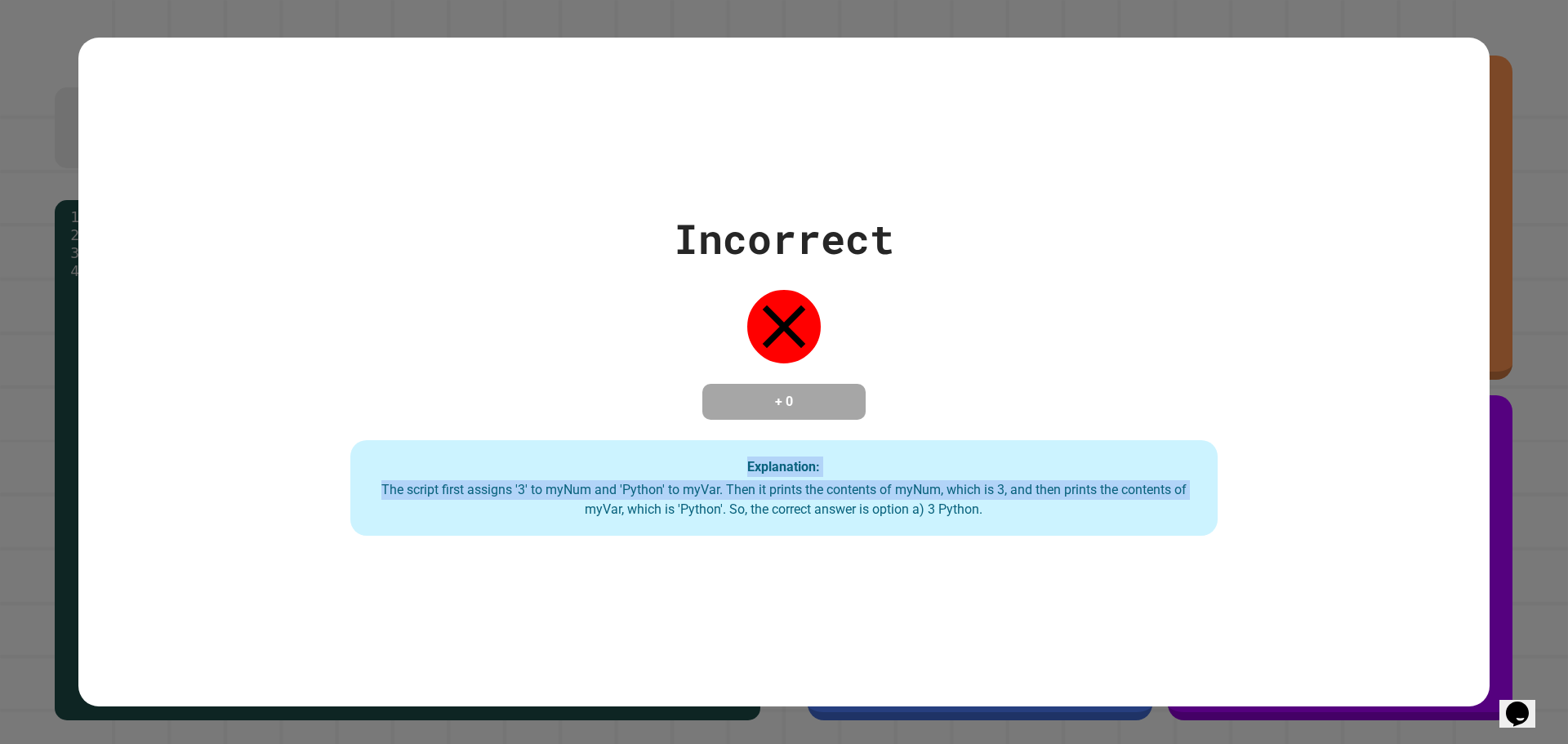
drag, startPoint x: 482, startPoint y: 478, endPoint x: 605, endPoint y: 487, distance: 123.3
click at [591, 498] on div "Explanation: The script first assigns '3' to myNum and 'Python' to myVar. Then …" at bounding box center [784, 489] width 867 height 96
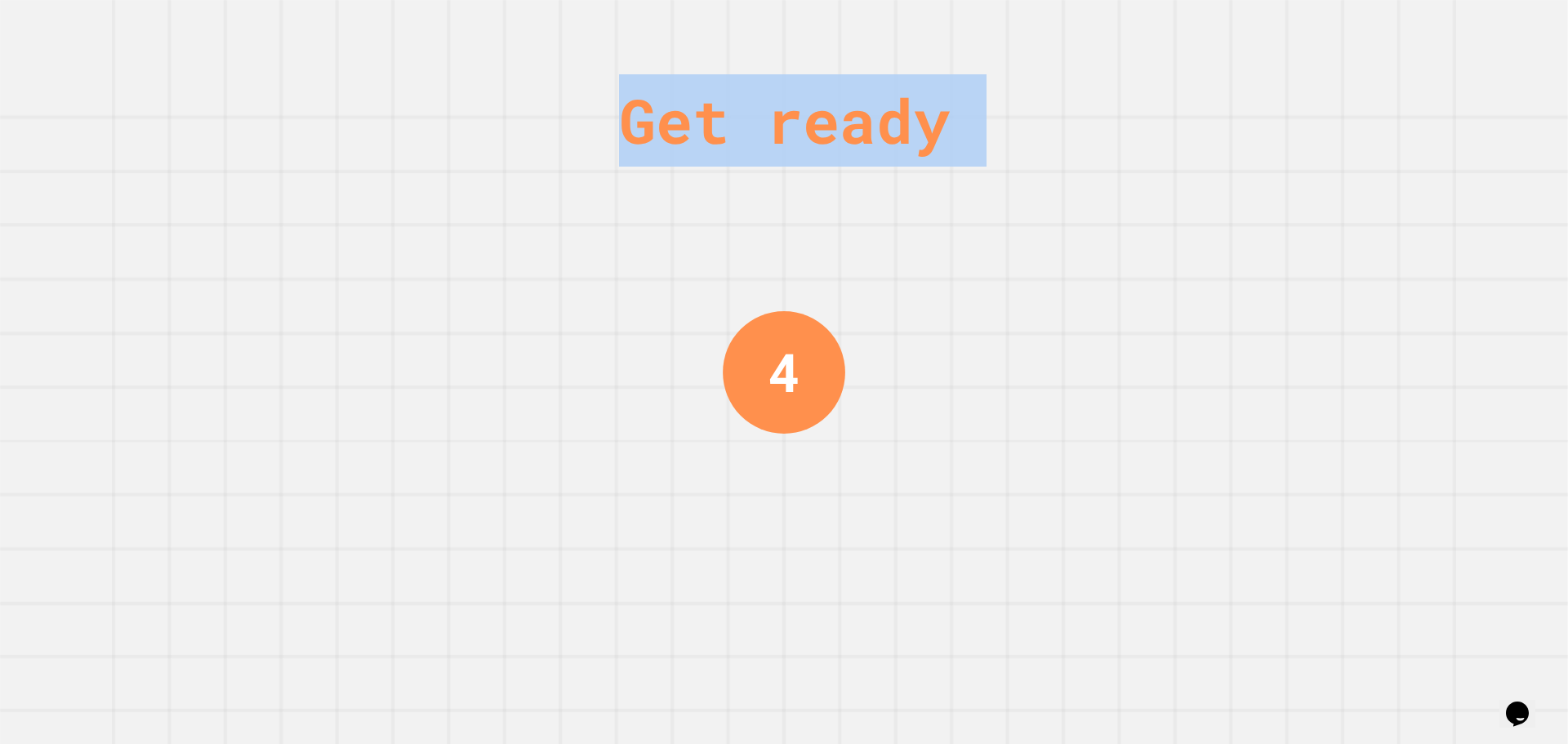
drag, startPoint x: 781, startPoint y: 697, endPoint x: 772, endPoint y: 704, distance: 11.4
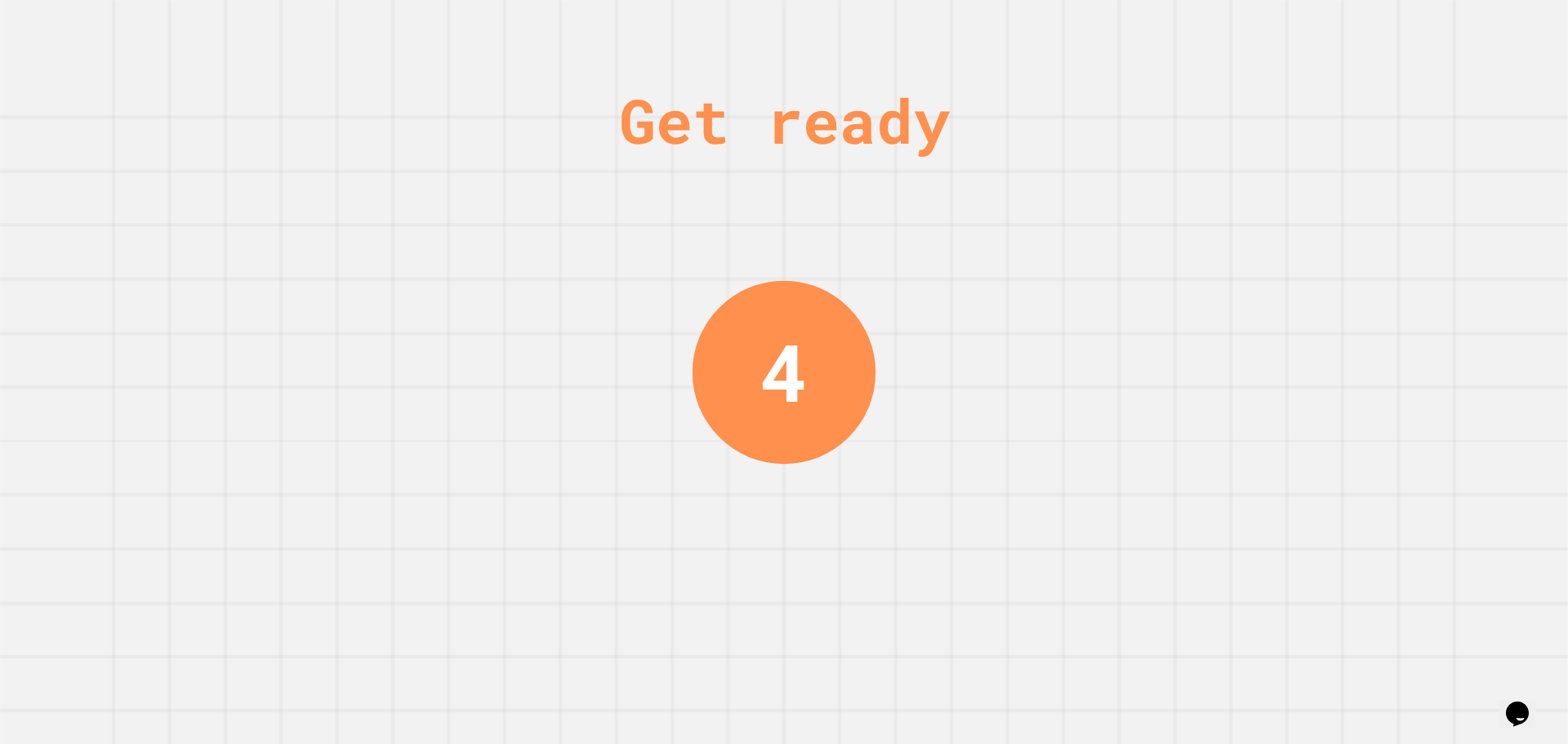
click at [841, 629] on div "Get ready 4" at bounding box center [784, 372] width 1568 height 744
drag, startPoint x: 558, startPoint y: 414, endPoint x: 552, endPoint y: 347, distance: 67.3
click at [552, 347] on div "Get ready 3" at bounding box center [784, 372] width 1568 height 744
click at [628, 358] on div "Get ready 3" at bounding box center [784, 372] width 1568 height 744
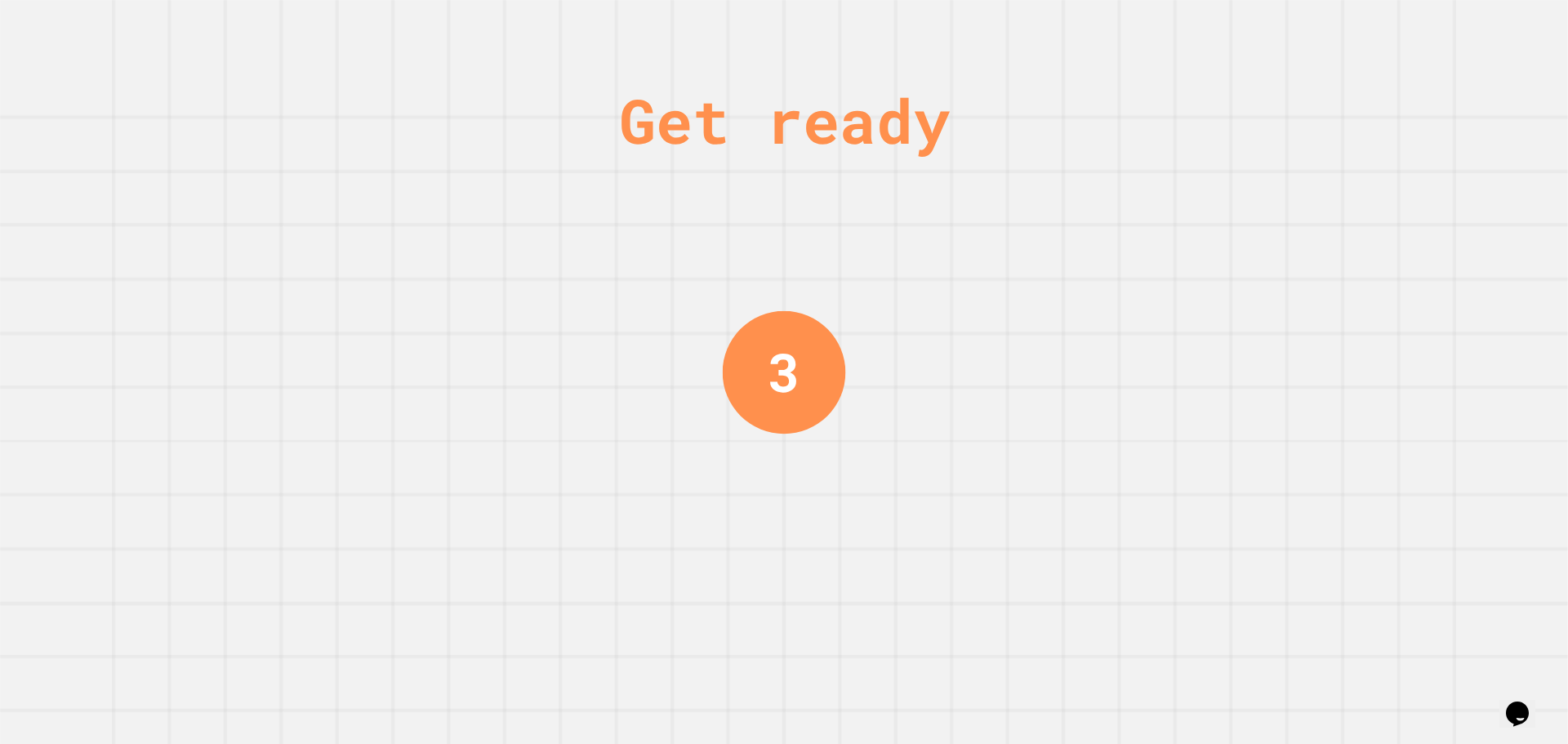
drag, startPoint x: 969, startPoint y: 403, endPoint x: 772, endPoint y: 348, distance: 204.5
click at [913, 377] on div "Get ready 3" at bounding box center [784, 372] width 1568 height 744
drag, startPoint x: 493, startPoint y: 340, endPoint x: 786, endPoint y: 351, distance: 293.2
click at [789, 352] on div "Get ready 2" at bounding box center [784, 372] width 1568 height 744
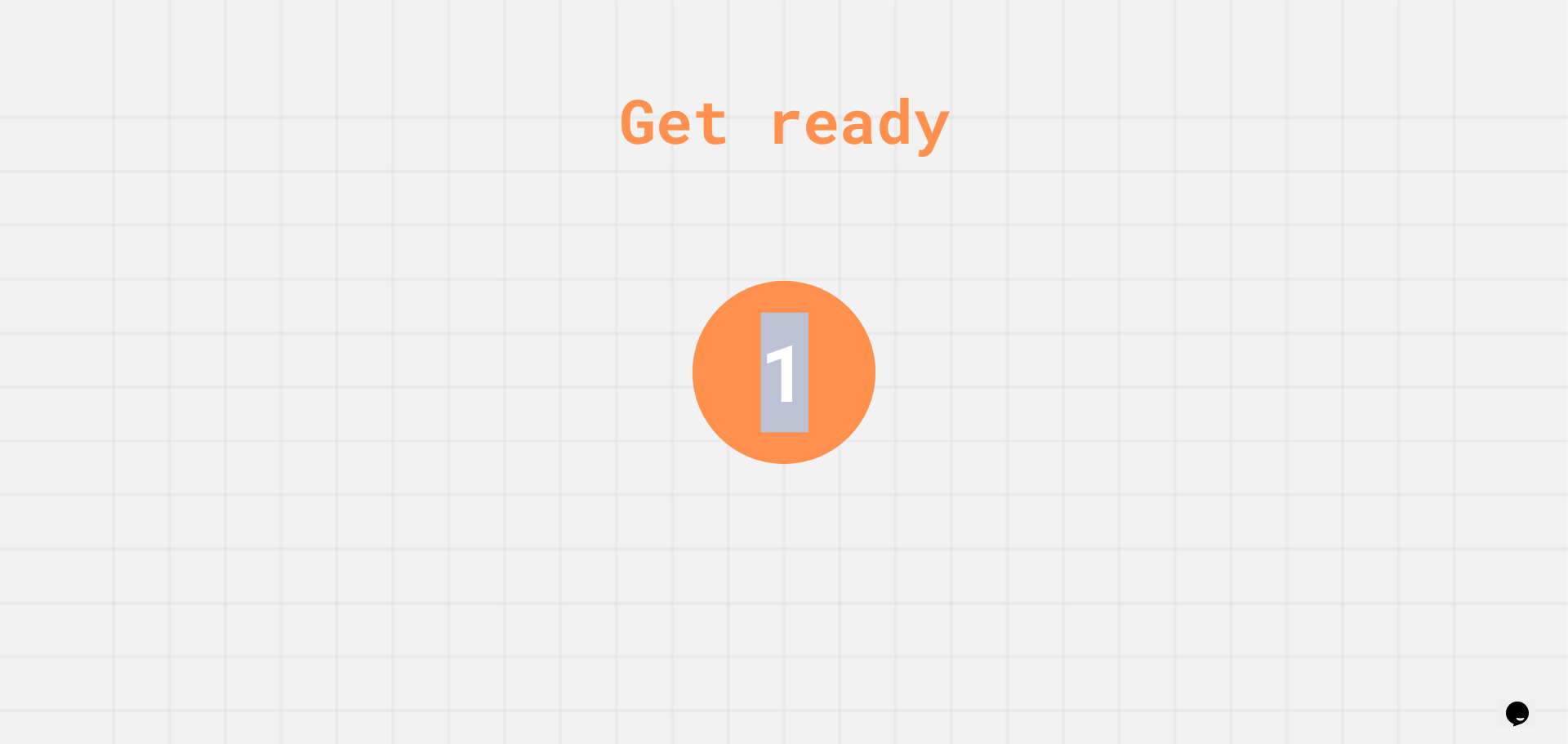
click at [668, 405] on div "Get ready 1" at bounding box center [784, 372] width 1568 height 744
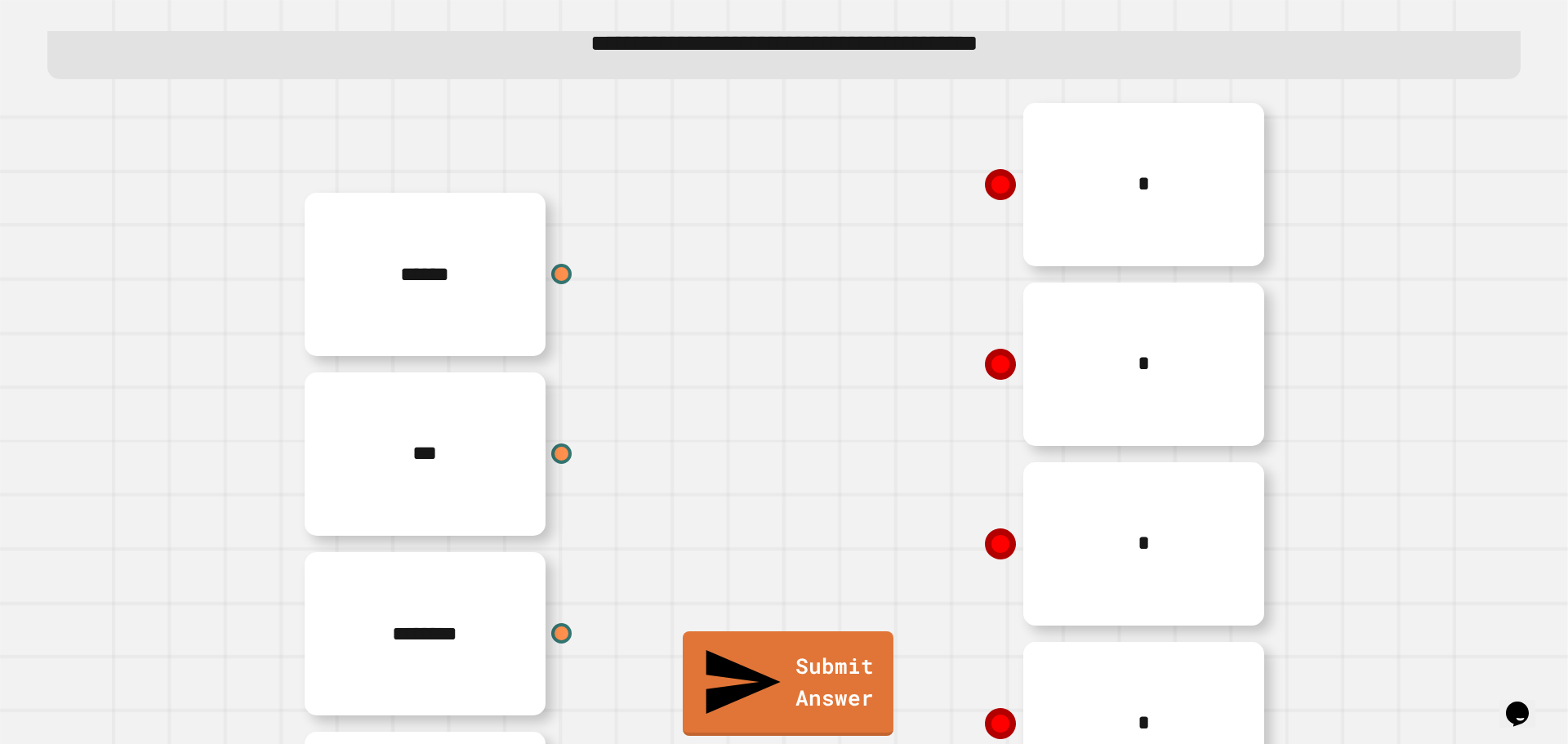
scroll to position [163, 0]
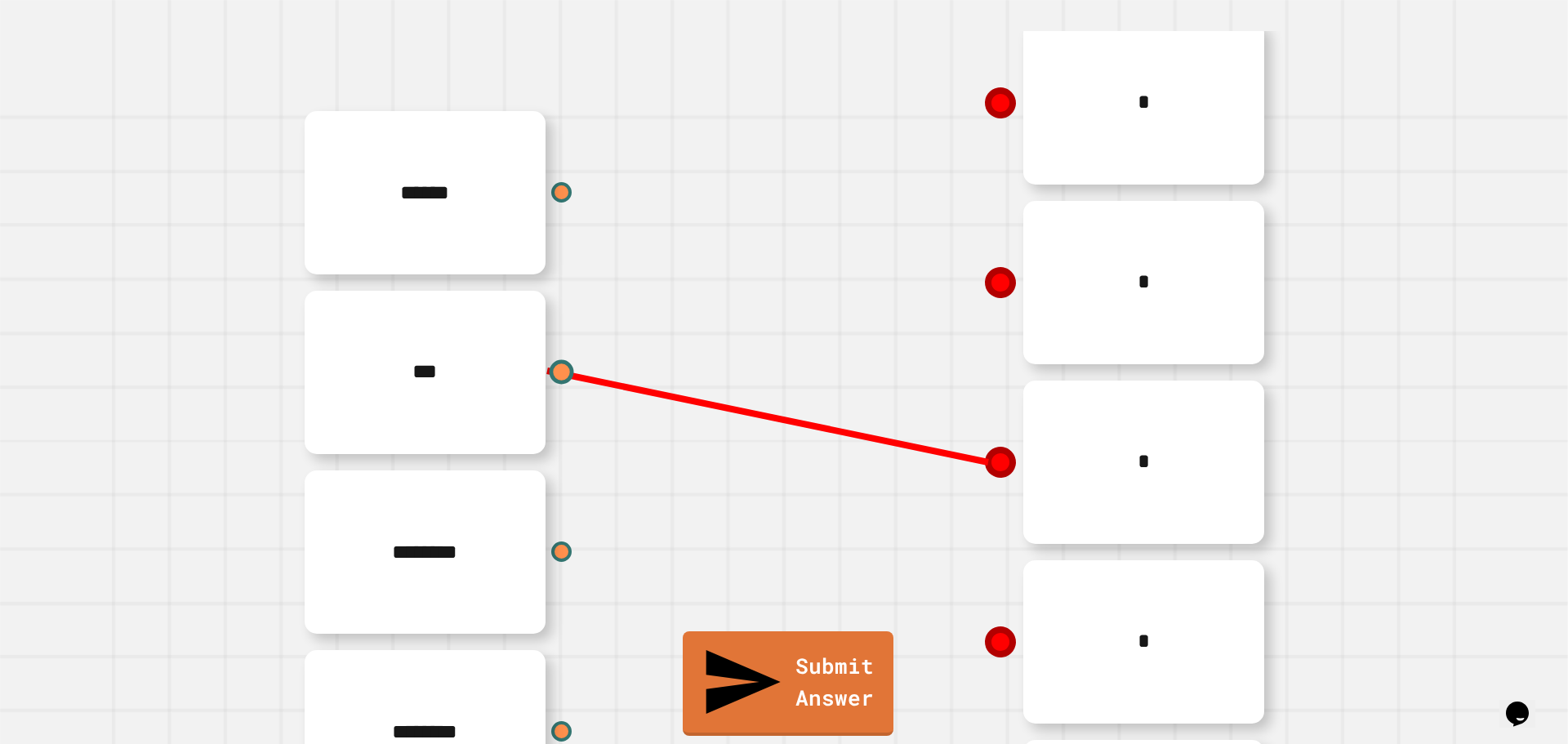
click at [987, 463] on line at bounding box center [768, 416] width 441 height 92
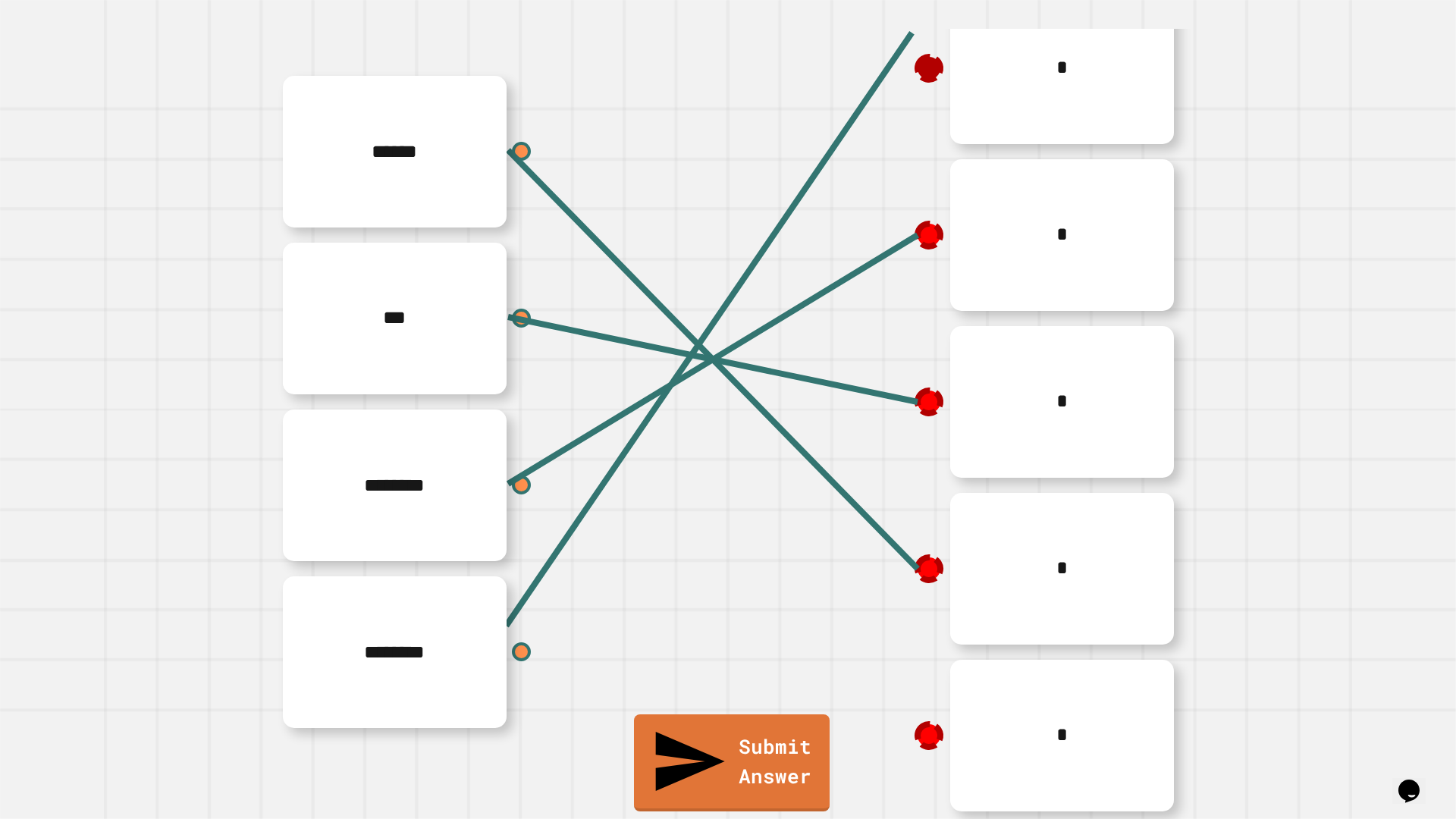
scroll to position [175, 0]
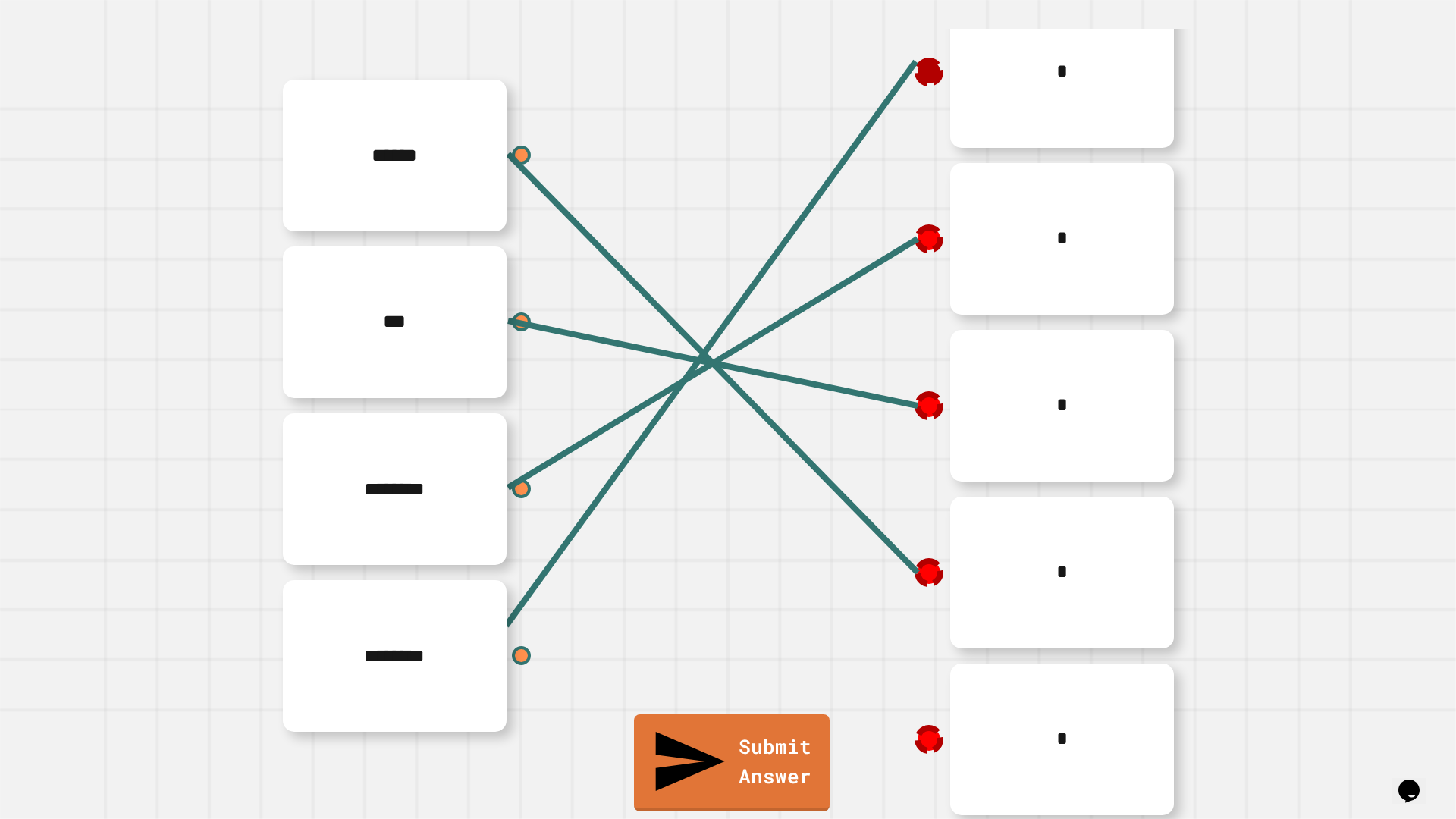
click at [929, 68] on icon at bounding box center [929, 72] width 28 height 28
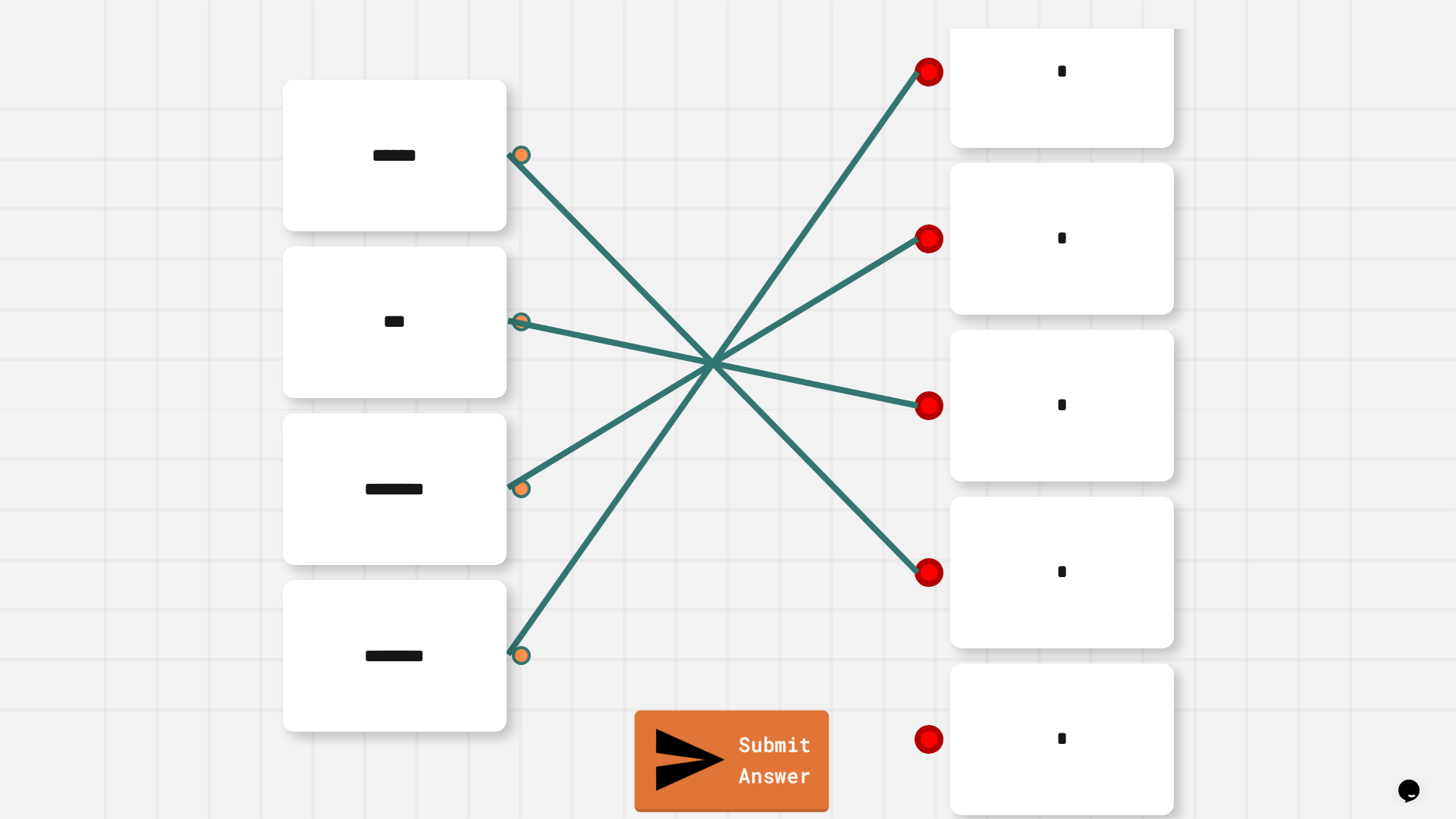
click at [740, 690] on link "Submit Answer" at bounding box center [732, 762] width 195 height 102
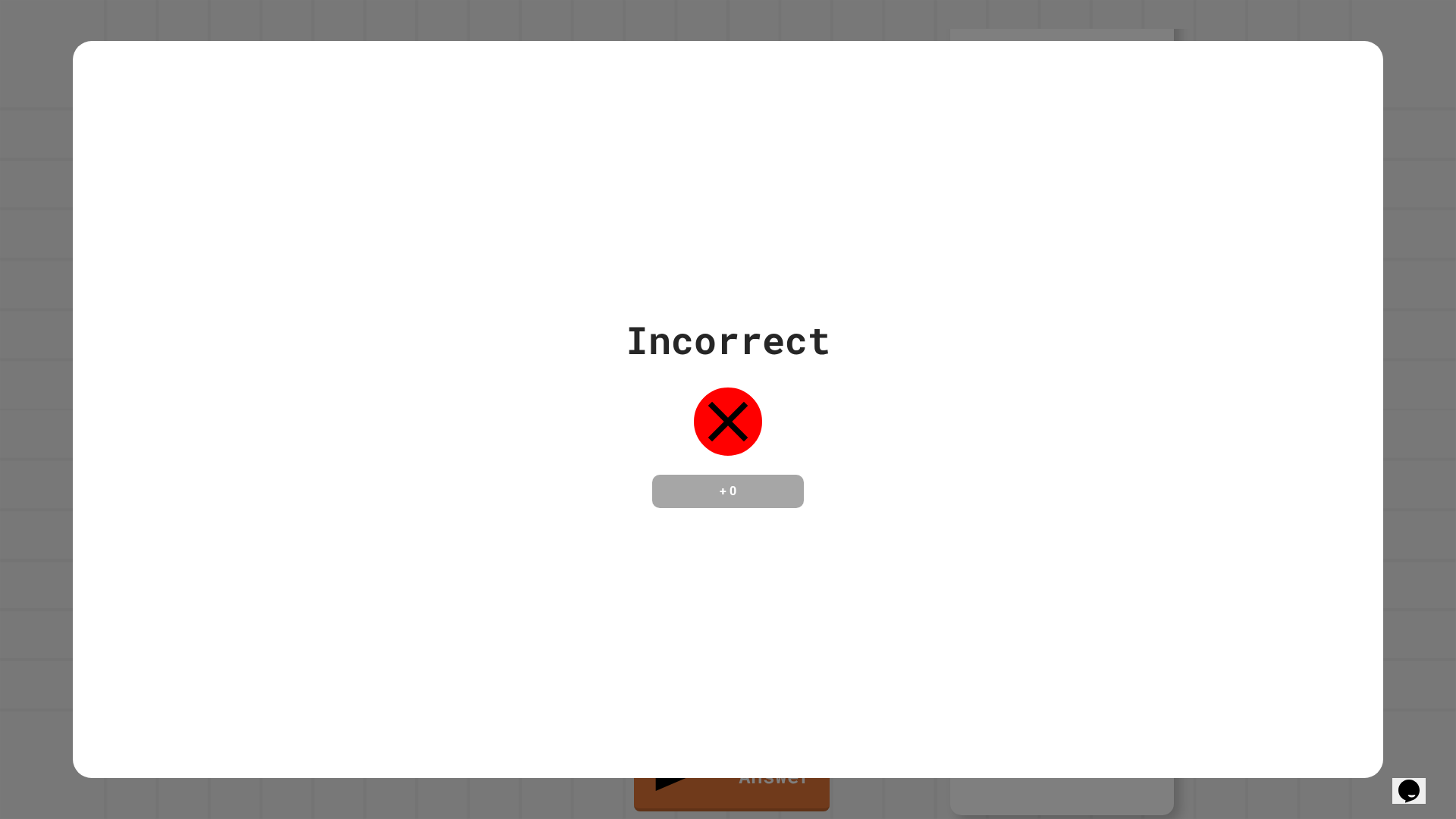
drag, startPoint x: 134, startPoint y: 606, endPoint x: 140, endPoint y: 633, distance: 27.7
drag, startPoint x: 685, startPoint y: 192, endPoint x: 685, endPoint y: 226, distance: 34.0
drag, startPoint x: 677, startPoint y: 231, endPoint x: 657, endPoint y: 196, distance: 40.3
drag, startPoint x: 672, startPoint y: 80, endPoint x: 672, endPoint y: 88, distance: 8.0
drag, startPoint x: 671, startPoint y: 81, endPoint x: 668, endPoint y: 97, distance: 16.3
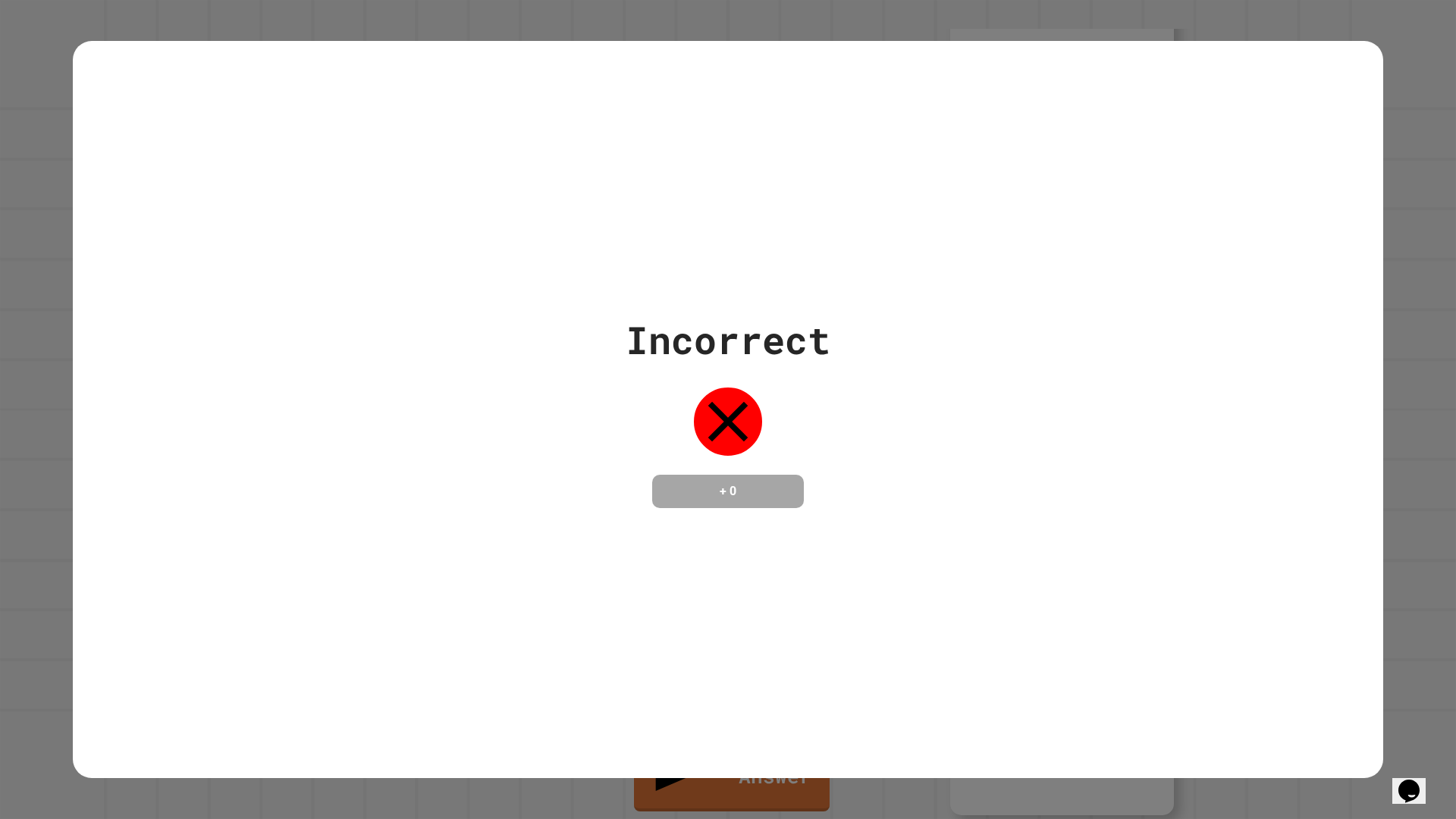
drag, startPoint x: 668, startPoint y: 97, endPoint x: 663, endPoint y: 108, distance: 12.1
drag, startPoint x: 662, startPoint y: 96, endPoint x: 656, endPoint y: 102, distance: 8.5
drag, startPoint x: 656, startPoint y: 102, endPoint x: 654, endPoint y: 116, distance: 14.1
drag, startPoint x: 653, startPoint y: 129, endPoint x: 657, endPoint y: 138, distance: 9.8
drag, startPoint x: 661, startPoint y: 118, endPoint x: 662, endPoint y: 131, distance: 13.0
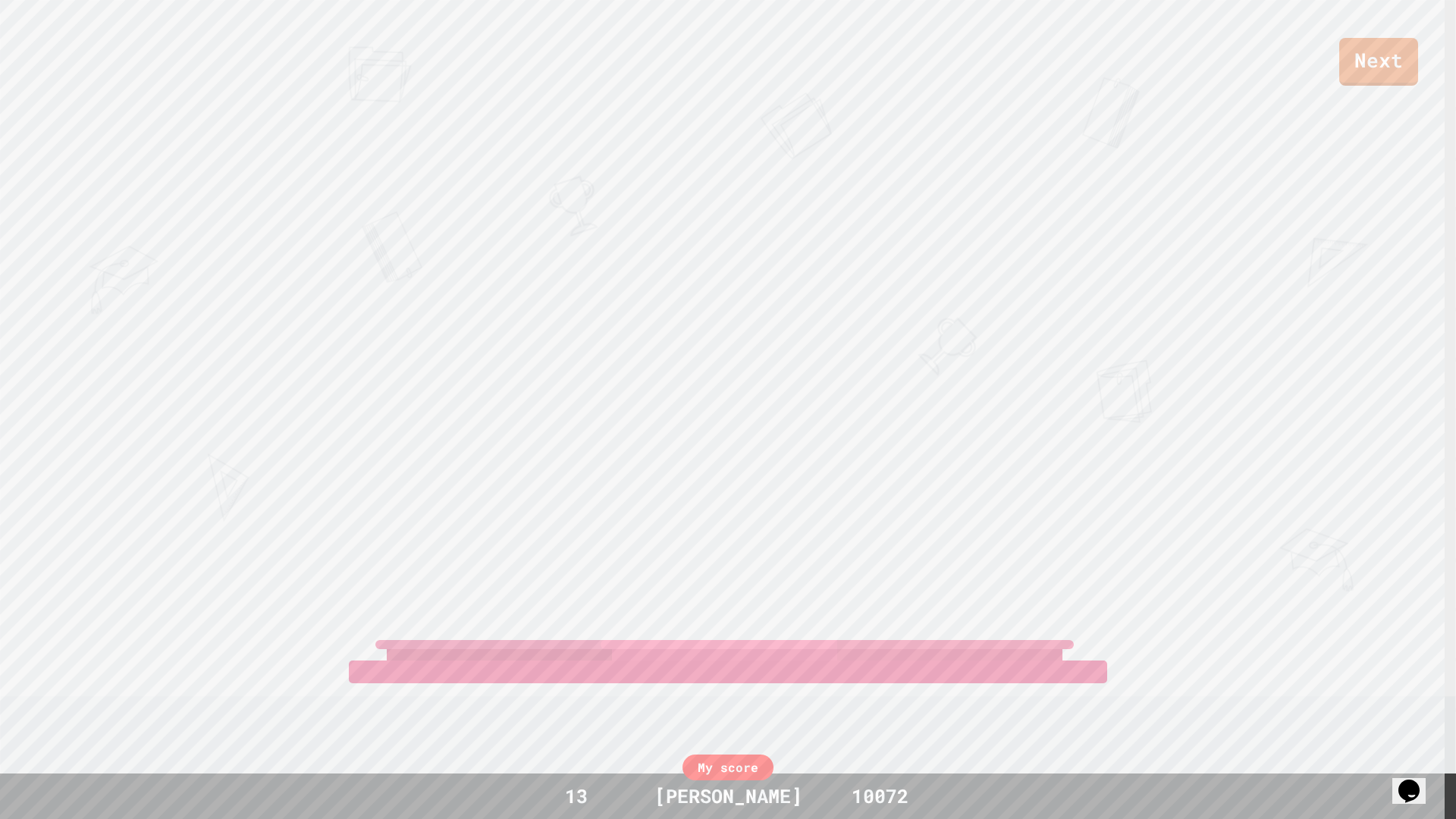
drag, startPoint x: 661, startPoint y: 82, endPoint x: 653, endPoint y: 105, distance: 24.4
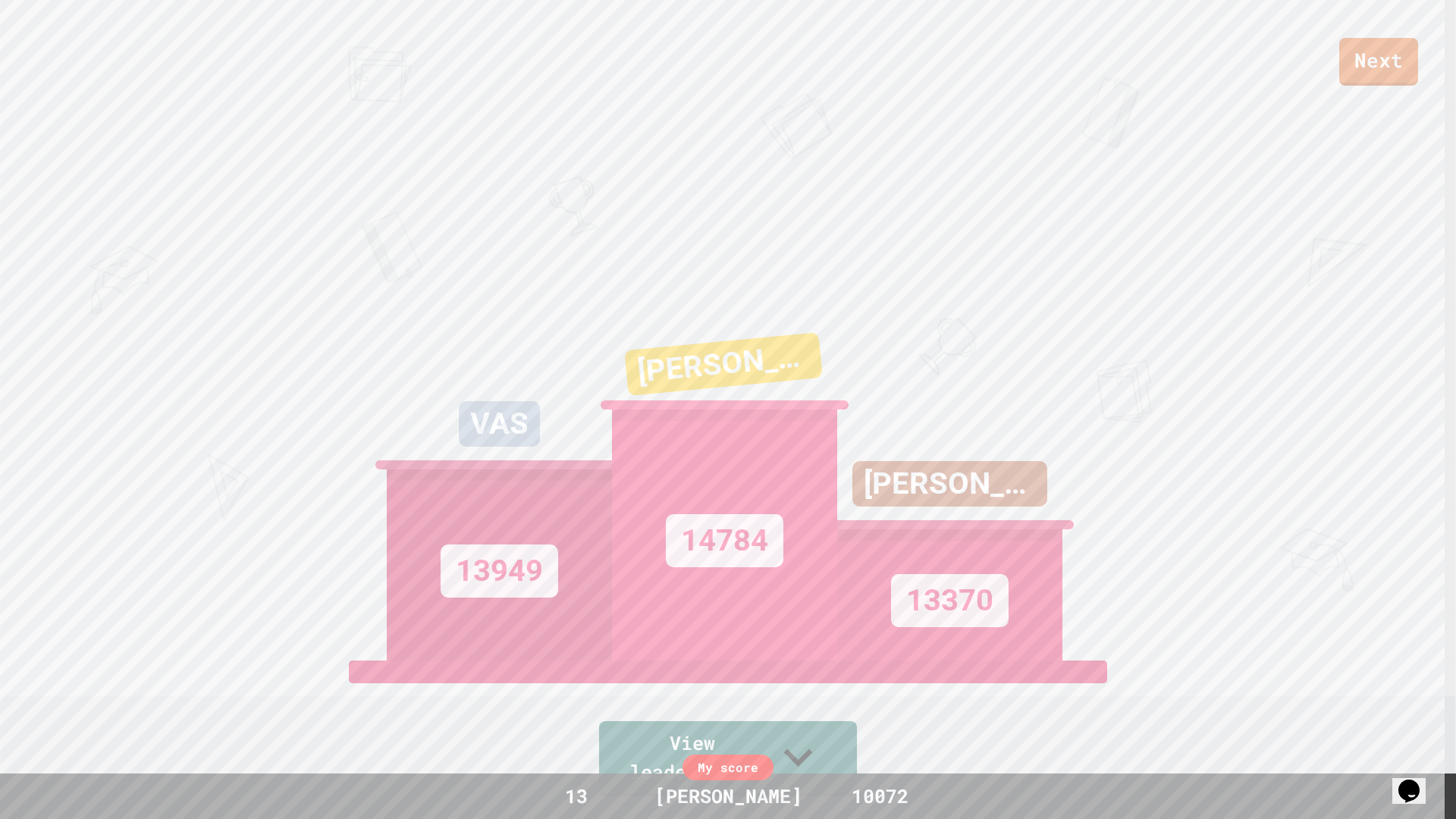
scroll to position [303, 0]
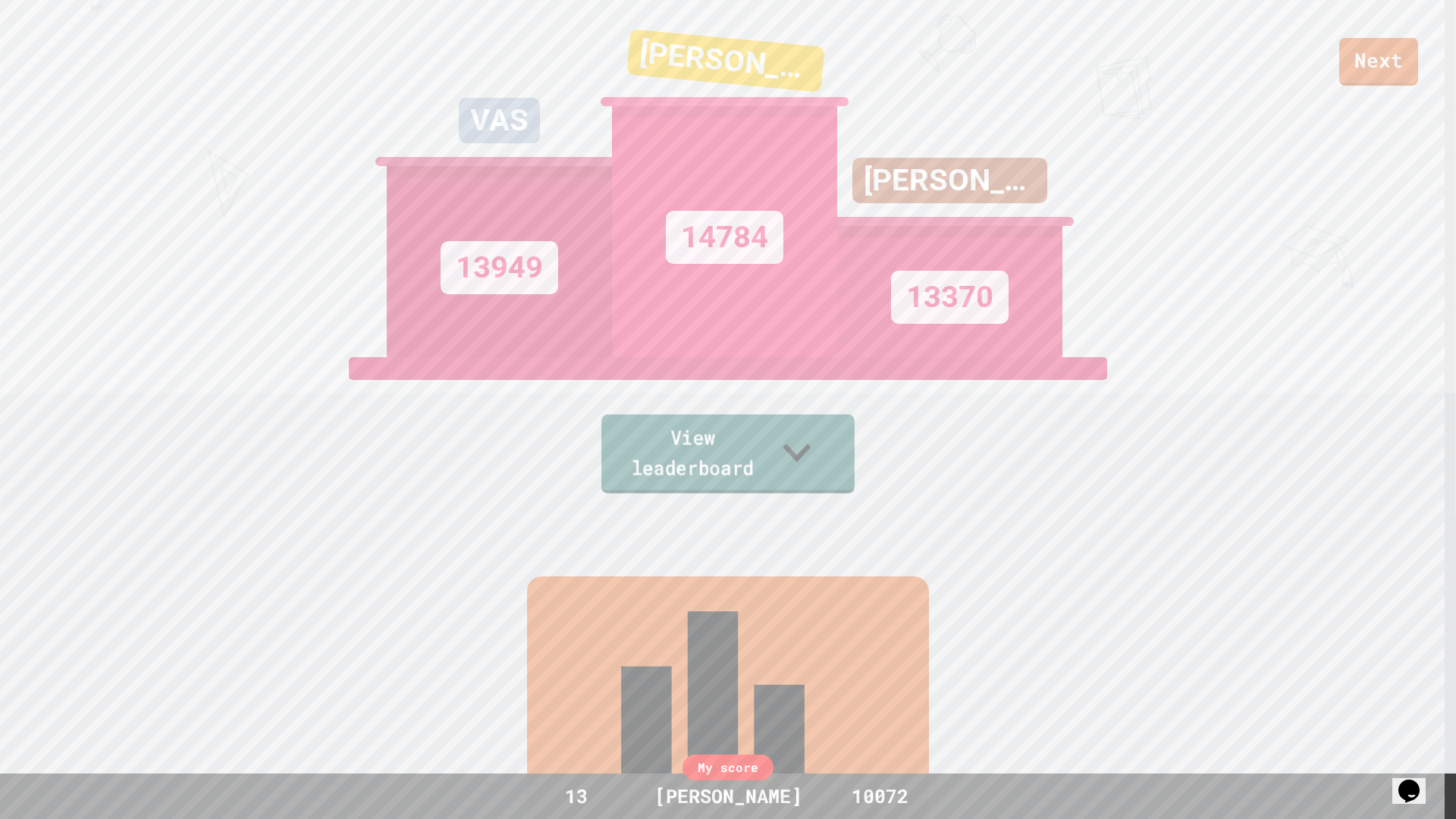
click at [708, 465] on link "View leaderboard" at bounding box center [728, 454] width 253 height 79
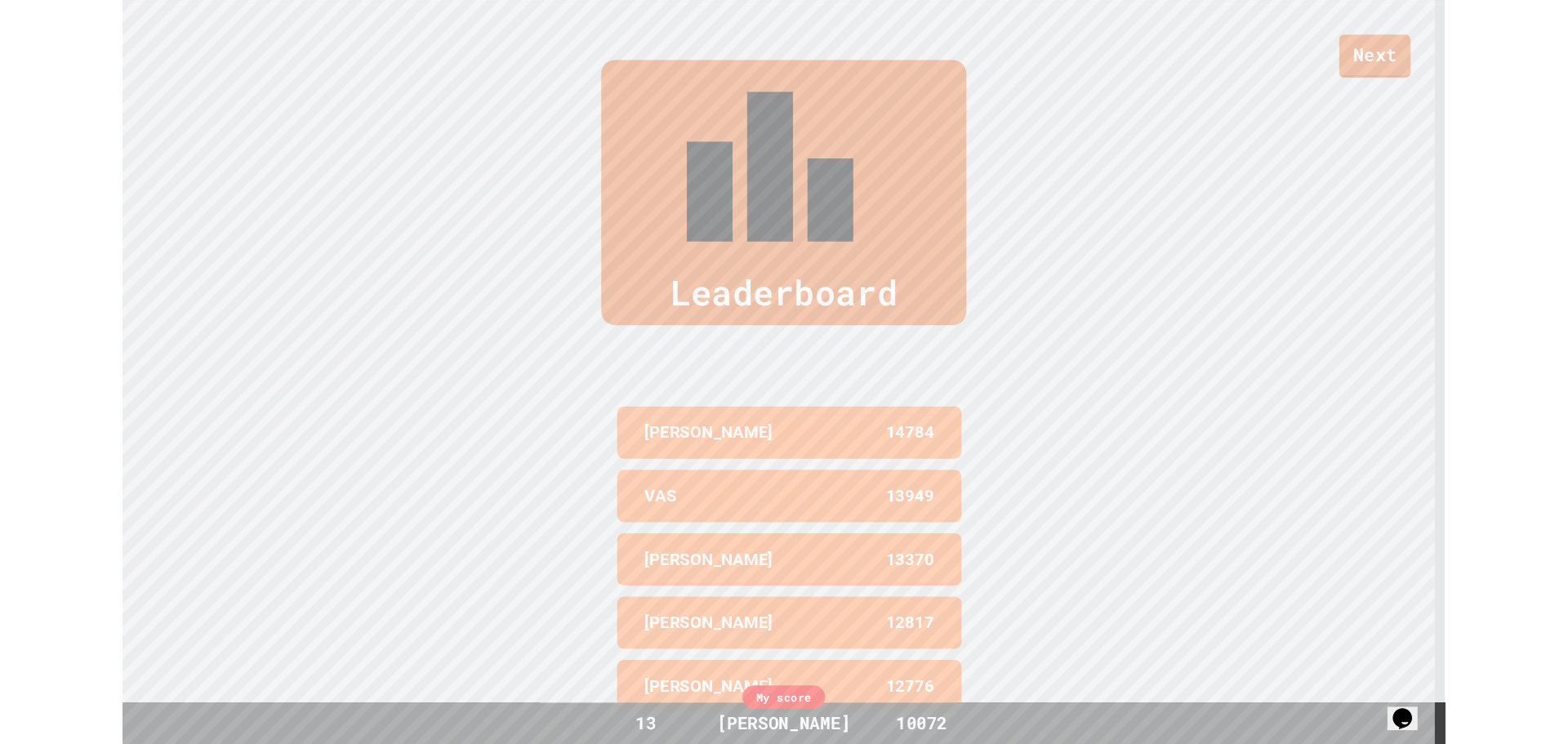
scroll to position [889, 0]
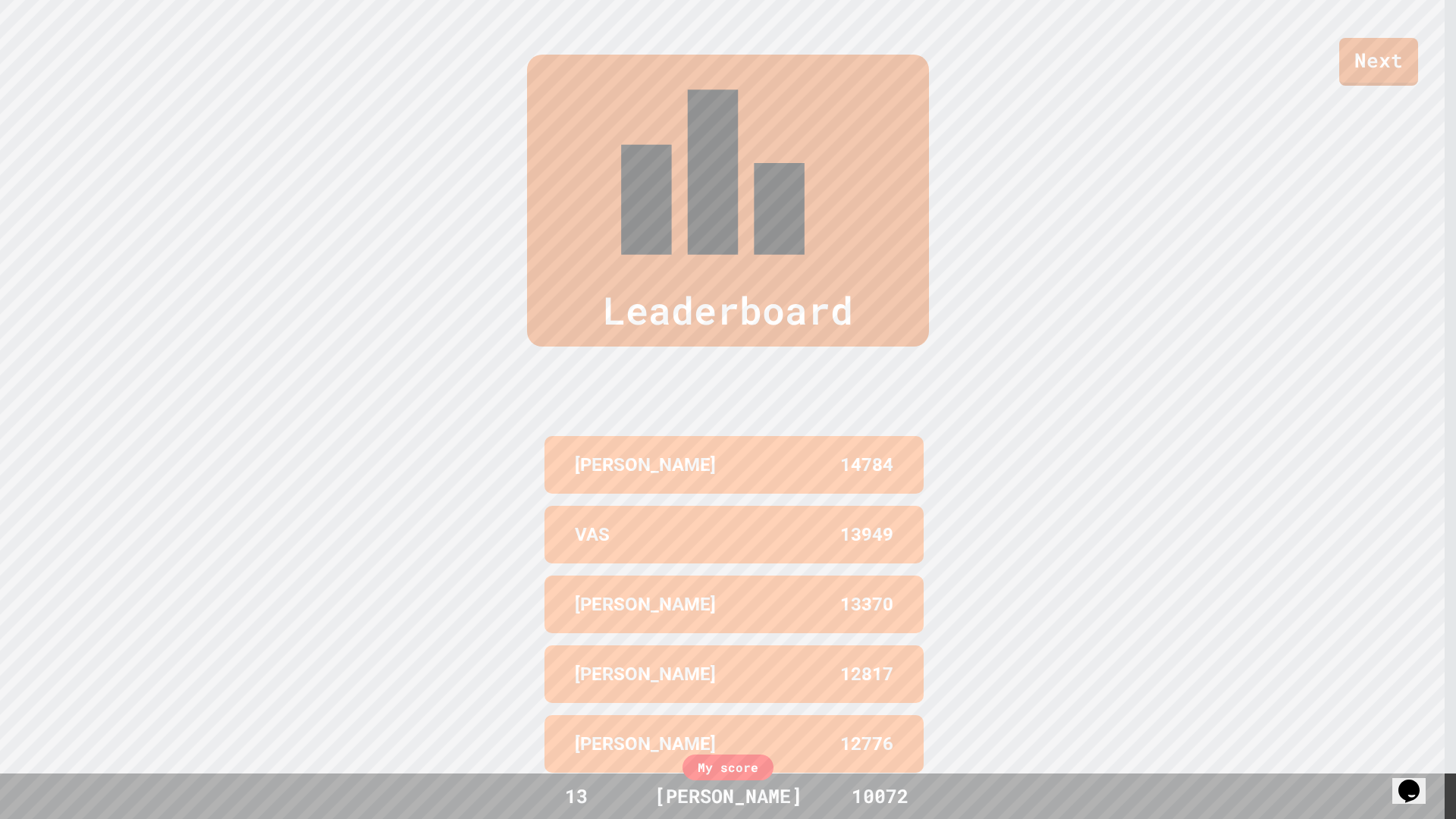
click at [708, 96] on div "Leaderboard" at bounding box center [728, 200] width 402 height 292
drag, startPoint x: 716, startPoint y: 138, endPoint x: 762, endPoint y: 154, distance: 48.7
click at [719, 141] on div "Leaderboard [PERSON_NAME] 14784 VAS 13949 [PERSON_NAME] 13370 [PERSON_NAME] 128…" at bounding box center [728, 416] width 1456 height 846
click at [1355, 47] on link "Next" at bounding box center [1378, 60] width 74 height 50
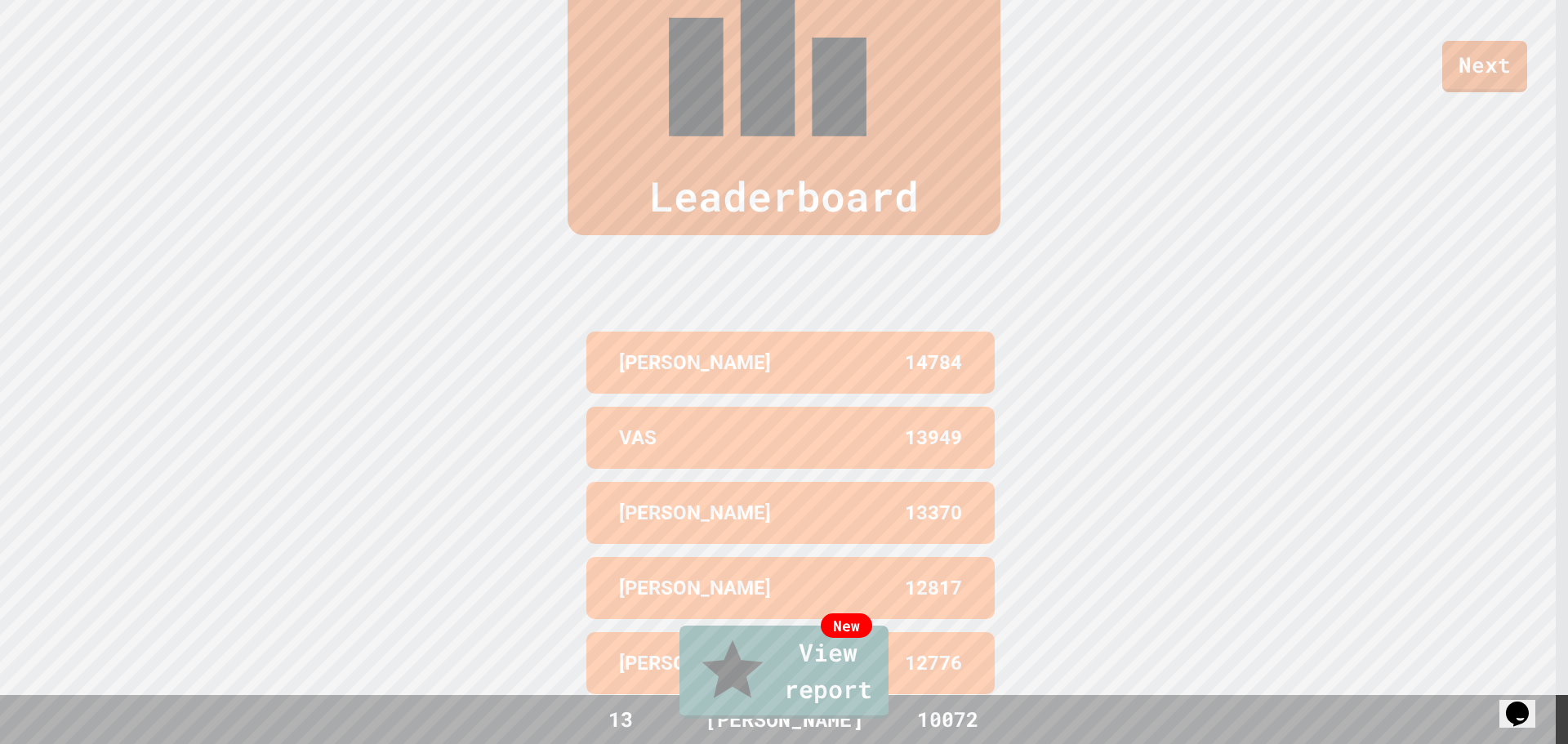
scroll to position [751, 0]
